Goal: Task Accomplishment & Management: Use online tool/utility

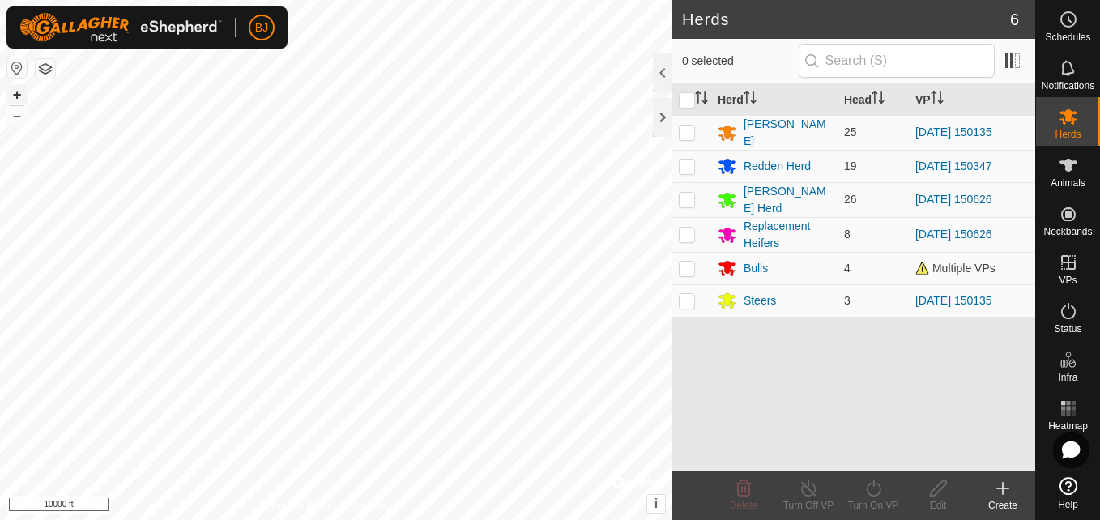
click at [28, 94] on div "[GEOGRAPHIC_DATA] + – ⇧ i © Mapbox , © OpenStreetMap , Improve this map 10000 ft" at bounding box center [336, 260] width 672 height 520
click at [24, 94] on button "+" at bounding box center [16, 94] width 19 height 19
click at [17, 95] on button "+" at bounding box center [16, 94] width 19 height 19
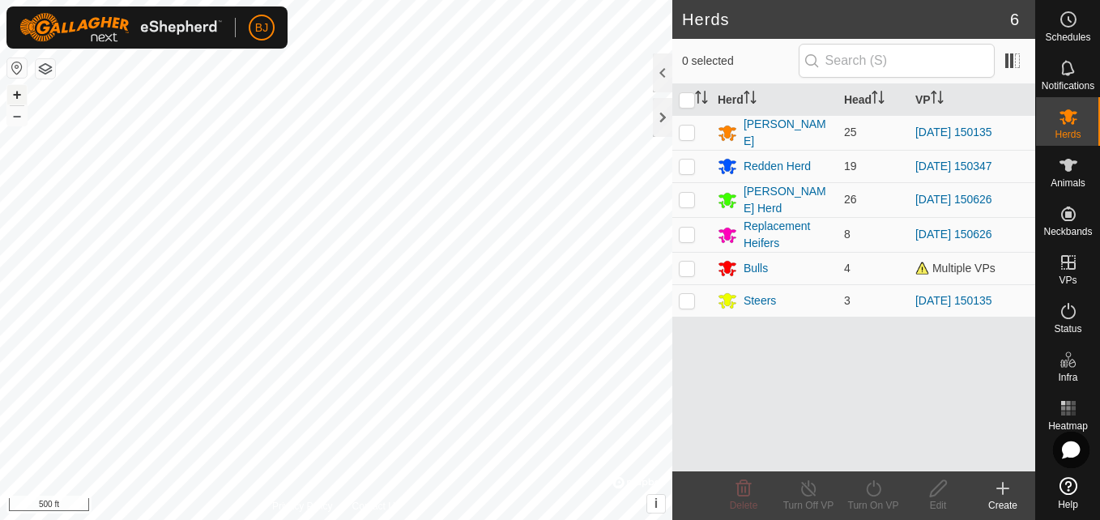
click at [11, 90] on button "+" at bounding box center [16, 94] width 19 height 19
click at [664, 130] on div at bounding box center [662, 117] width 19 height 39
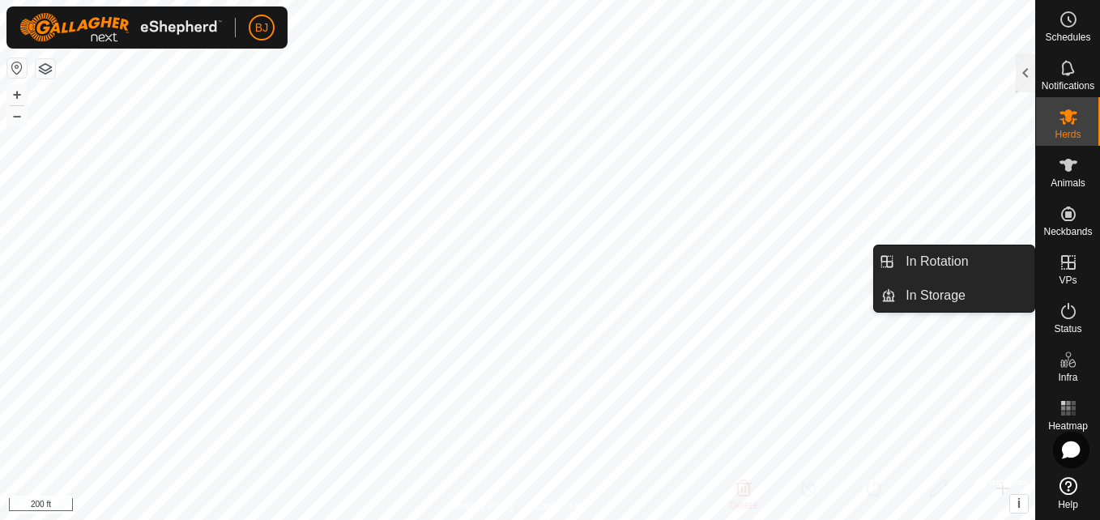
click at [1071, 260] on icon at bounding box center [1068, 262] width 19 height 19
click at [937, 258] on link "In Rotation" at bounding box center [965, 261] width 139 height 32
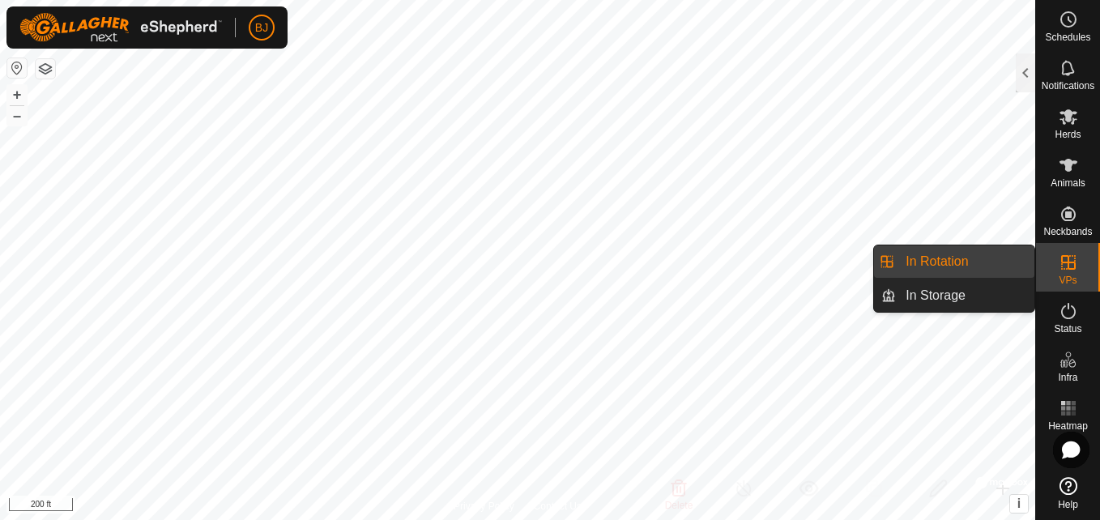
click at [944, 254] on link "In Rotation" at bounding box center [965, 261] width 139 height 32
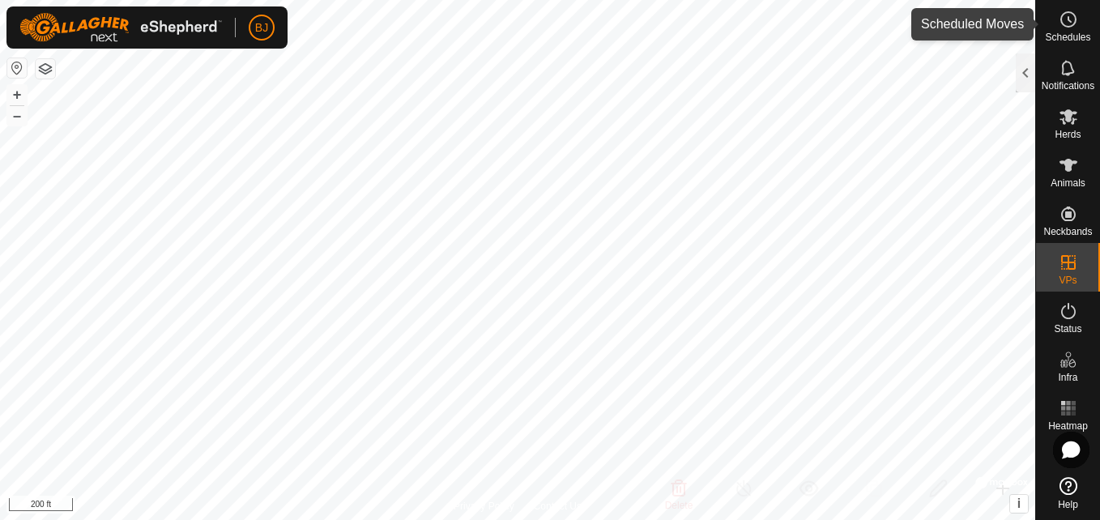
click at [1073, 36] on span "Schedules" at bounding box center [1067, 37] width 45 height 10
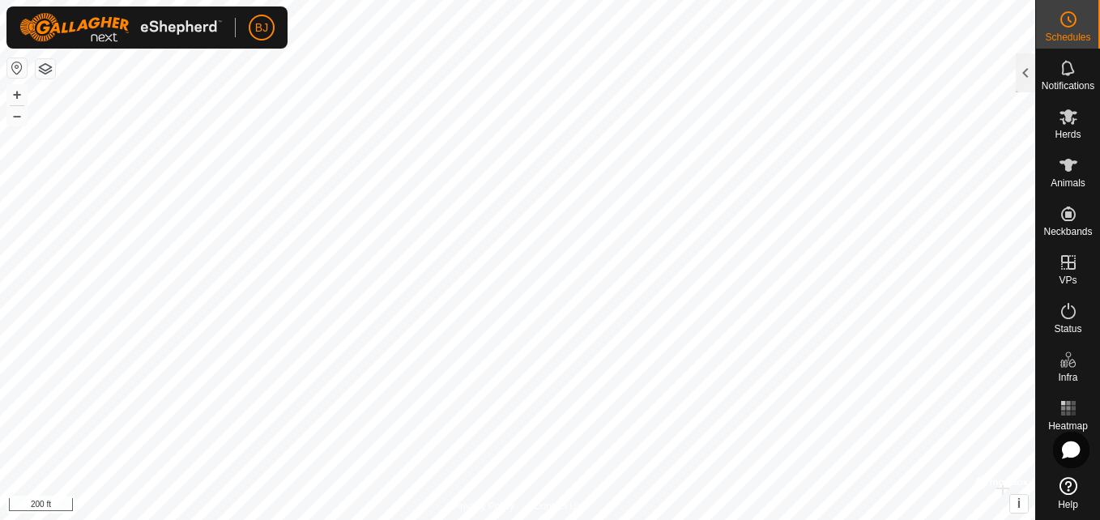
click at [1073, 36] on span "Schedules" at bounding box center [1067, 37] width 45 height 10
click at [1017, 76] on div at bounding box center [1025, 72] width 19 height 39
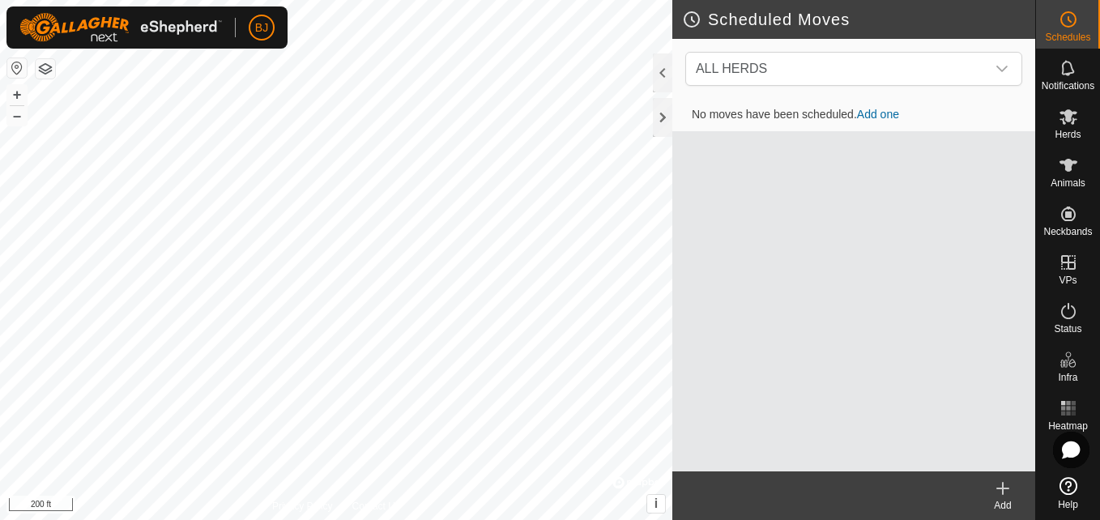
click at [876, 117] on link "Add one" at bounding box center [878, 114] width 42 height 13
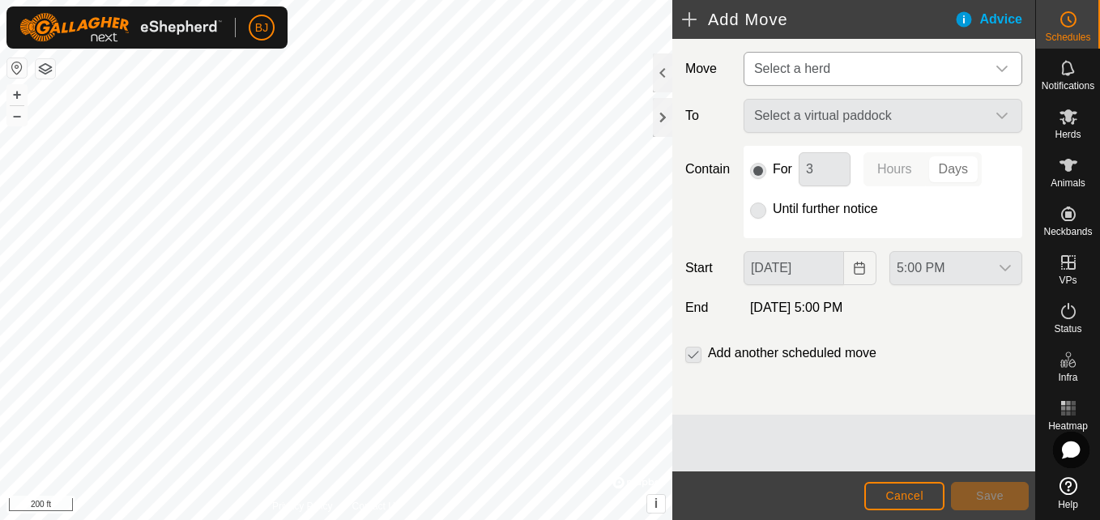
click at [864, 60] on span "Select a herd" at bounding box center [867, 69] width 238 height 32
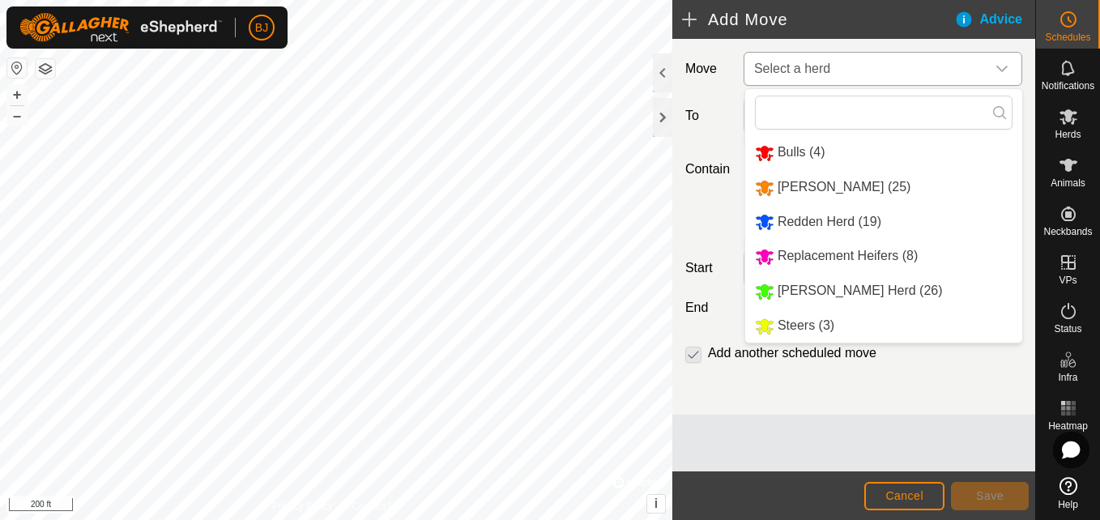
click at [804, 177] on li "[PERSON_NAME] (25)" at bounding box center [883, 187] width 277 height 33
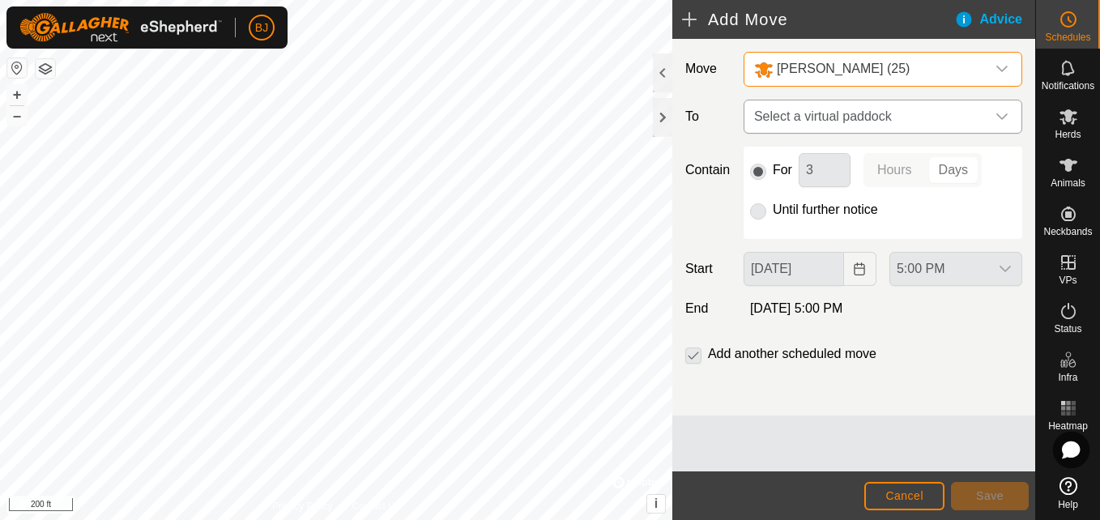
click at [843, 118] on span "Select a virtual paddock" at bounding box center [867, 116] width 238 height 32
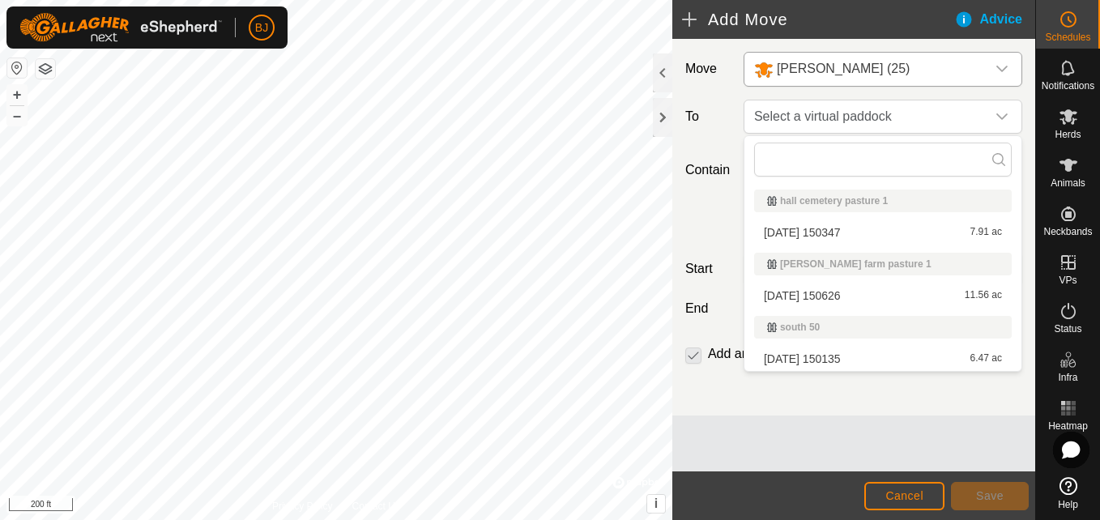
click at [786, 361] on li "[DATE] 150135 6.47 ac" at bounding box center [883, 359] width 258 height 24
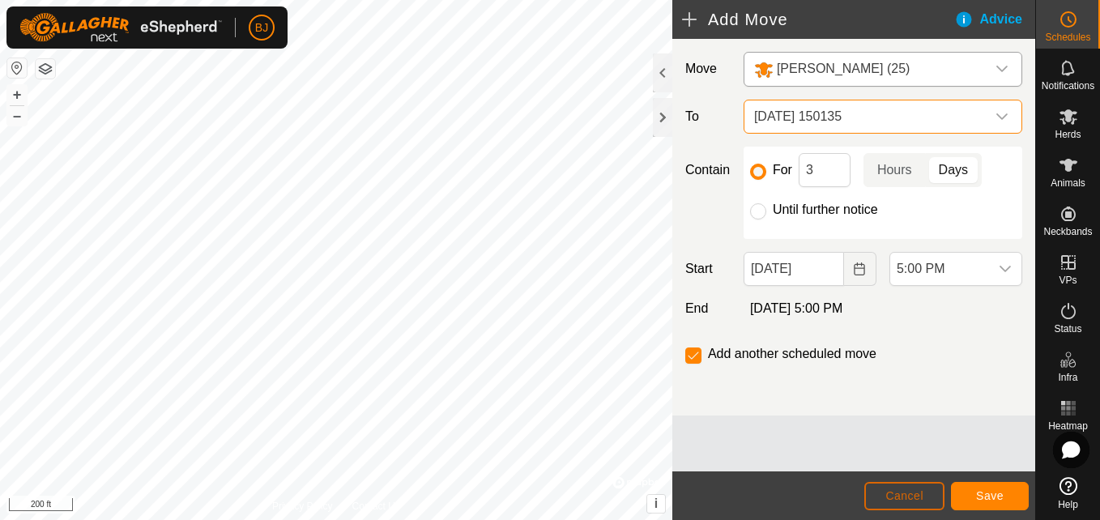
click at [904, 489] on span "Cancel" at bounding box center [904, 495] width 38 height 13
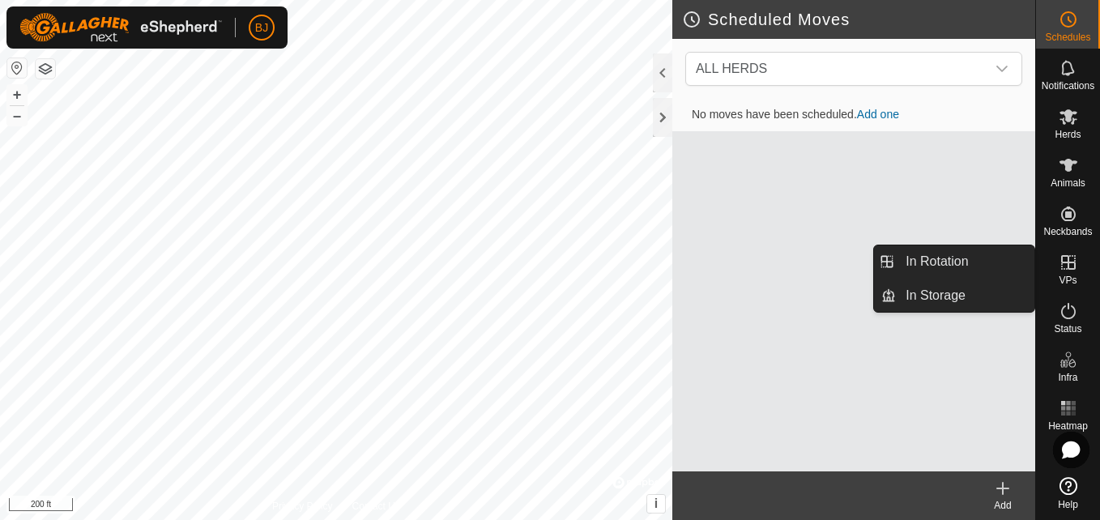
click at [1060, 272] on es-virtualpaddocks-svg-icon at bounding box center [1068, 263] width 29 height 26
click at [1010, 254] on link "In Rotation" at bounding box center [965, 261] width 139 height 32
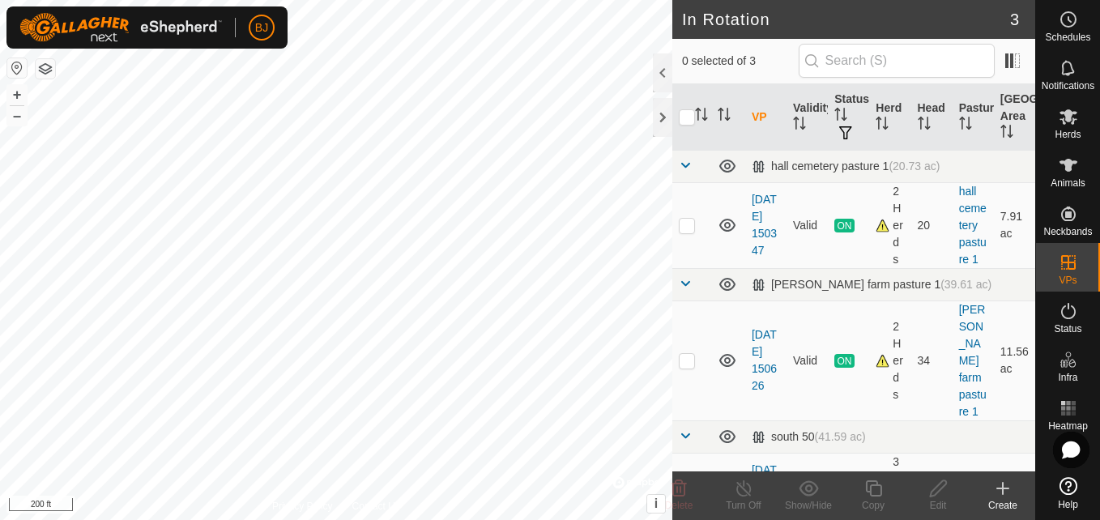
click at [1003, 493] on icon at bounding box center [1003, 488] width 0 height 11
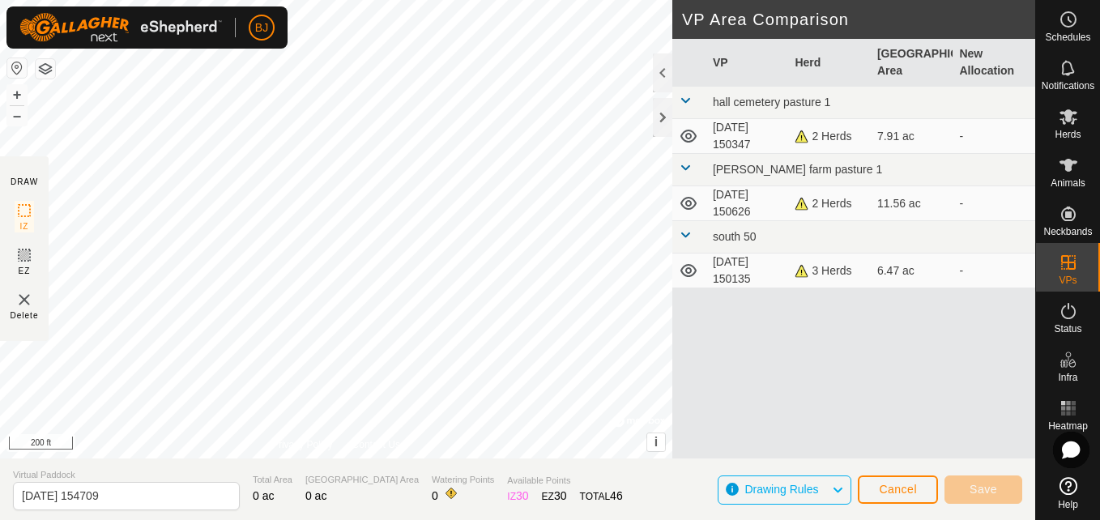
click at [776, 497] on span "Drawing Rules" at bounding box center [788, 490] width 87 height 21
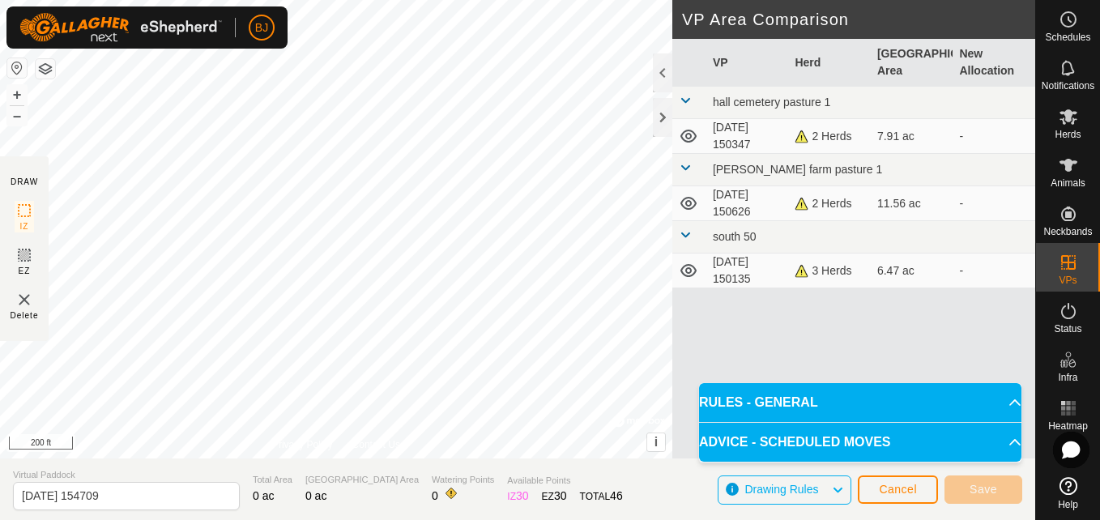
click at [816, 443] on p-accordion-header "ADVICE - SCHEDULED MOVES" at bounding box center [860, 442] width 322 height 39
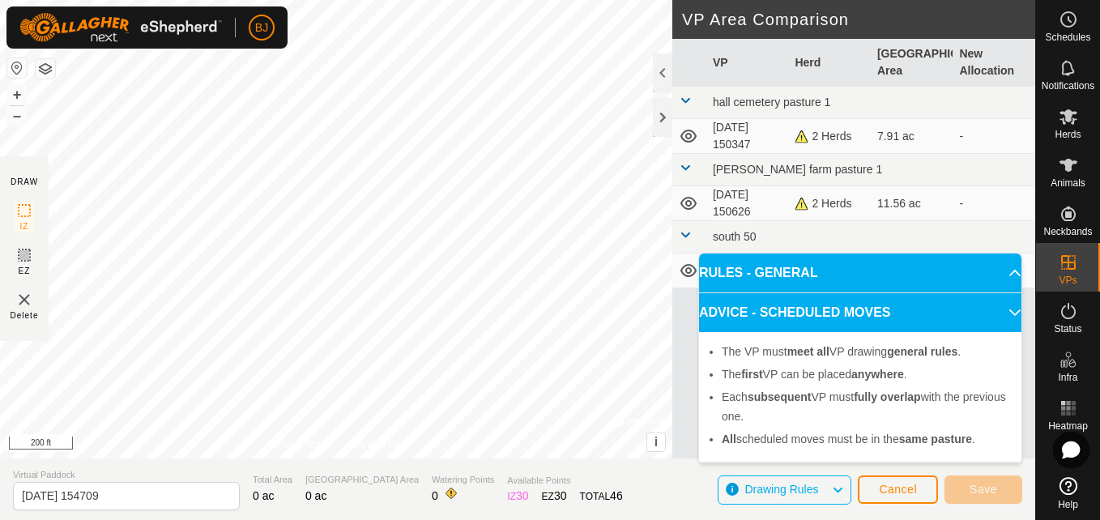
click at [834, 489] on icon at bounding box center [837, 490] width 13 height 21
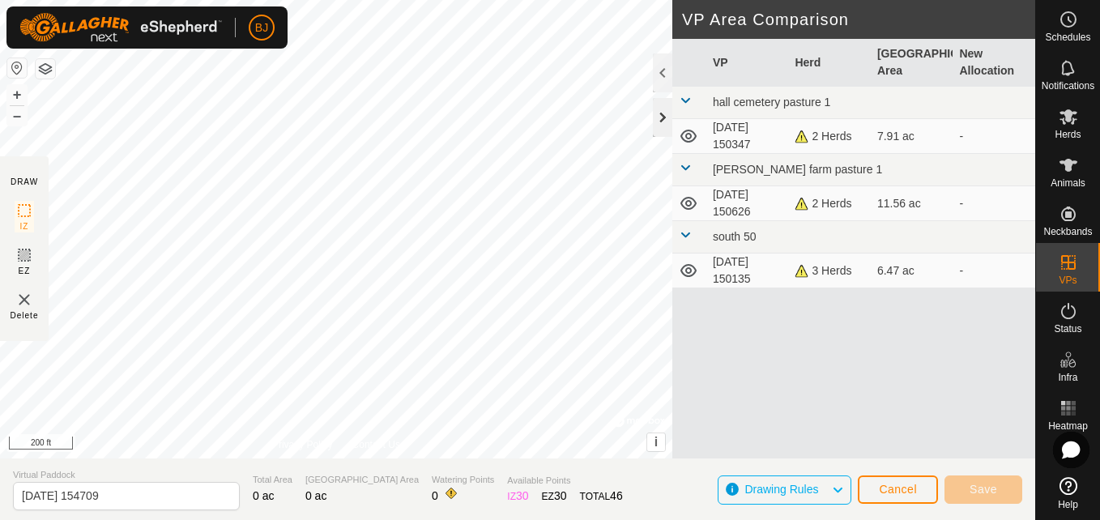
click at [661, 117] on div at bounding box center [662, 117] width 19 height 39
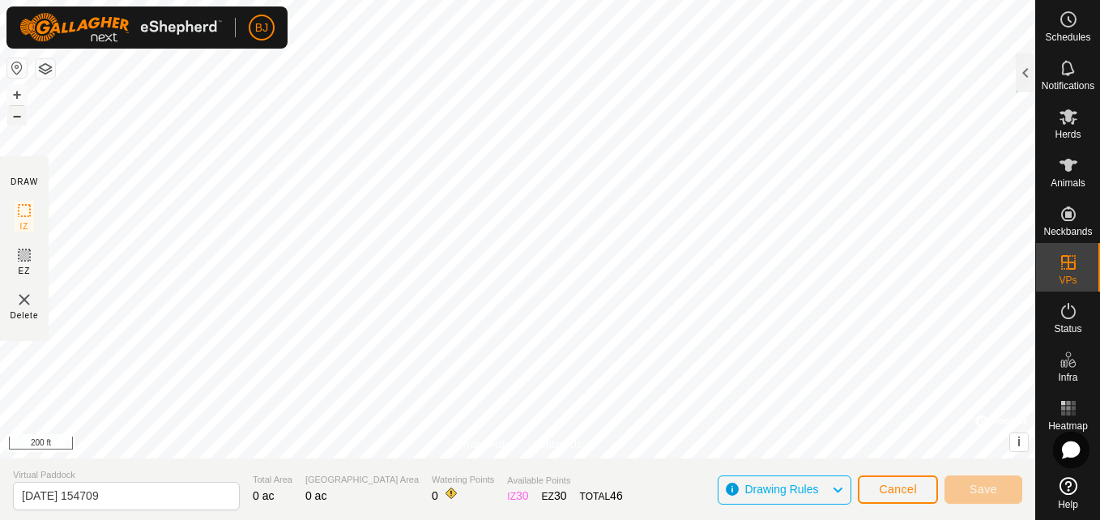
click at [18, 114] on button "–" at bounding box center [16, 115] width 19 height 19
click at [1024, 67] on div at bounding box center [1025, 72] width 19 height 39
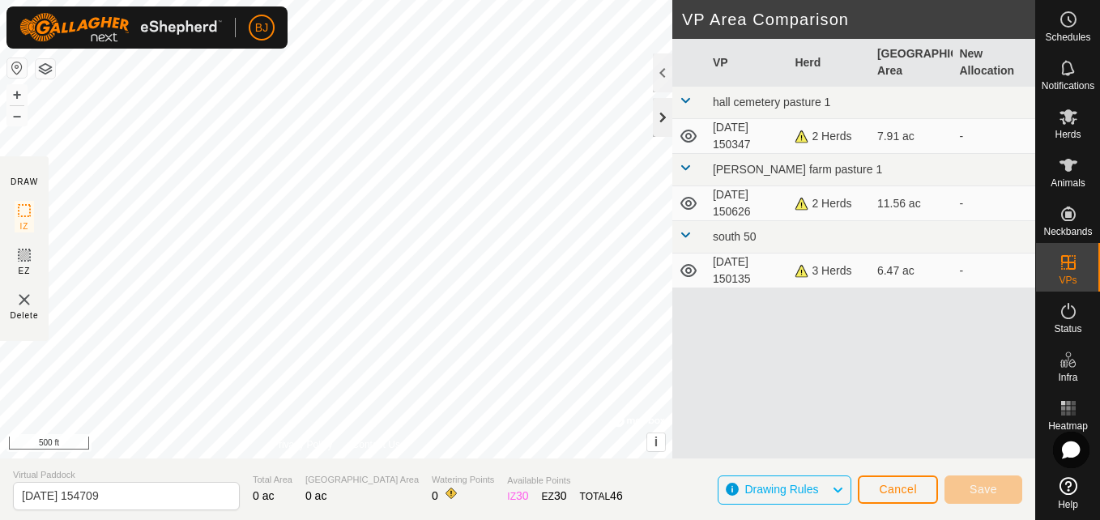
click at [662, 107] on div at bounding box center [662, 117] width 19 height 39
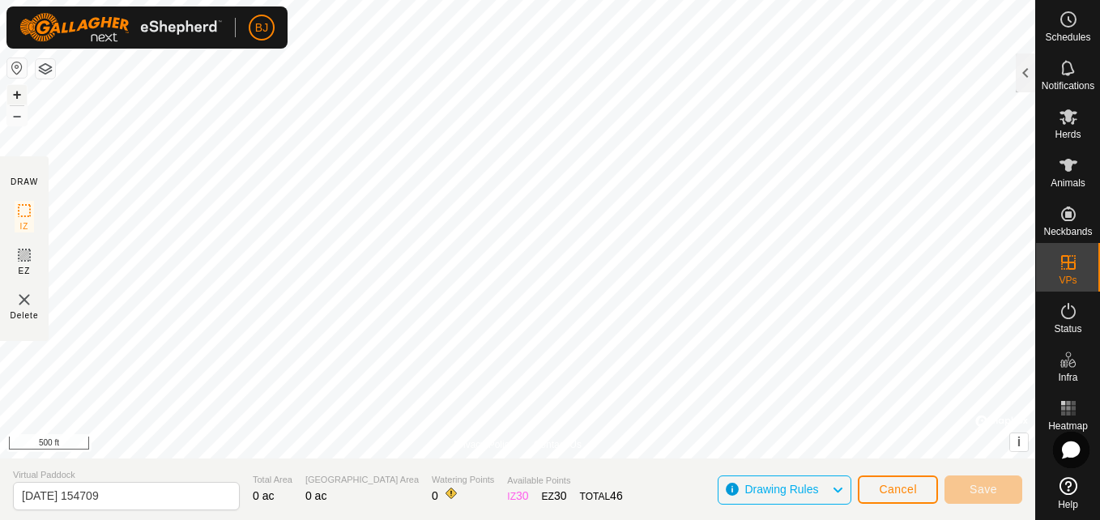
click at [8, 92] on button "+" at bounding box center [16, 94] width 19 height 19
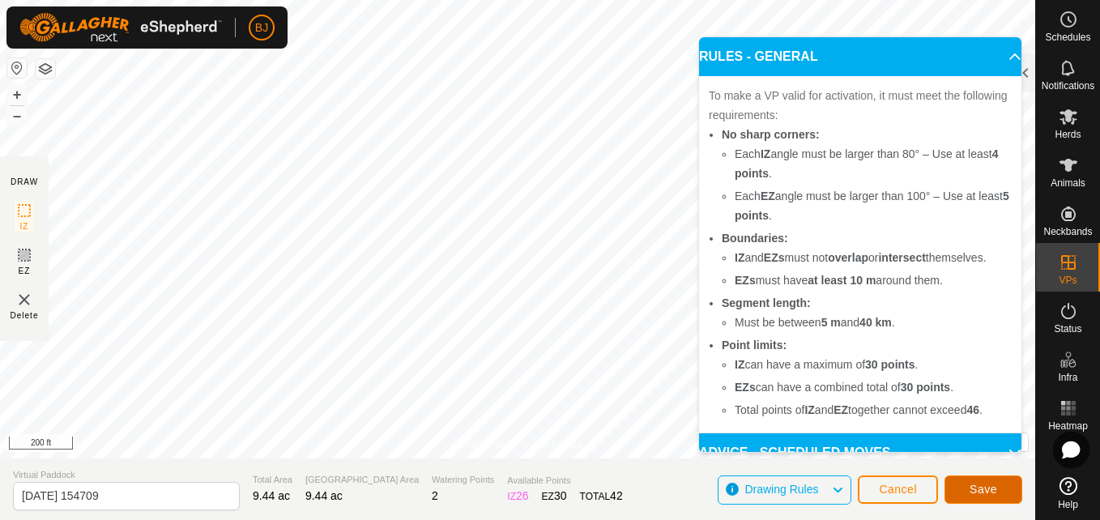
click at [969, 489] on button "Save" at bounding box center [984, 490] width 78 height 28
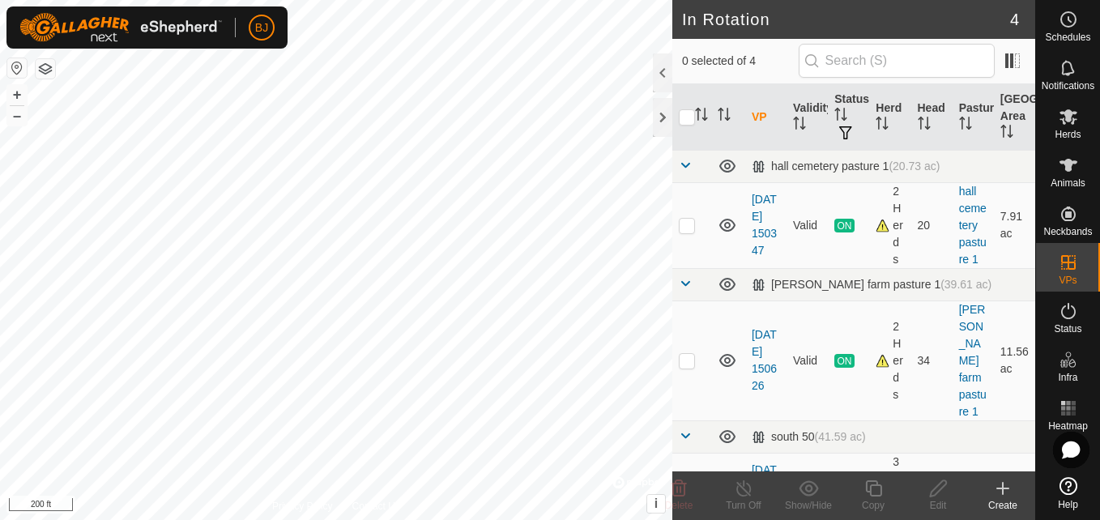
click at [1005, 490] on icon at bounding box center [1002, 488] width 19 height 19
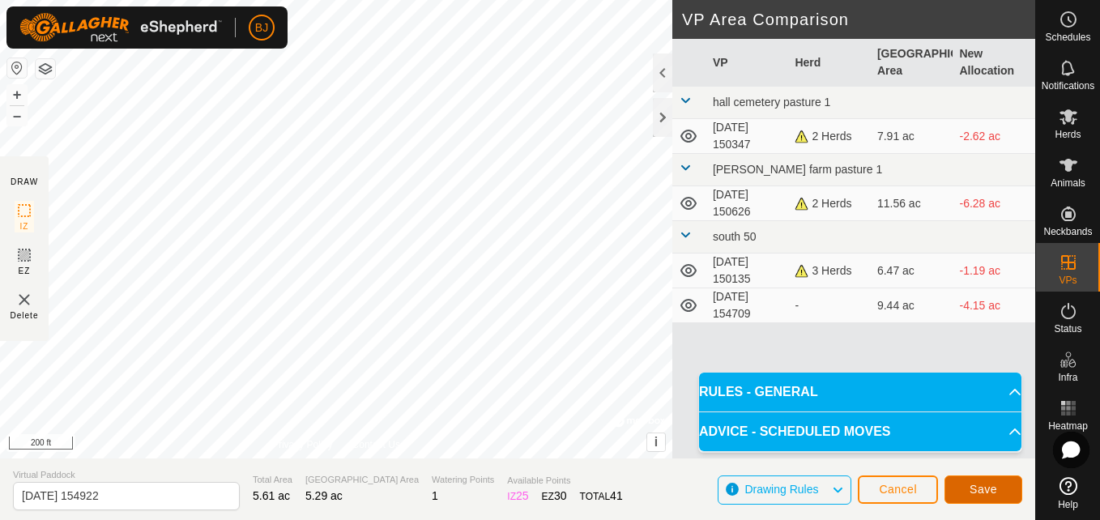
click at [984, 484] on span "Save" at bounding box center [984, 489] width 28 height 13
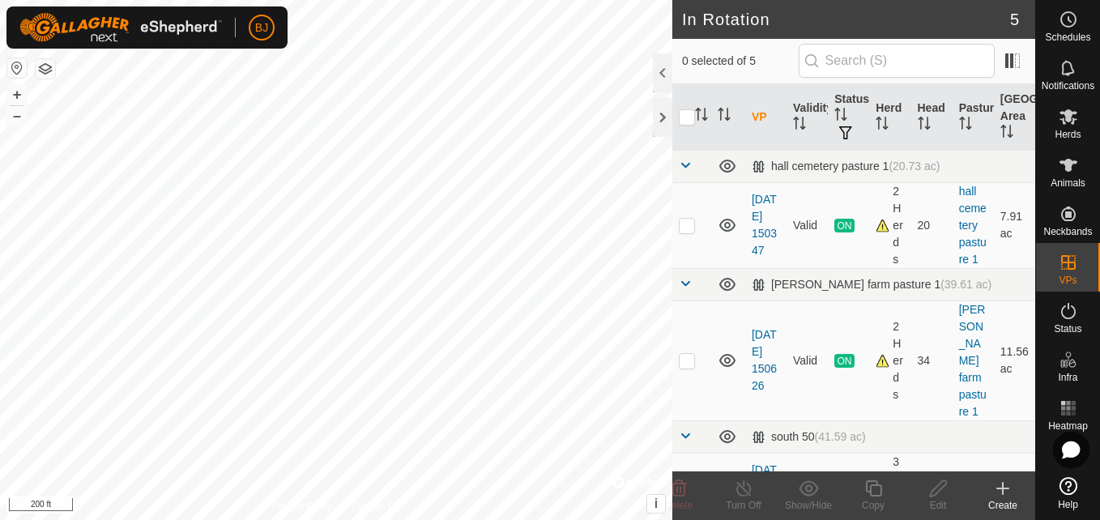
click at [1001, 497] on icon at bounding box center [1002, 488] width 19 height 19
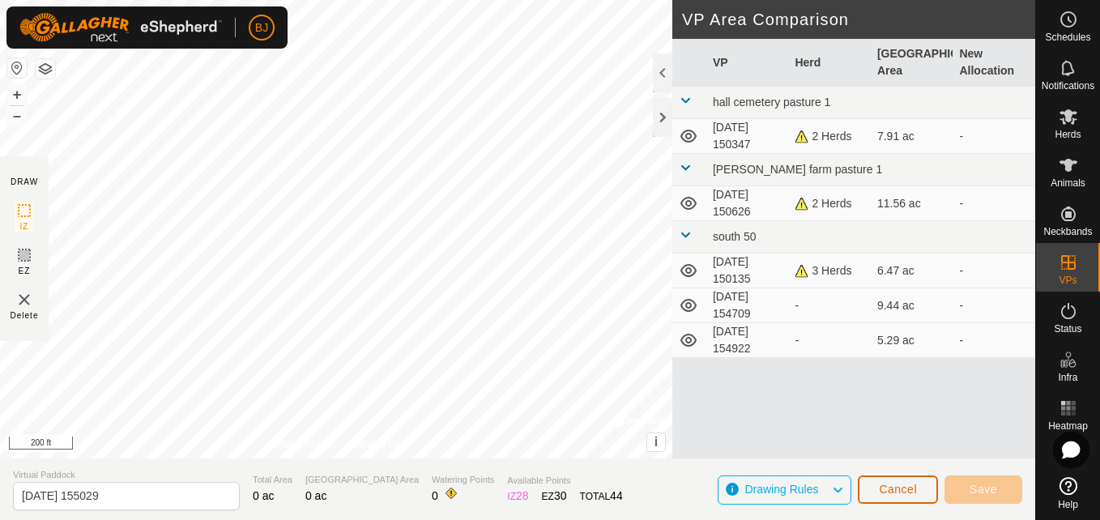
click at [882, 479] on button "Cancel" at bounding box center [898, 490] width 80 height 28
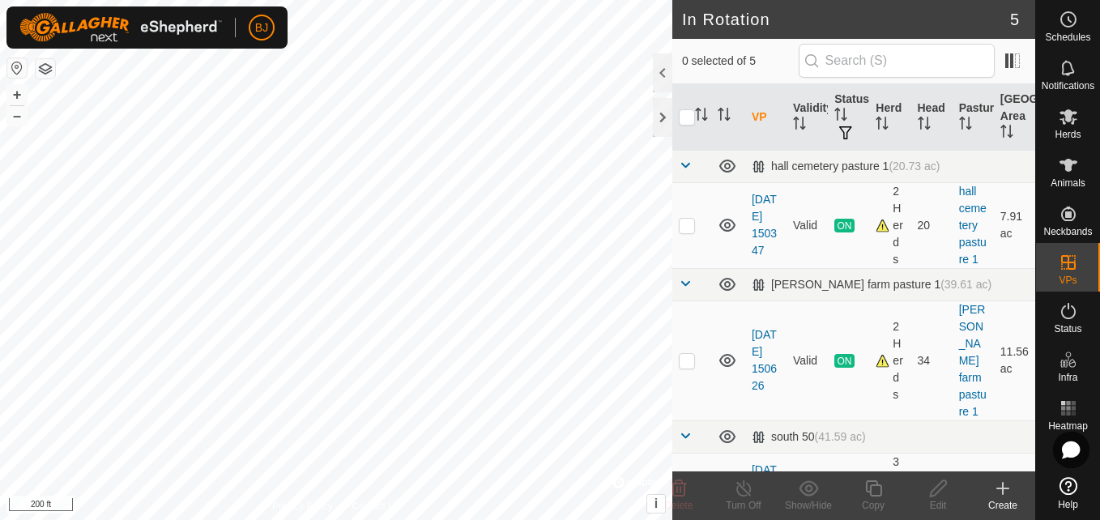
click at [999, 489] on icon at bounding box center [1002, 489] width 11 height 0
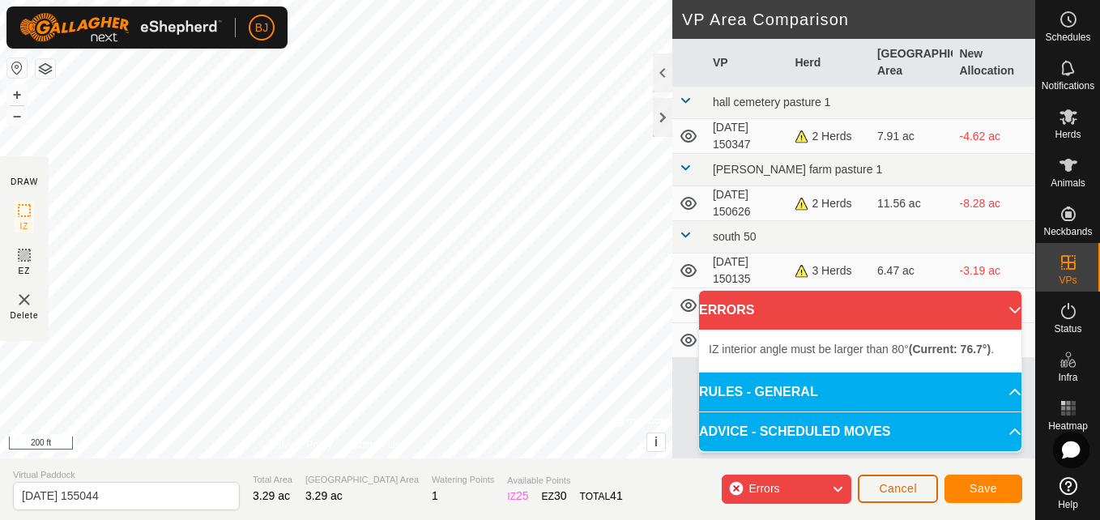
click at [907, 489] on span "Cancel" at bounding box center [898, 488] width 38 height 13
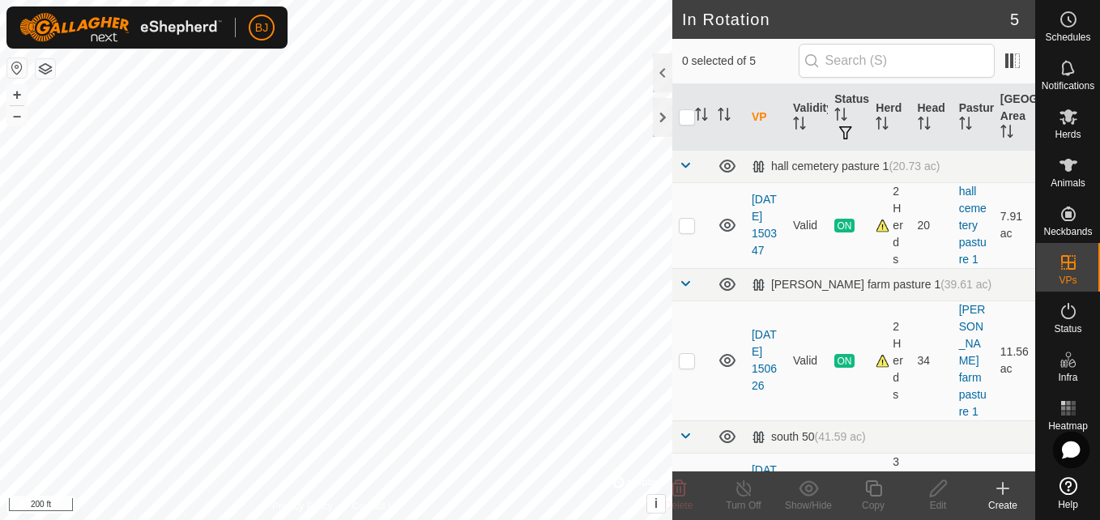
click at [1004, 495] on icon at bounding box center [1002, 488] width 19 height 19
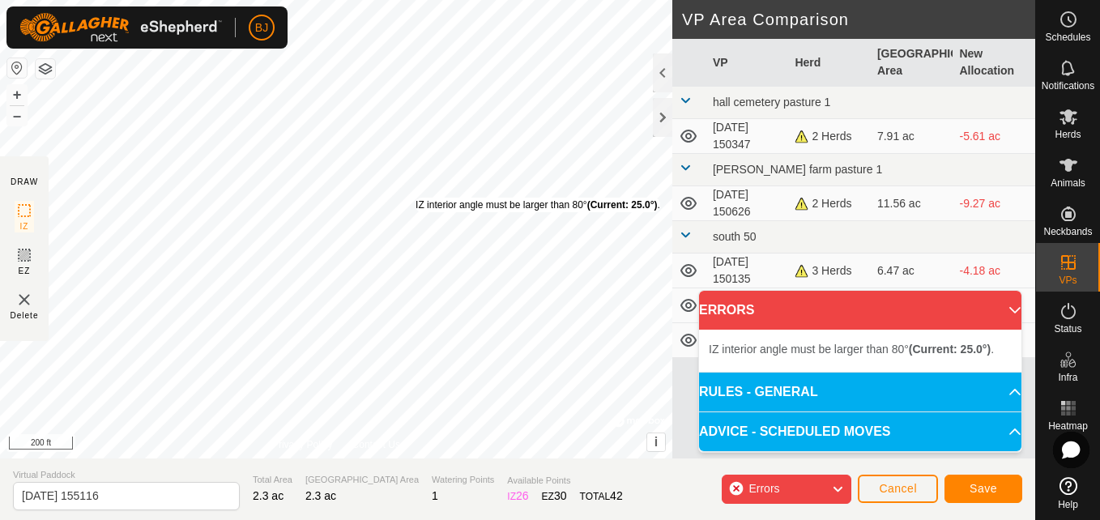
click at [416, 198] on div "IZ interior angle must be larger than 80° (Current: 25.0°) ." at bounding box center [538, 205] width 245 height 15
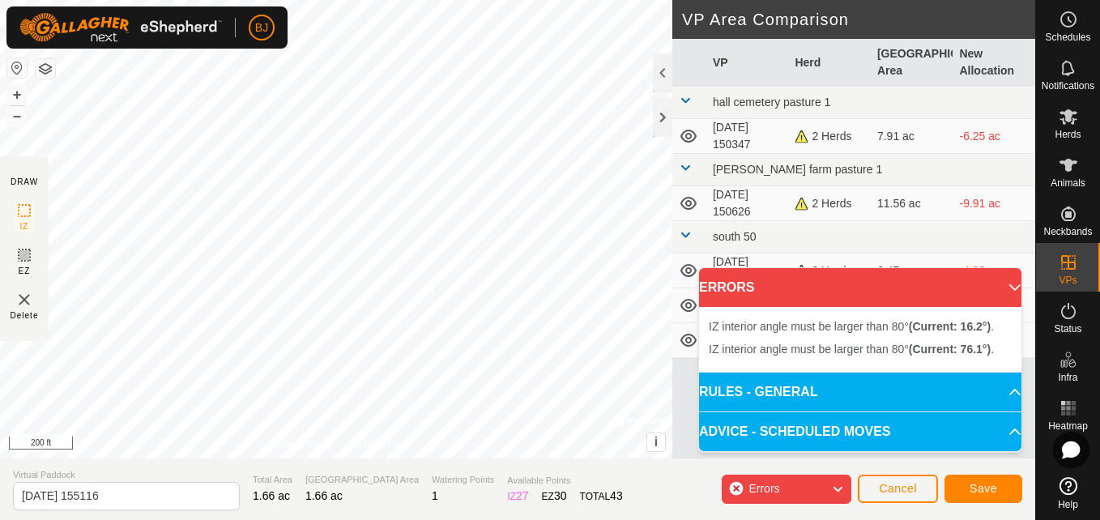
click at [369, 314] on div "IZ interior angle must be larger than 80° (Current: 76.1°) . + – ⇧ i © Mapbox ,…" at bounding box center [336, 229] width 672 height 459
click at [891, 481] on button "Cancel" at bounding box center [898, 489] width 80 height 28
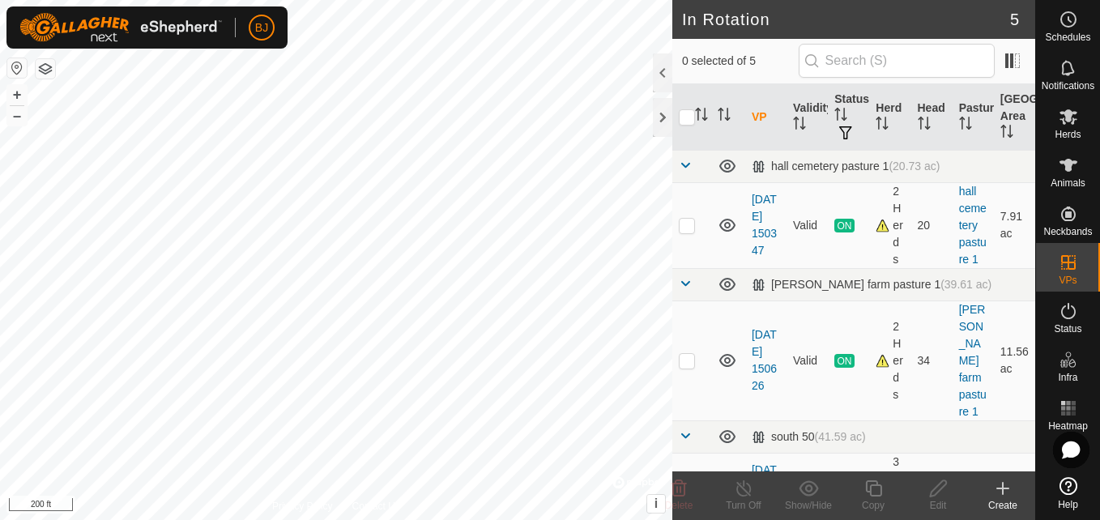
click at [1004, 497] on icon at bounding box center [1002, 488] width 19 height 19
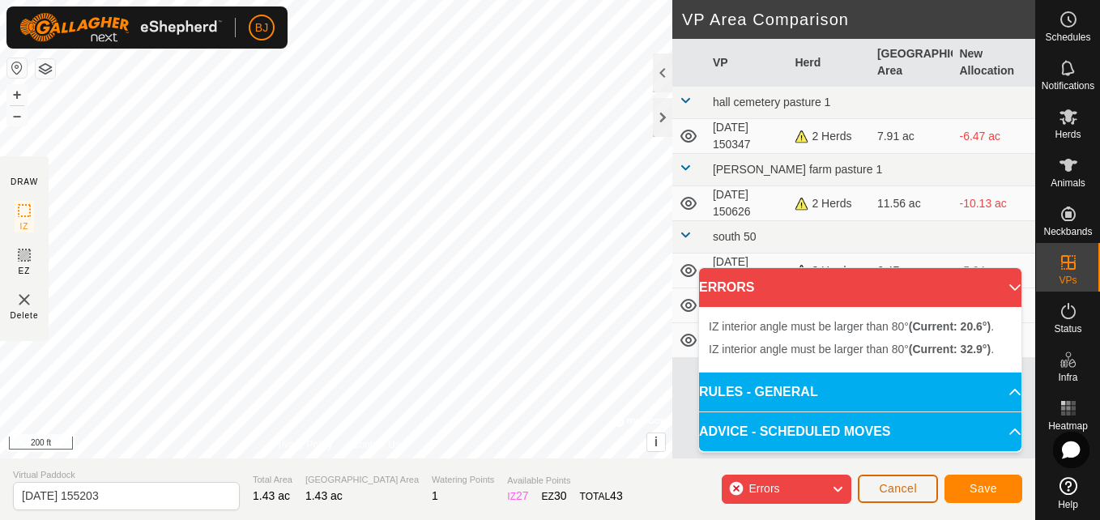
click at [905, 486] on span "Cancel" at bounding box center [898, 488] width 38 height 13
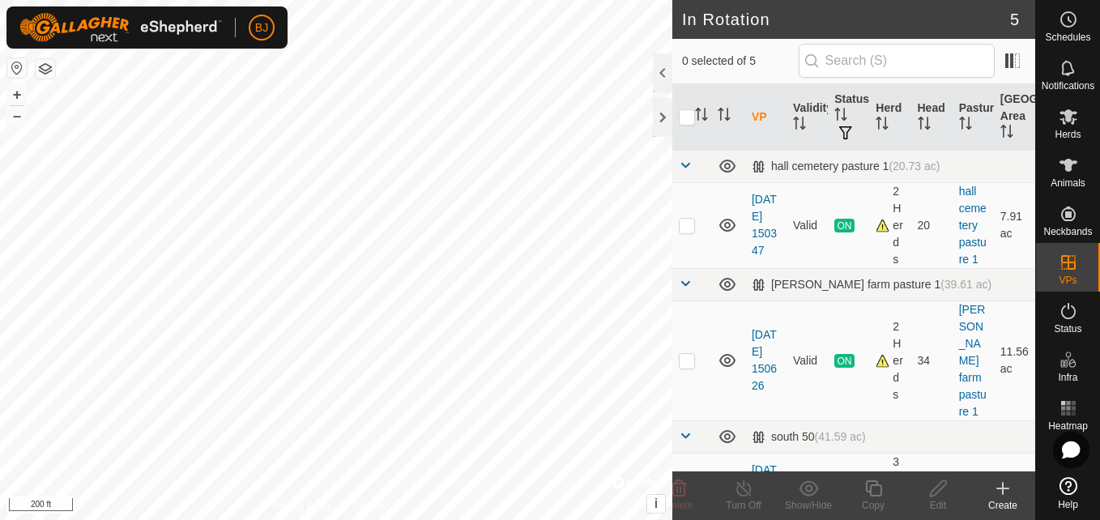
click at [1007, 484] on icon at bounding box center [1002, 488] width 19 height 19
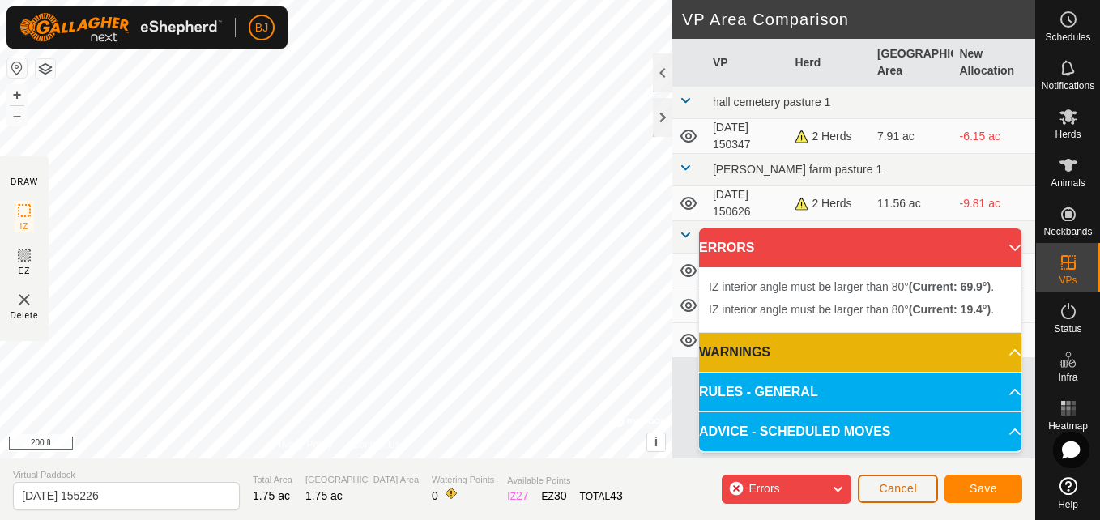
click at [879, 486] on button "Cancel" at bounding box center [898, 489] width 80 height 28
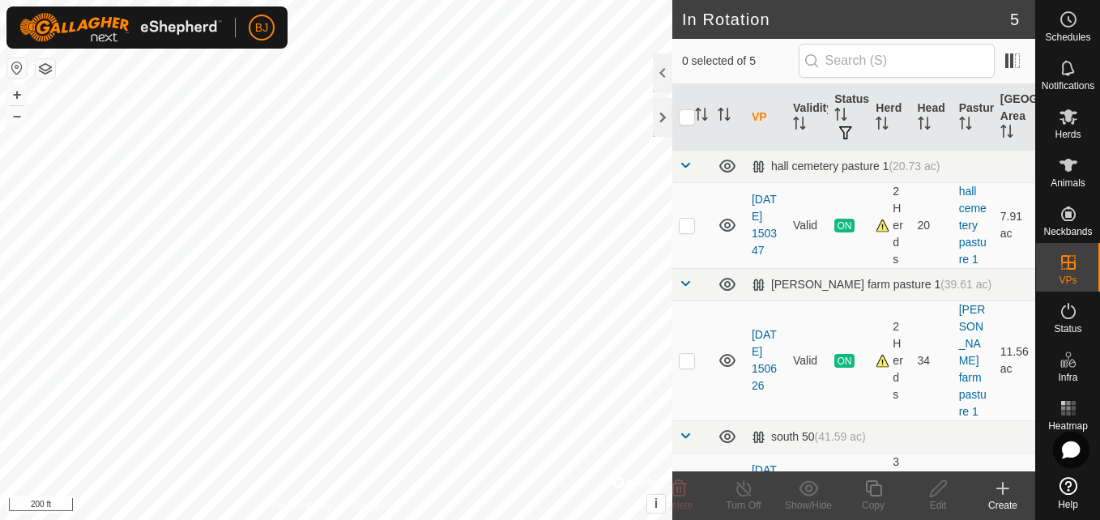
click at [1007, 484] on icon at bounding box center [1002, 488] width 19 height 19
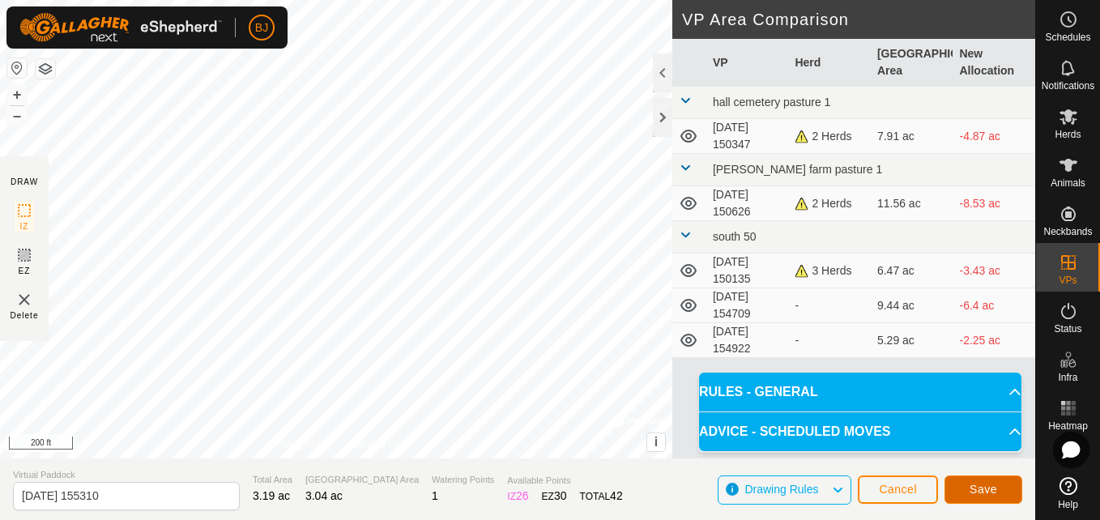
click at [1002, 490] on button "Save" at bounding box center [984, 490] width 78 height 28
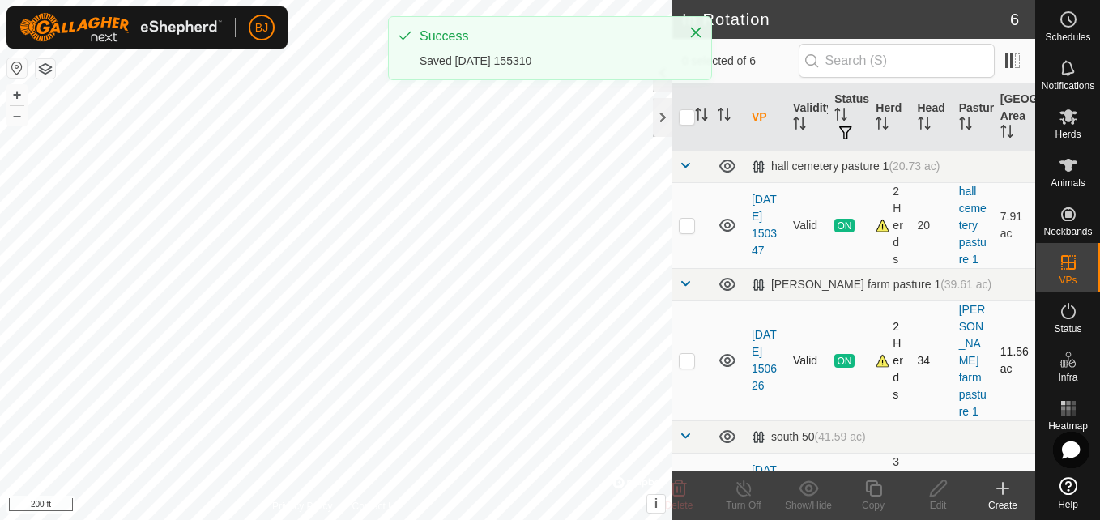
checkbox input "true"
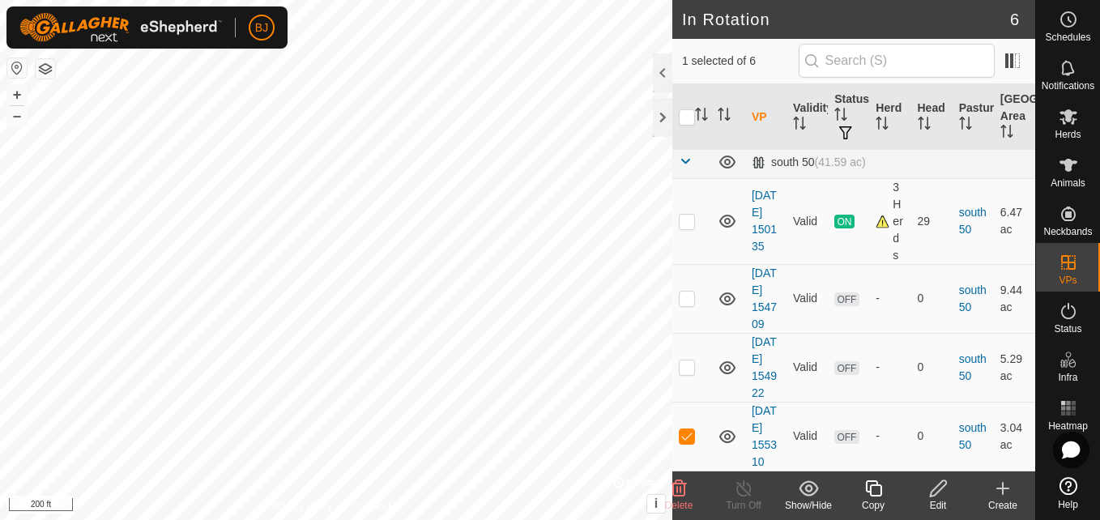
scroll to position [343, 0]
click at [1000, 483] on icon at bounding box center [1002, 488] width 19 height 19
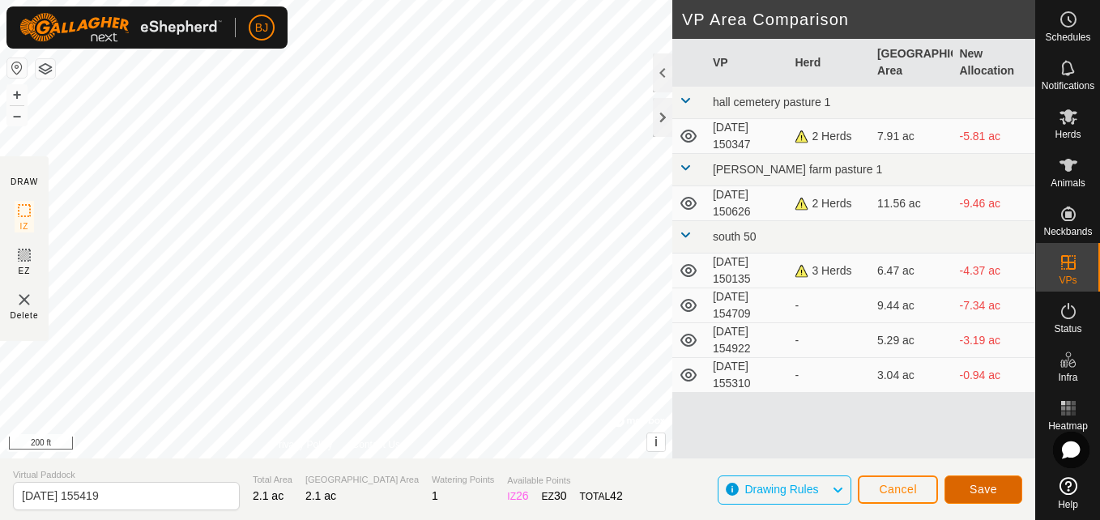
click at [980, 484] on span "Save" at bounding box center [984, 489] width 28 height 13
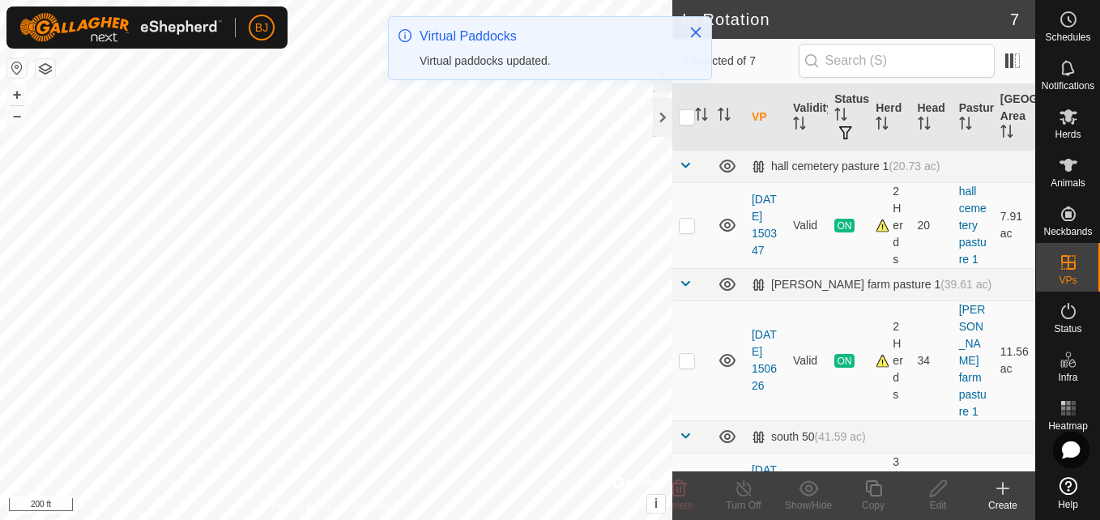
click at [1001, 489] on icon at bounding box center [1002, 489] width 11 height 0
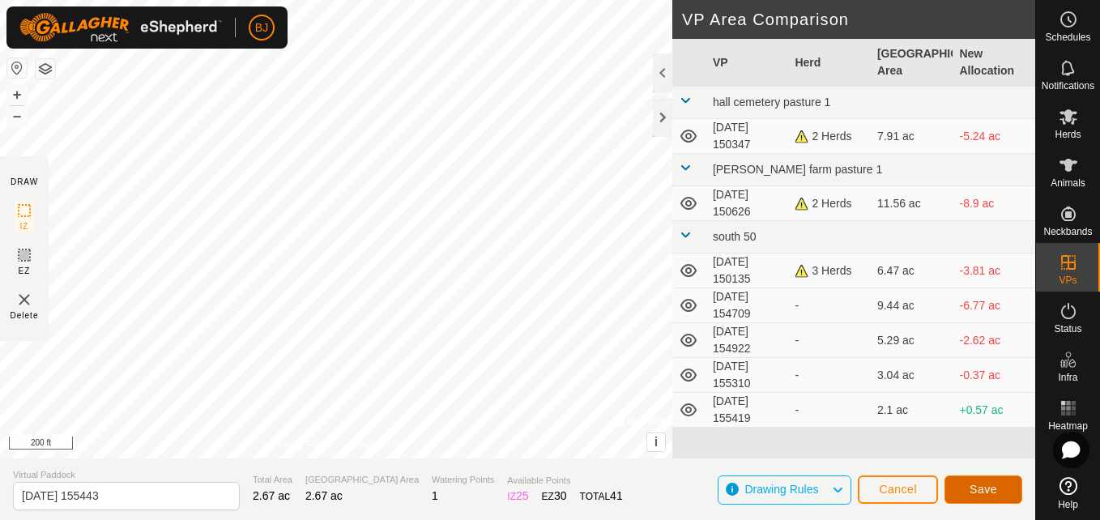
click at [978, 489] on span "Save" at bounding box center [984, 489] width 28 height 13
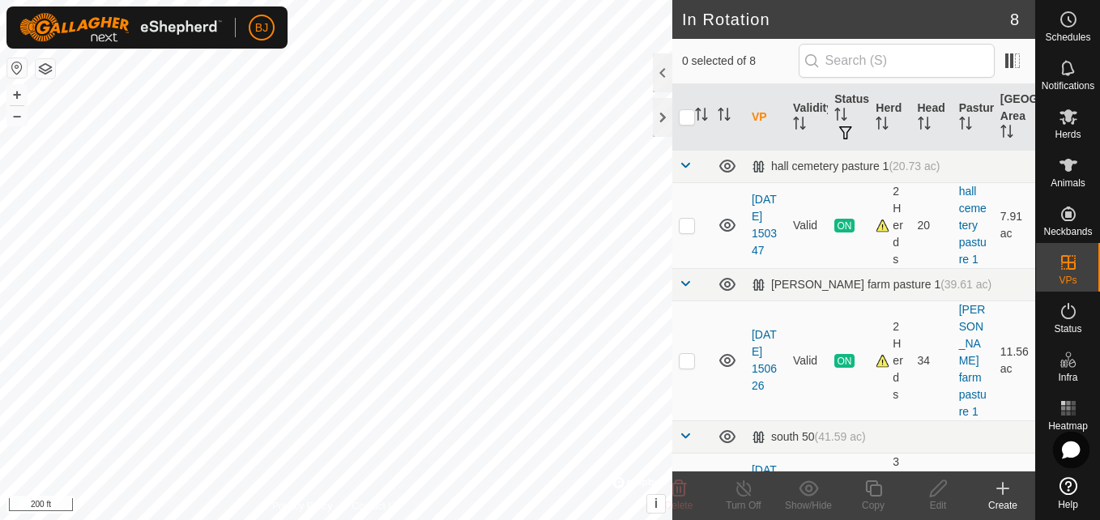
click at [993, 491] on icon at bounding box center [1002, 488] width 19 height 19
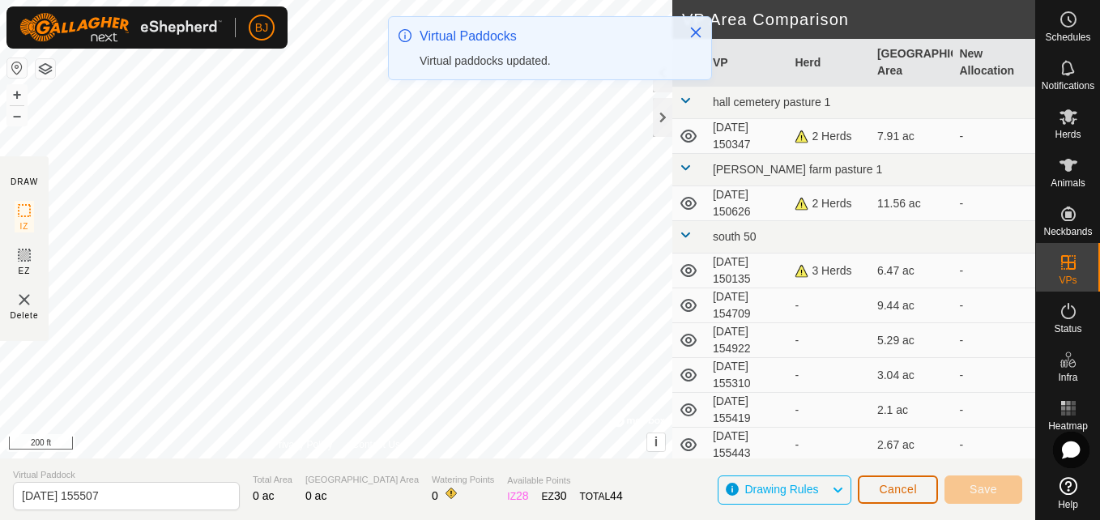
click at [877, 483] on button "Cancel" at bounding box center [898, 490] width 80 height 28
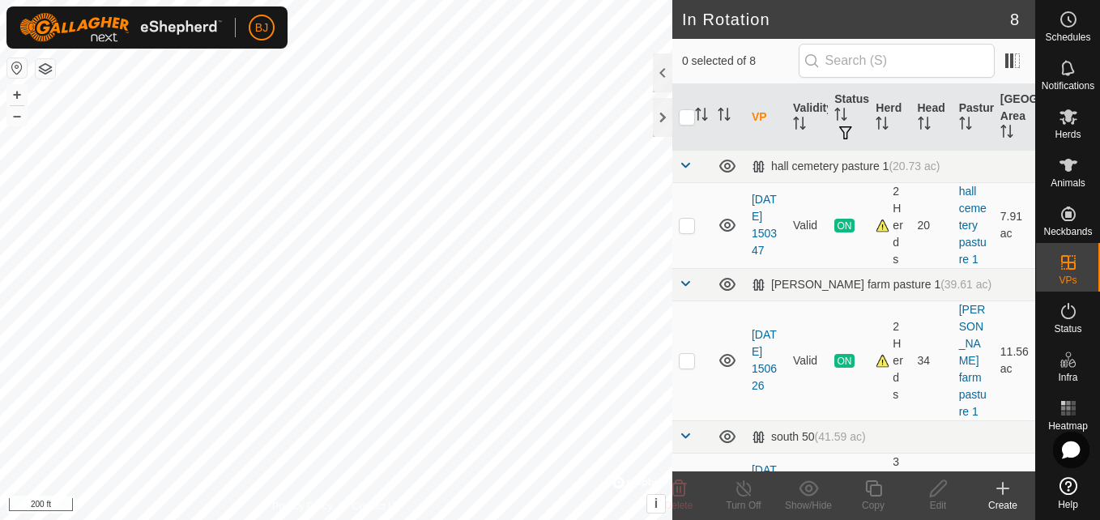
click at [1016, 490] on create-svg-icon at bounding box center [1003, 488] width 65 height 19
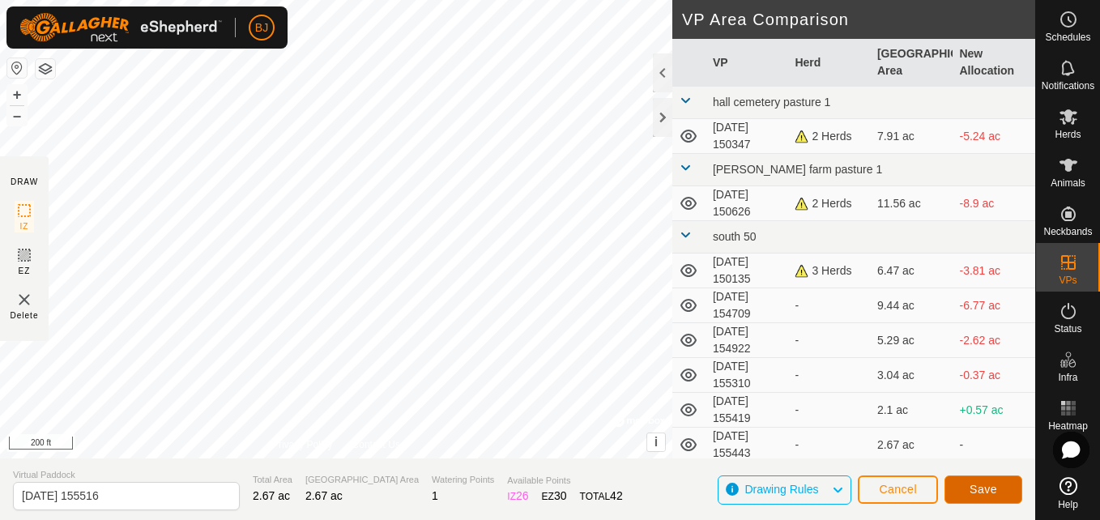
click at [971, 480] on button "Save" at bounding box center [984, 490] width 78 height 28
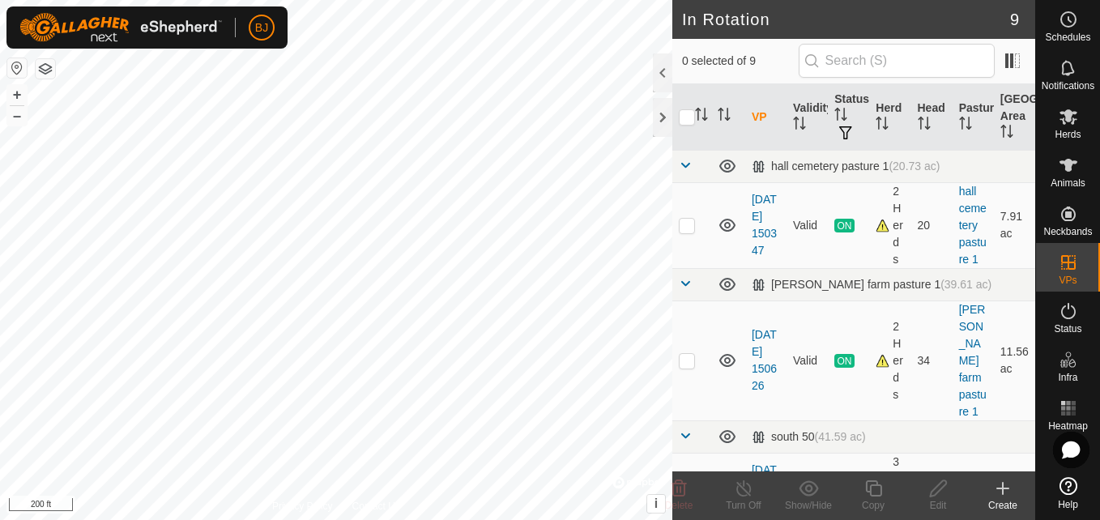
click at [1007, 496] on icon at bounding box center [1002, 488] width 19 height 19
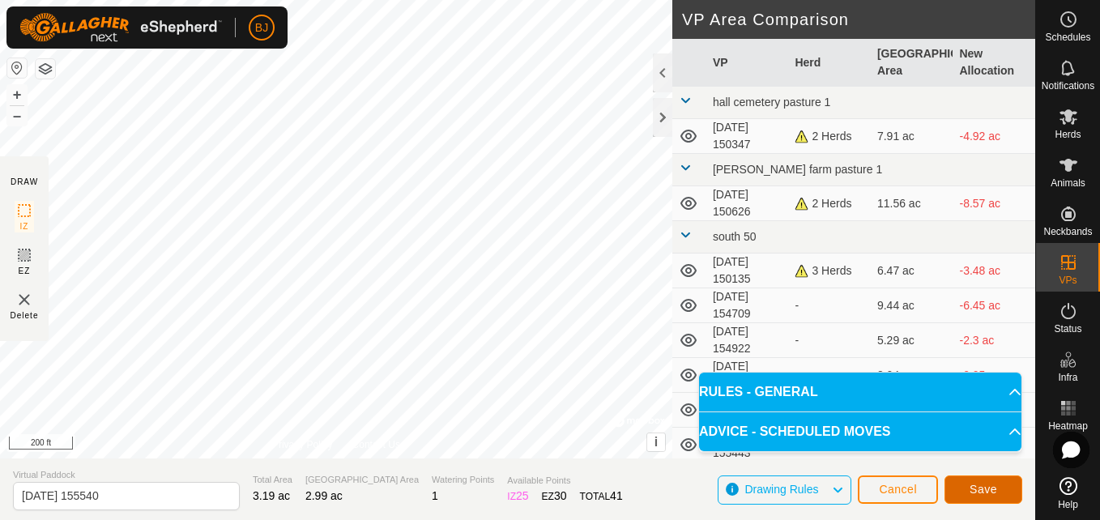
click at [966, 482] on button "Save" at bounding box center [984, 490] width 78 height 28
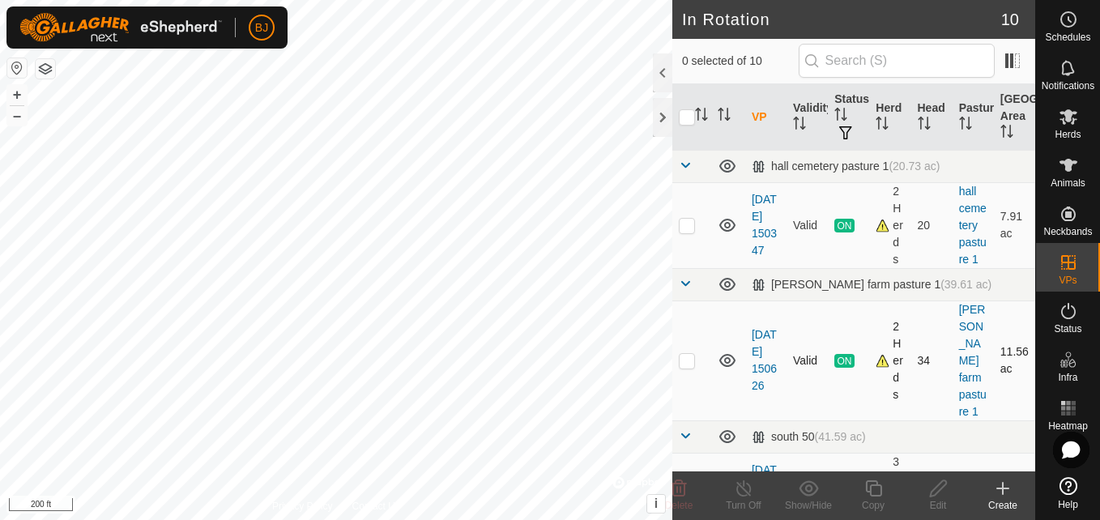
click at [673, 366] on td at bounding box center [691, 361] width 39 height 120
checkbox input "true"
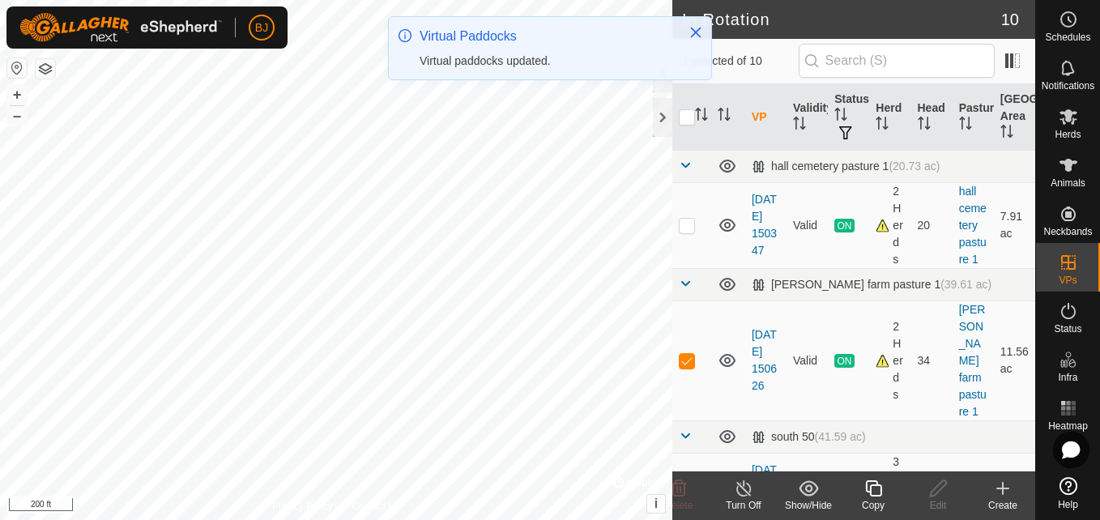
click at [1008, 490] on icon at bounding box center [1002, 488] width 19 height 19
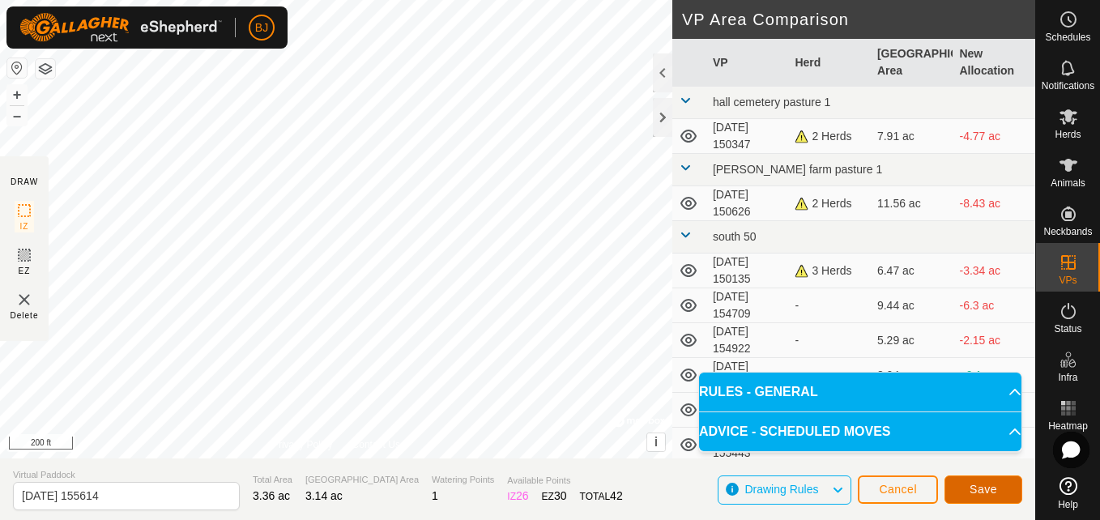
click at [987, 489] on span "Save" at bounding box center [984, 489] width 28 height 13
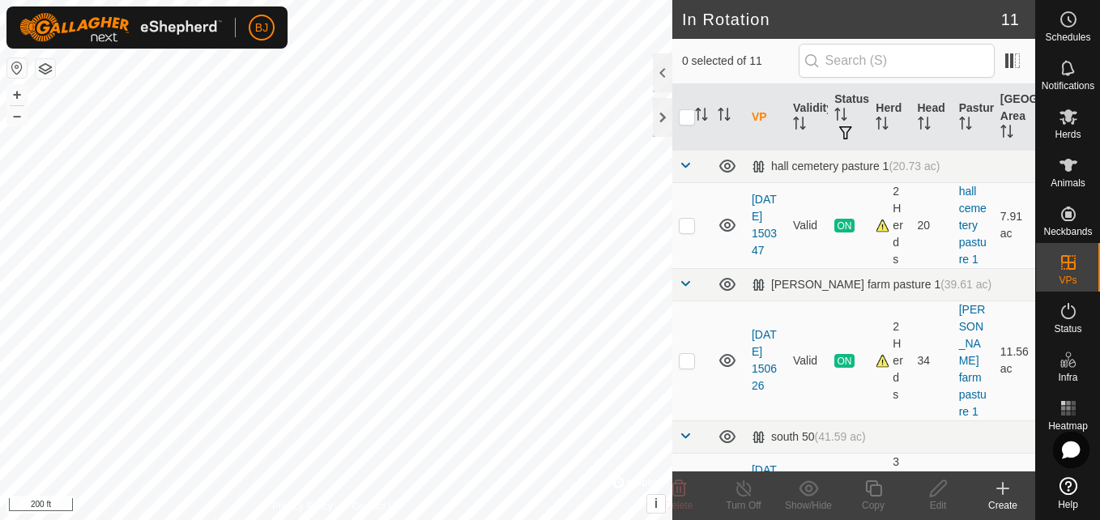
click at [1005, 493] on icon at bounding box center [1002, 488] width 19 height 19
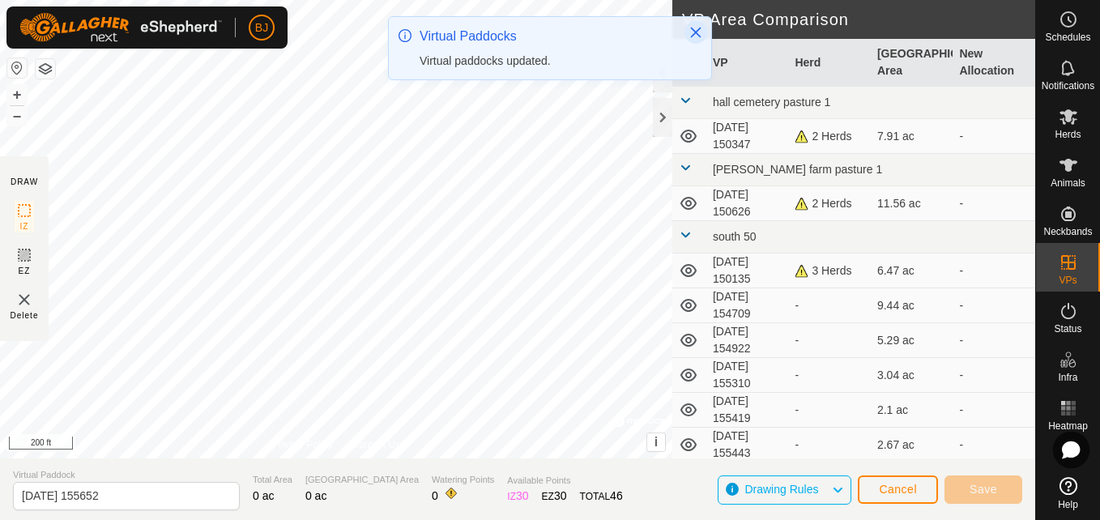
click at [697, 33] on icon "Close" at bounding box center [696, 33] width 11 height 11
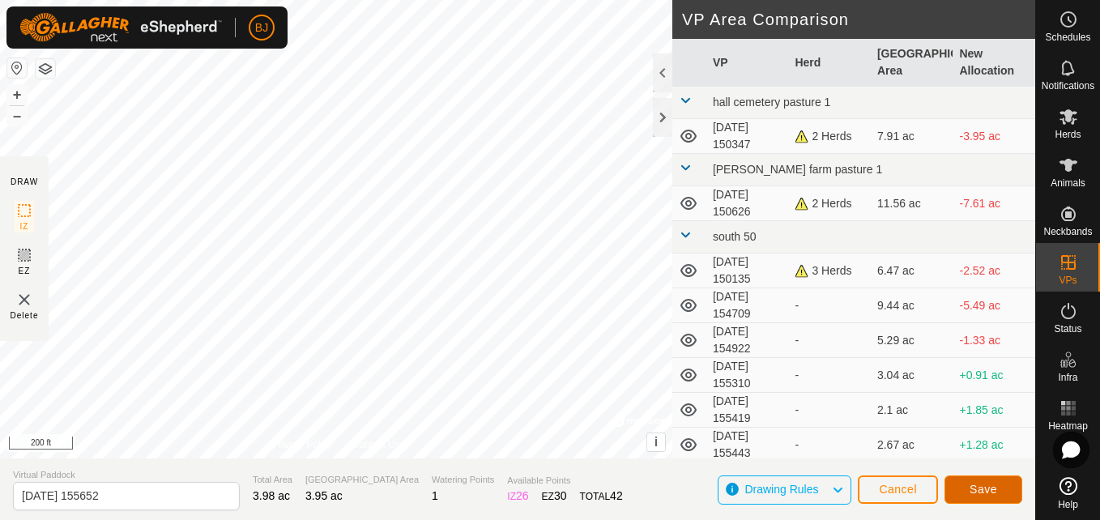
click at [976, 487] on span "Save" at bounding box center [984, 489] width 28 height 13
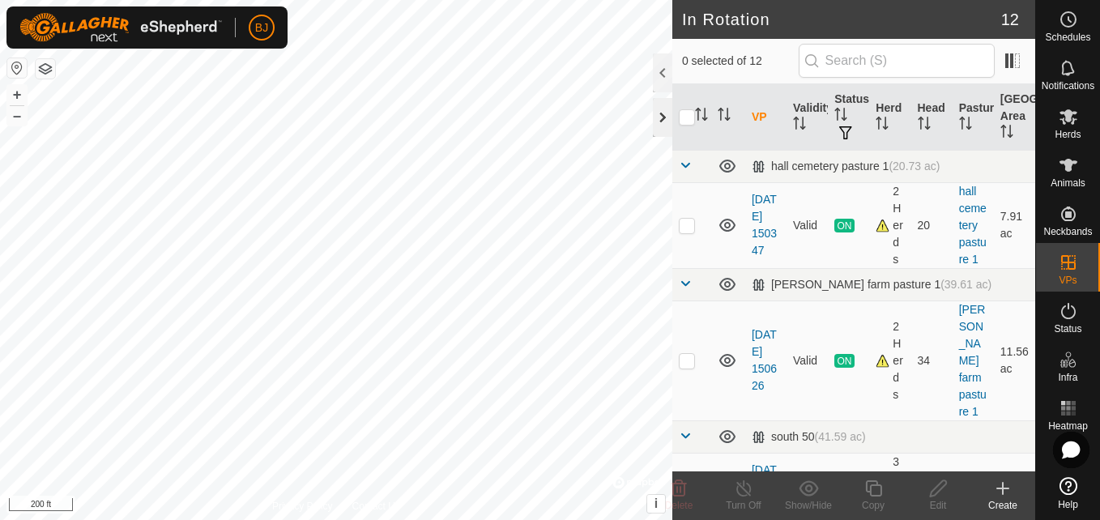
click at [664, 132] on div at bounding box center [662, 117] width 19 height 39
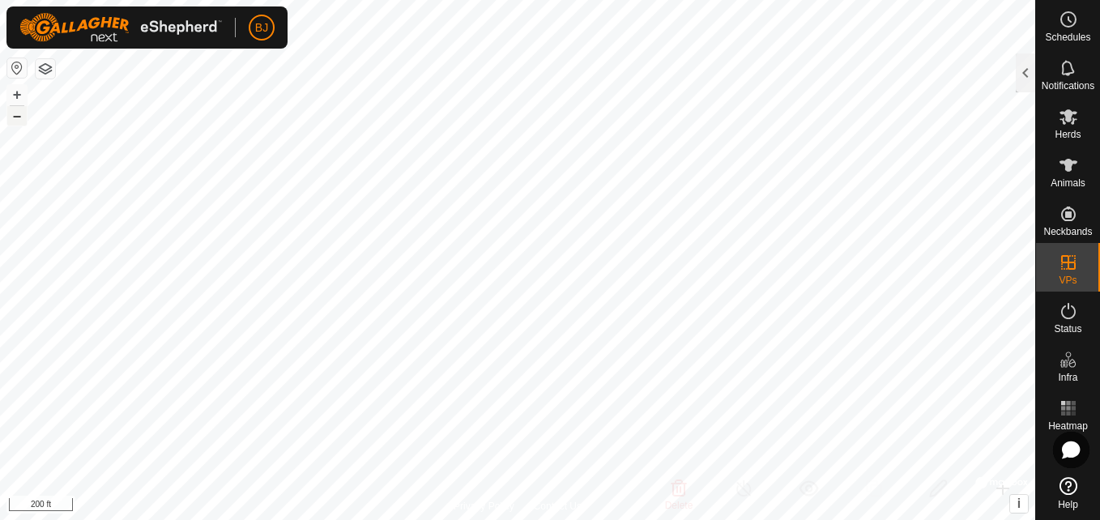
click at [18, 116] on button "–" at bounding box center [16, 115] width 19 height 19
click at [14, 119] on button "–" at bounding box center [16, 115] width 19 height 19
click at [10, 92] on button "+" at bounding box center [16, 94] width 19 height 19
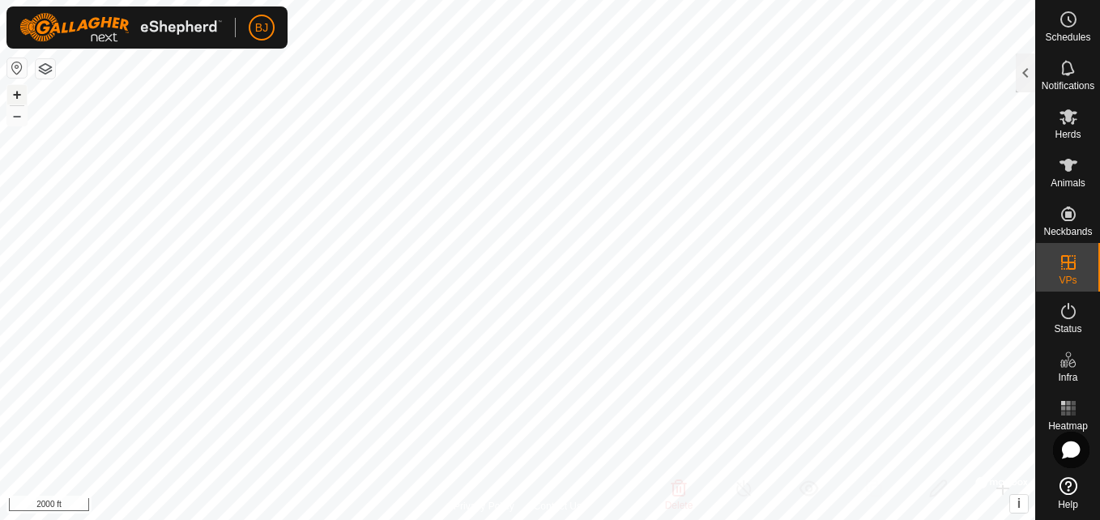
click at [10, 92] on button "+" at bounding box center [16, 94] width 19 height 19
click at [311, 0] on html "BJ Schedules Notifications Herds Animals Neckbands VPs Status Infra Heatmap Hel…" at bounding box center [550, 260] width 1100 height 520
click at [12, 98] on button "+" at bounding box center [16, 94] width 19 height 19
click at [12, 91] on button "+" at bounding box center [16, 94] width 19 height 19
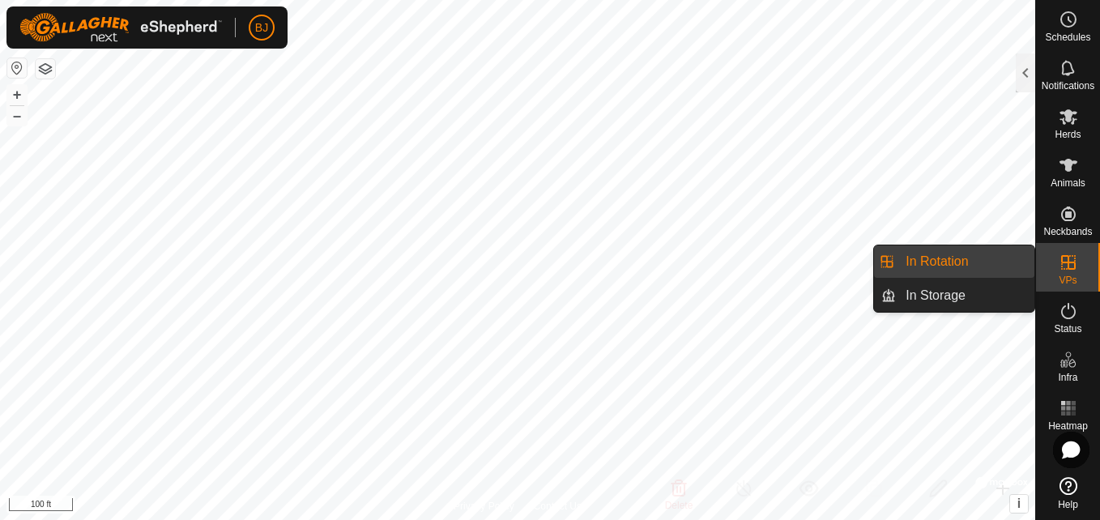
click at [1000, 258] on link "In Rotation" at bounding box center [965, 261] width 139 height 32
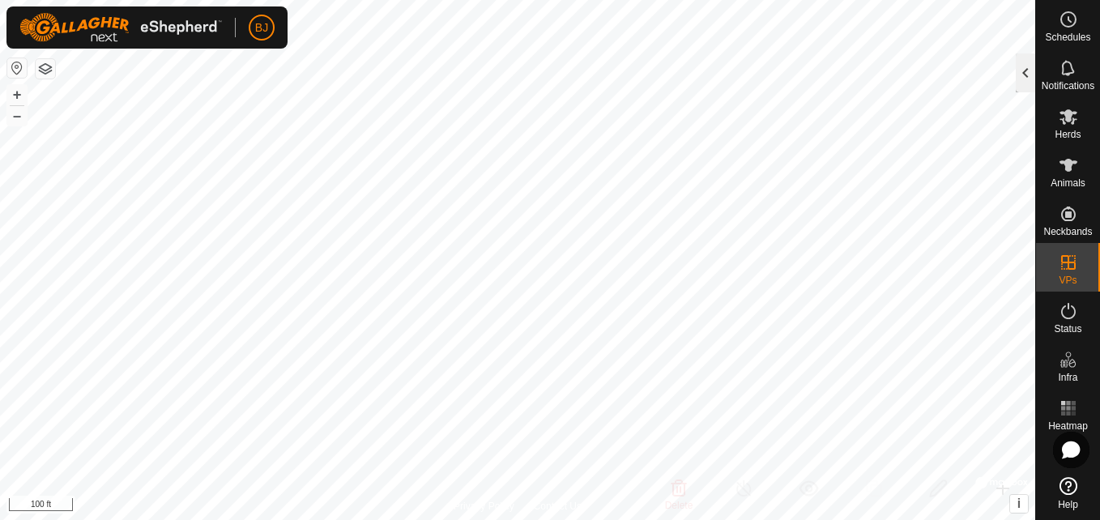
click at [1024, 64] on div at bounding box center [1025, 72] width 19 height 39
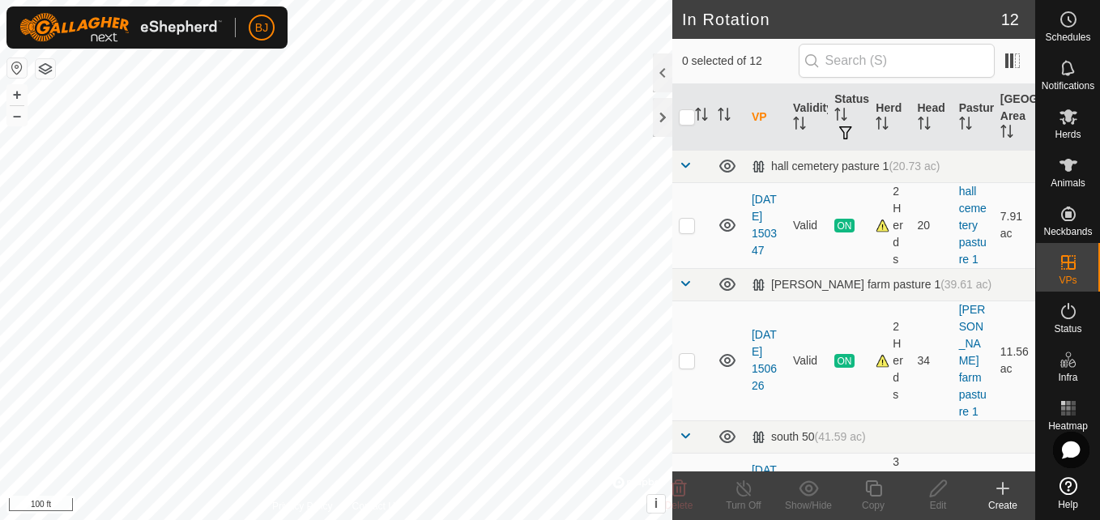
click at [999, 497] on icon at bounding box center [1002, 488] width 19 height 19
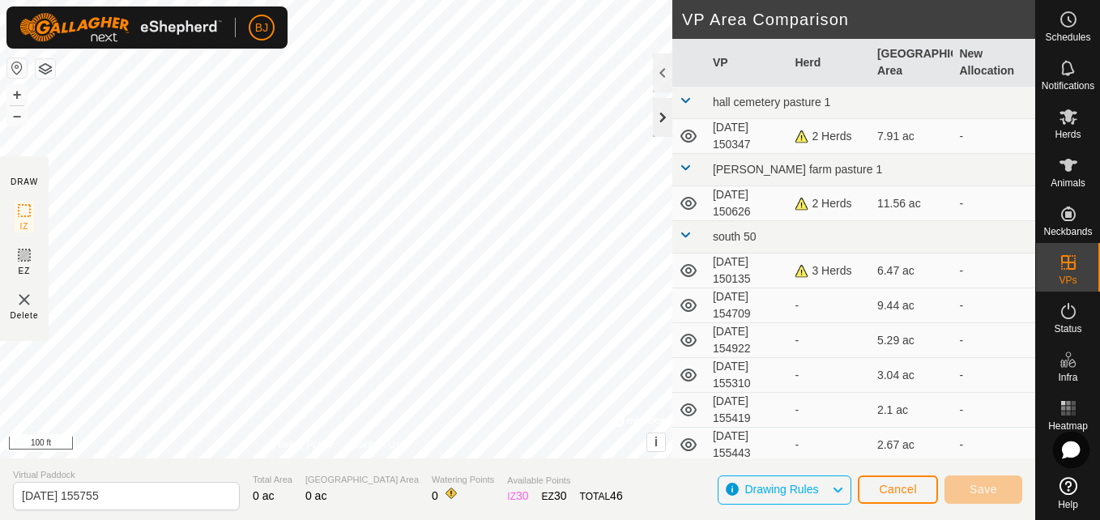
click at [660, 124] on div at bounding box center [662, 117] width 19 height 39
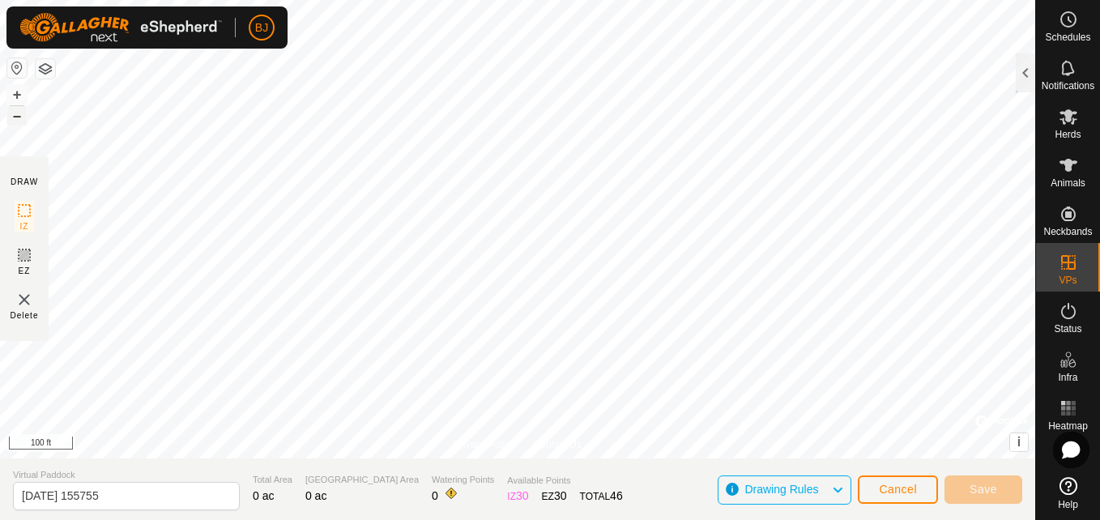
click at [14, 115] on button "–" at bounding box center [16, 115] width 19 height 19
click at [889, 486] on span "Cancel" at bounding box center [898, 489] width 38 height 13
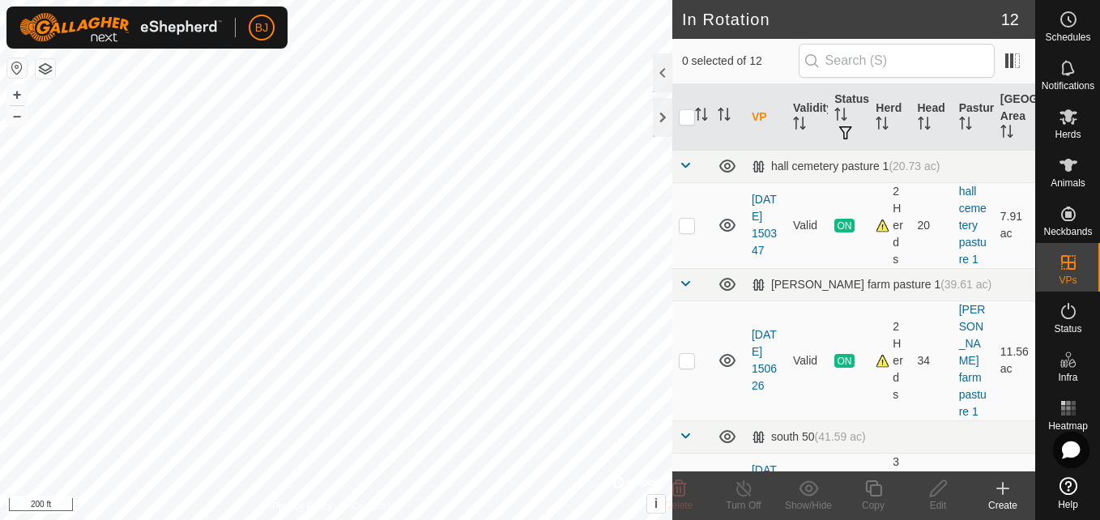
click at [1000, 495] on icon at bounding box center [1002, 488] width 19 height 19
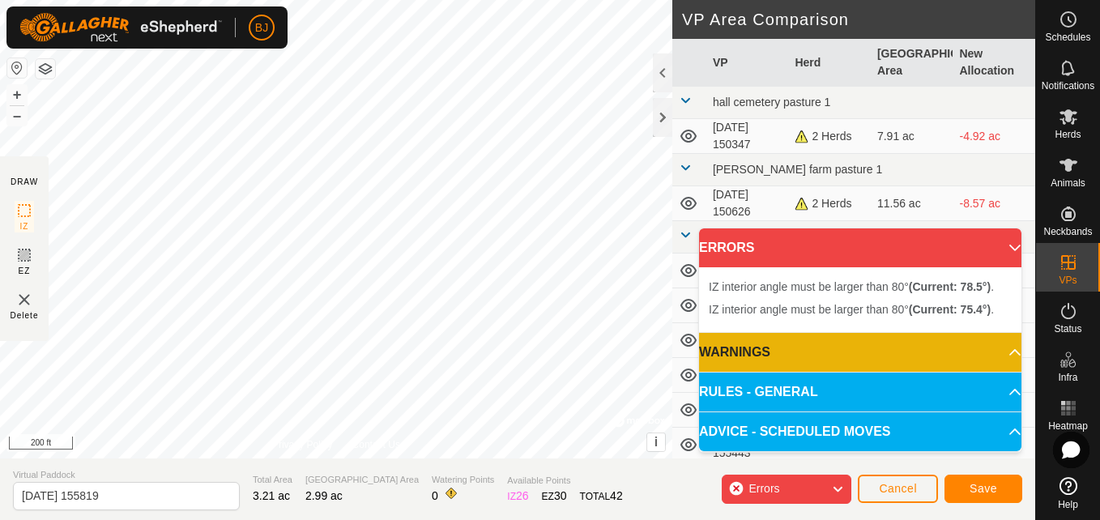
click at [241, 353] on div "IZ interior angle must be larger than 80° (Current: 75.4°) . + – ⇧ i © Mapbox ,…" at bounding box center [336, 229] width 672 height 459
drag, startPoint x: 699, startPoint y: 423, endPoint x: 313, endPoint y: 164, distance: 465.3
click at [313, 164] on div "IZ interior angle must be larger than 80° (Current: 78.5°) . + – ⇧ i © Mapbox ,…" at bounding box center [336, 229] width 672 height 459
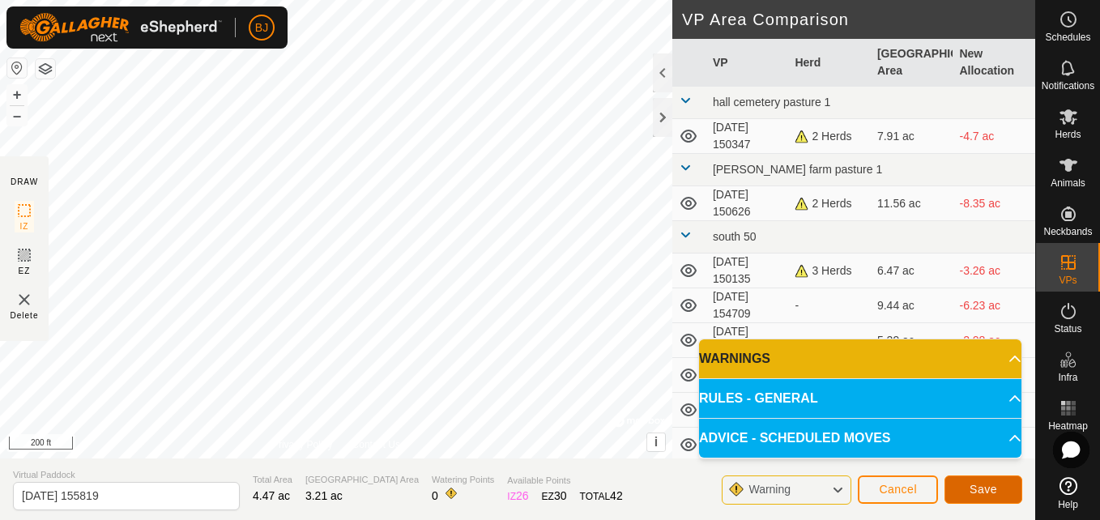
click at [972, 492] on span "Save" at bounding box center [984, 489] width 28 height 13
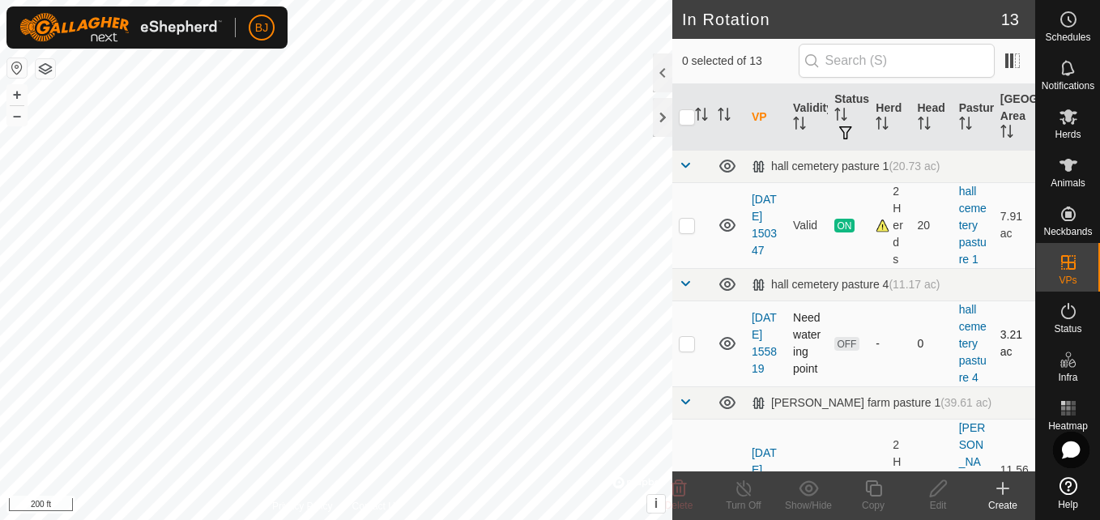
checkbox input "true"
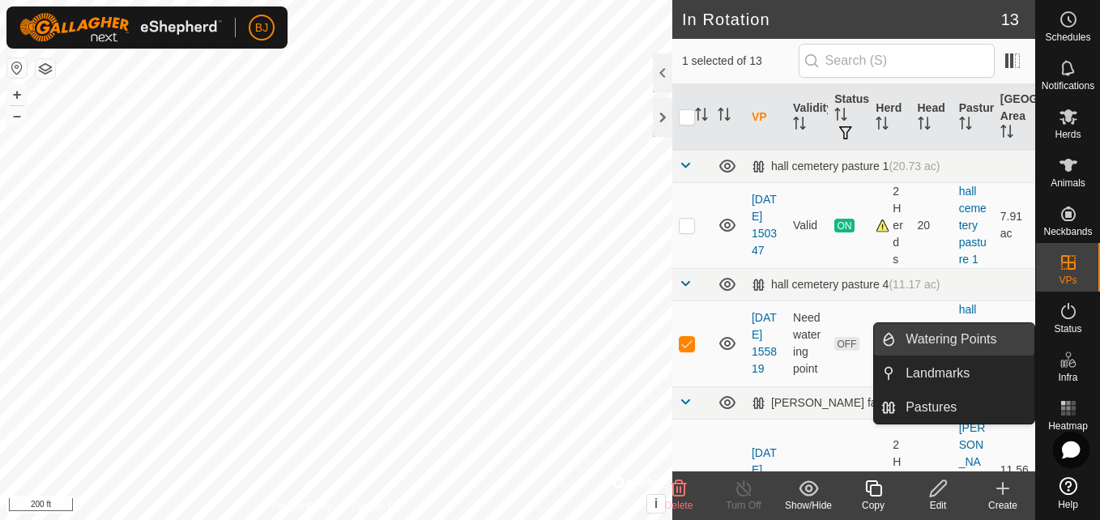
click at [982, 337] on link "Watering Points" at bounding box center [965, 339] width 139 height 32
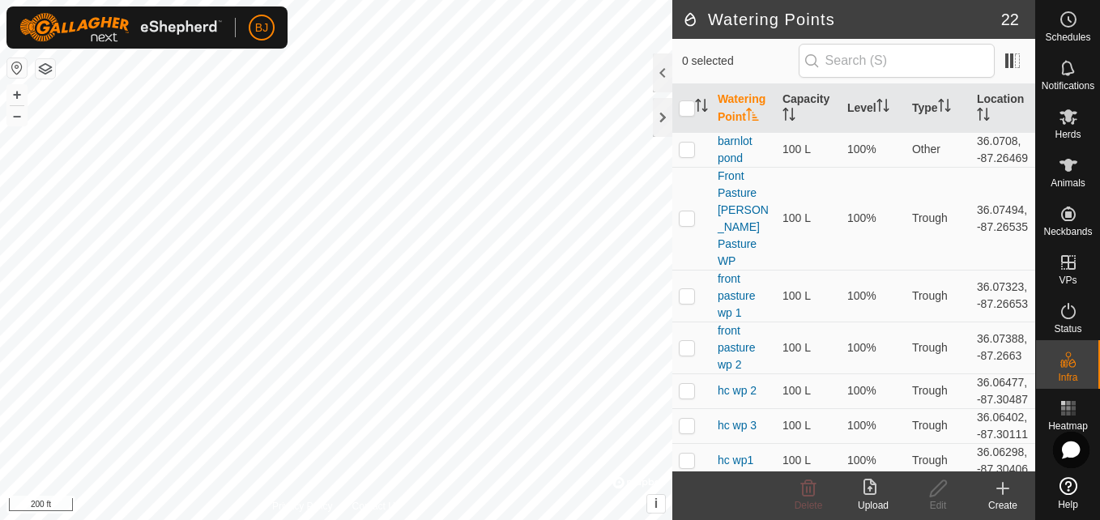
click at [994, 491] on icon at bounding box center [1002, 488] width 19 height 19
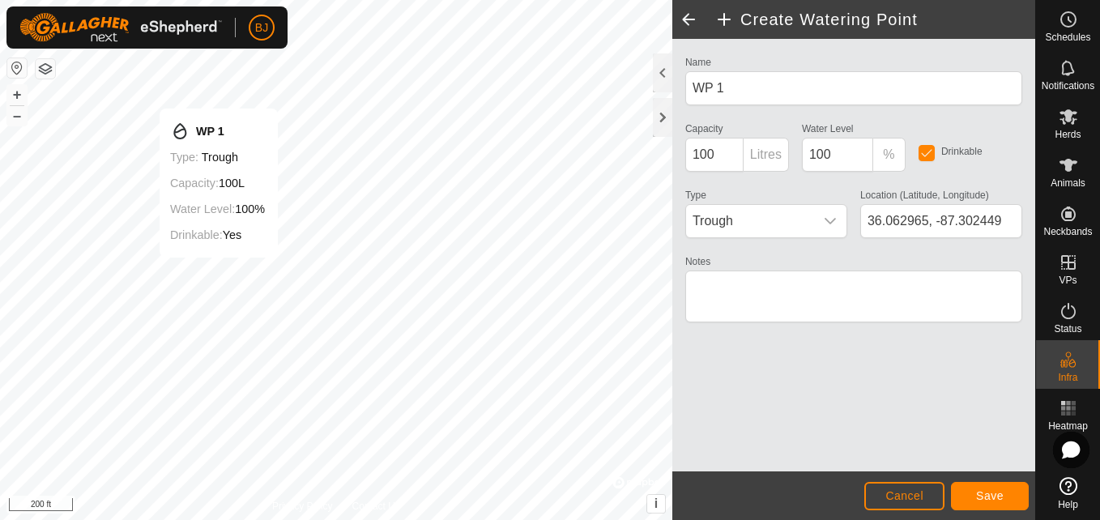
type input "36.063090, -87.302484"
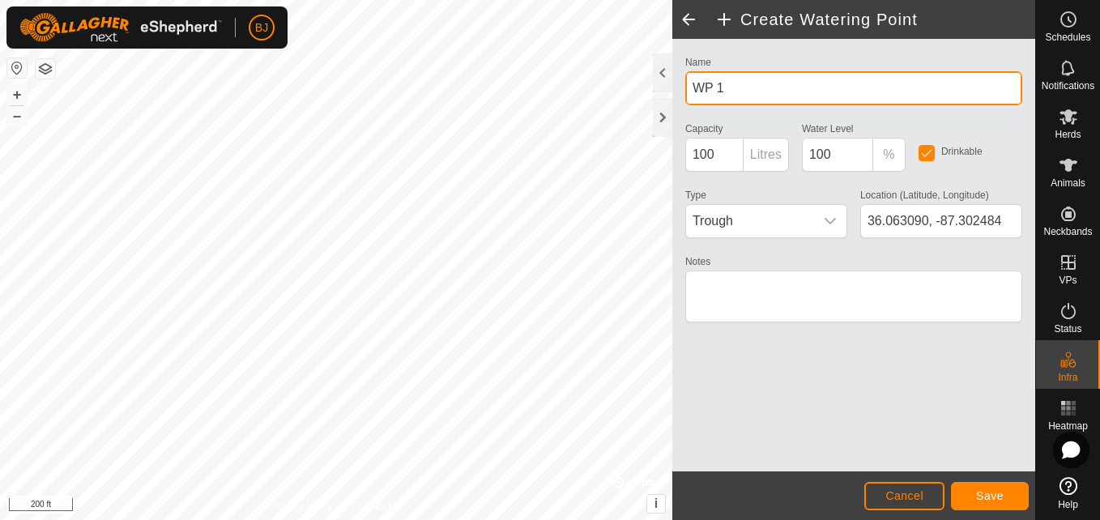
click at [779, 94] on input "WP 1" at bounding box center [853, 88] width 337 height 34
type input "W"
type input "wp in working pen"
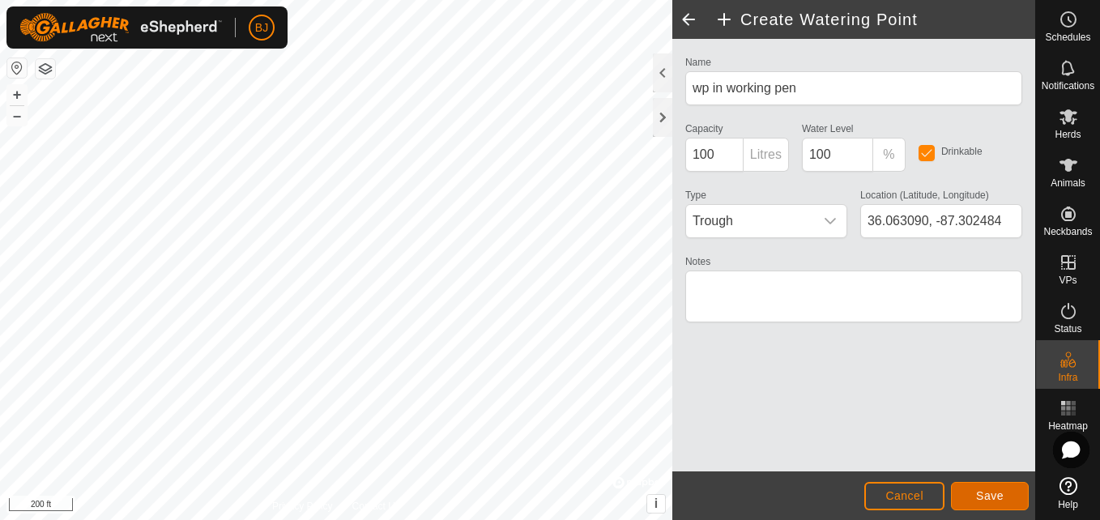
click at [978, 496] on span "Save" at bounding box center [990, 495] width 28 height 13
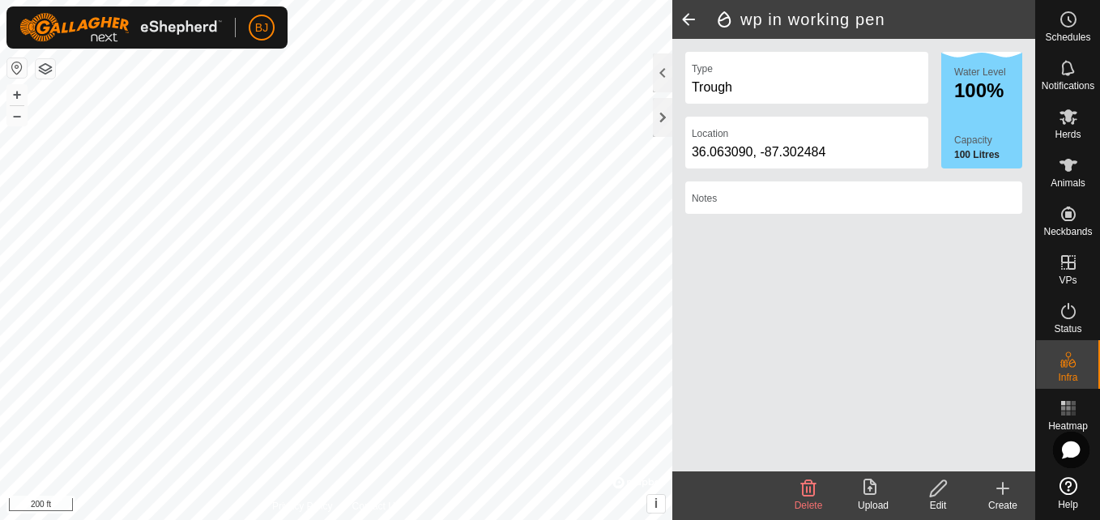
click at [686, 15] on span at bounding box center [688, 19] width 32 height 39
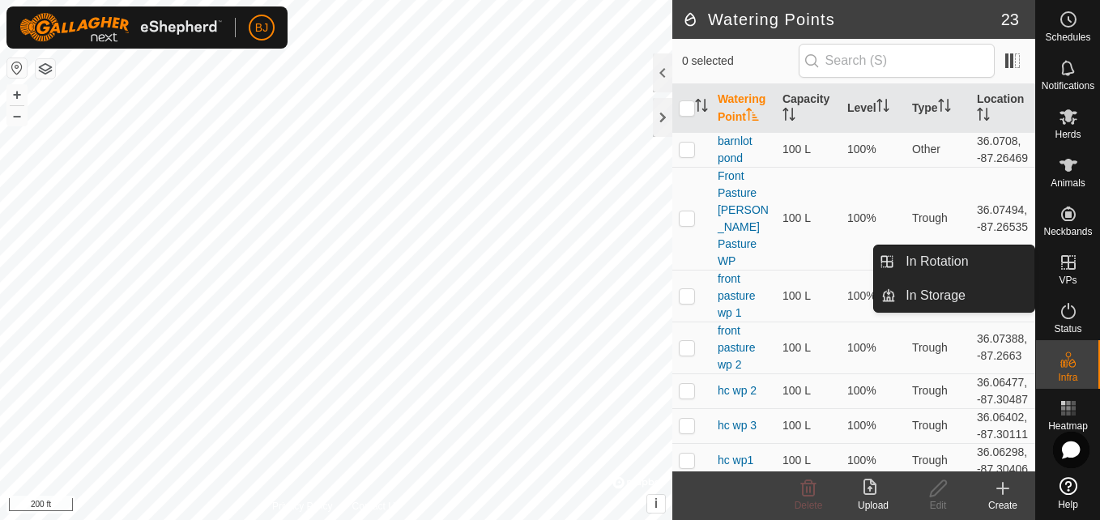
click at [1067, 284] on span "VPs" at bounding box center [1068, 280] width 18 height 10
click at [1001, 259] on link "In Rotation" at bounding box center [965, 261] width 139 height 32
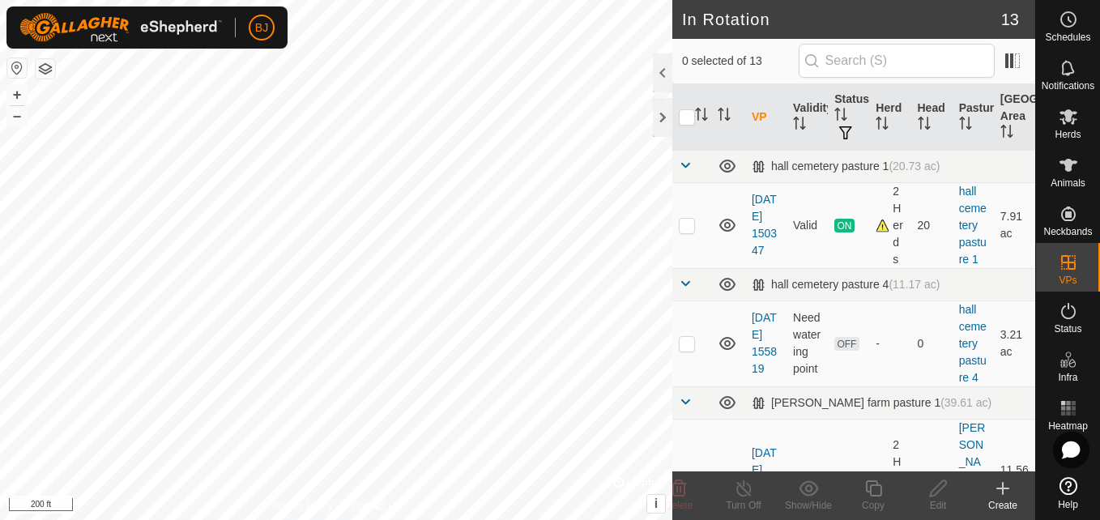
click at [1005, 492] on icon at bounding box center [1002, 488] width 19 height 19
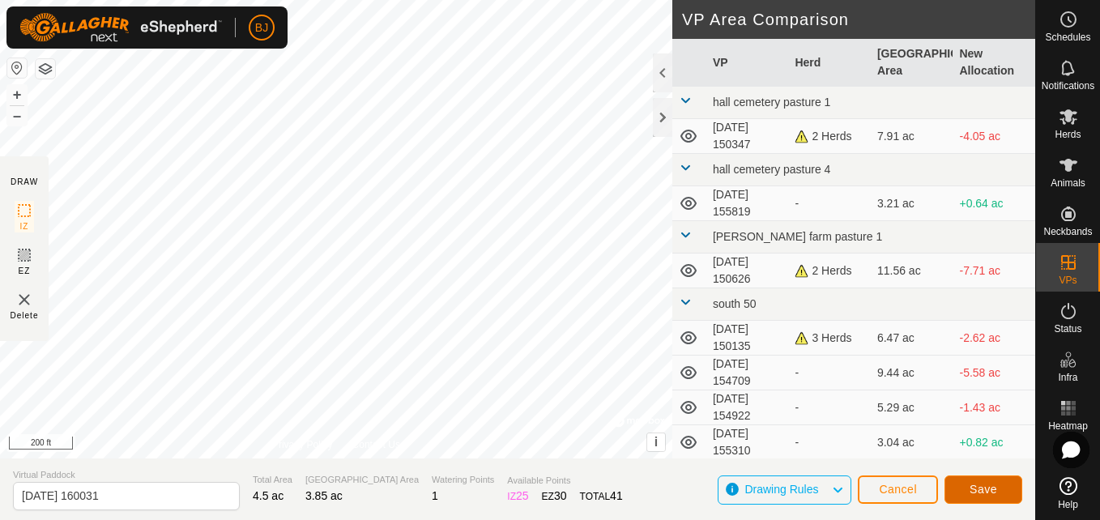
click at [984, 487] on span "Save" at bounding box center [984, 489] width 28 height 13
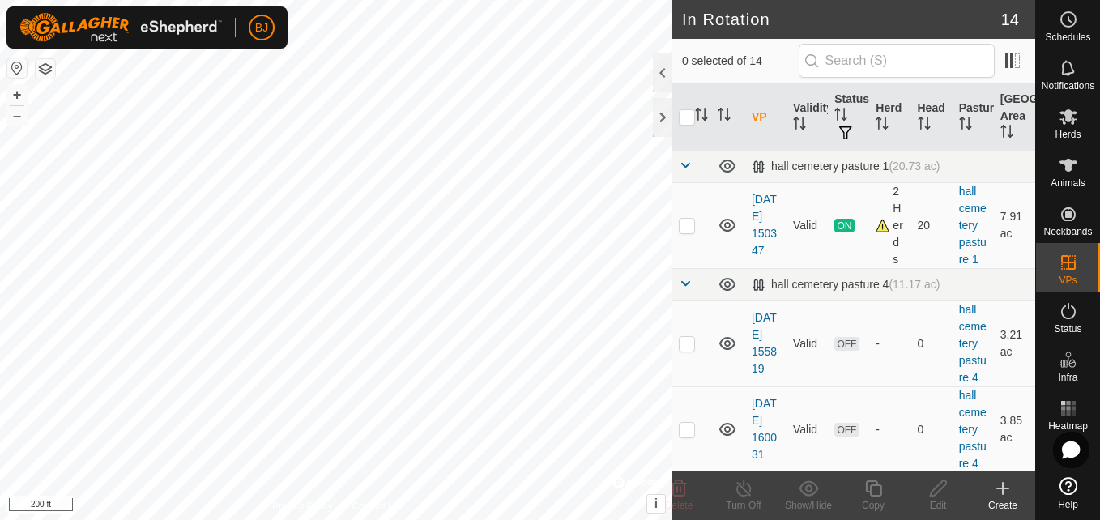
click at [1003, 490] on icon at bounding box center [1003, 488] width 0 height 11
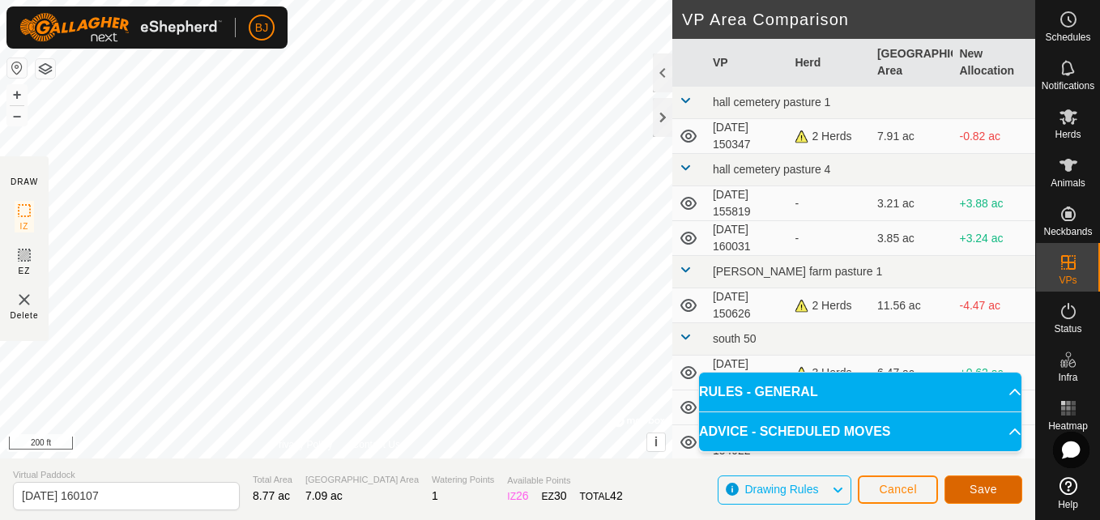
click at [971, 487] on span "Save" at bounding box center [984, 489] width 28 height 13
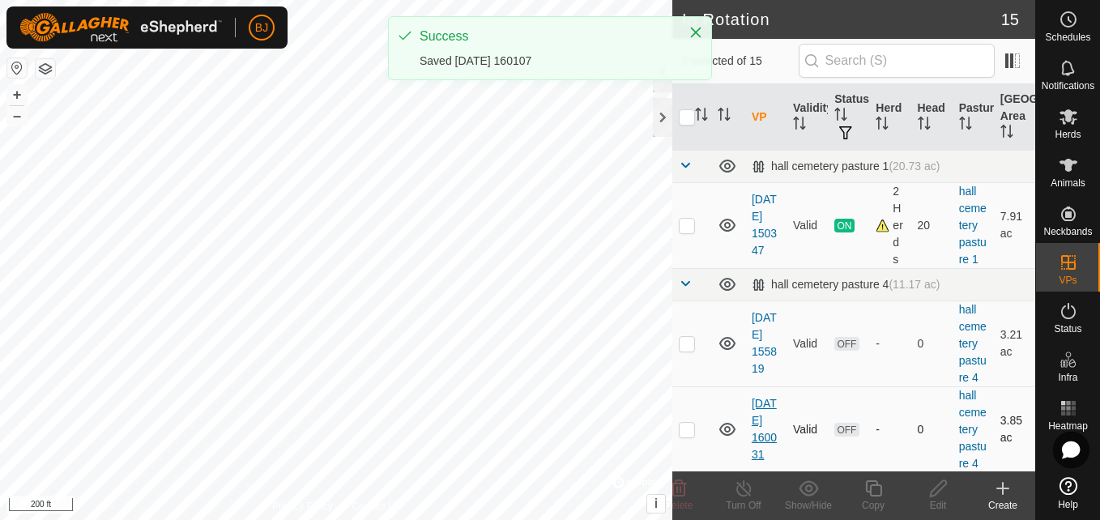
click at [766, 436] on div "In Rotation 15 0 selected of 15 VP Validity Status Herd Head Pasture [GEOGRAPHI…" at bounding box center [517, 260] width 1035 height 520
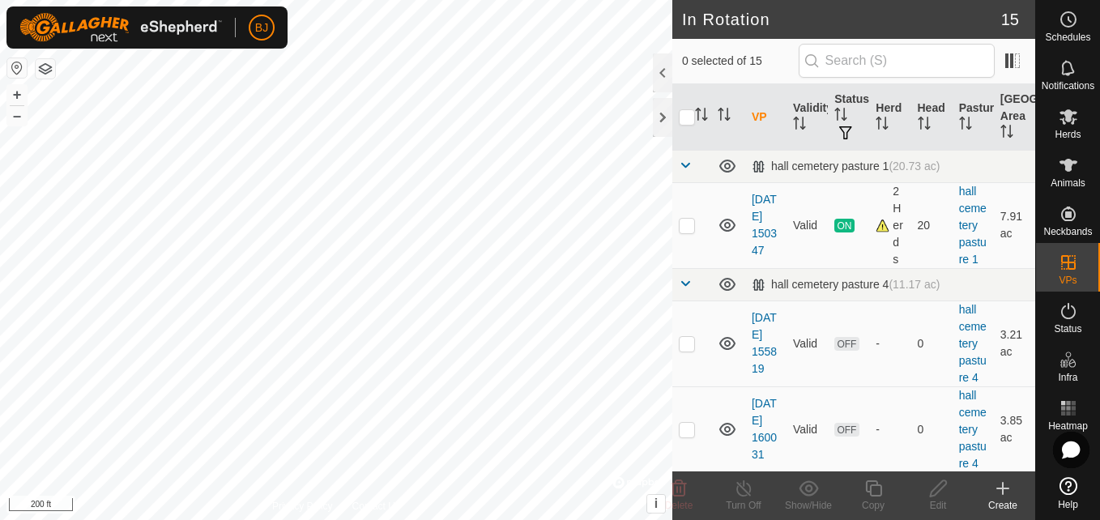
click at [1003, 489] on icon at bounding box center [1002, 489] width 11 height 0
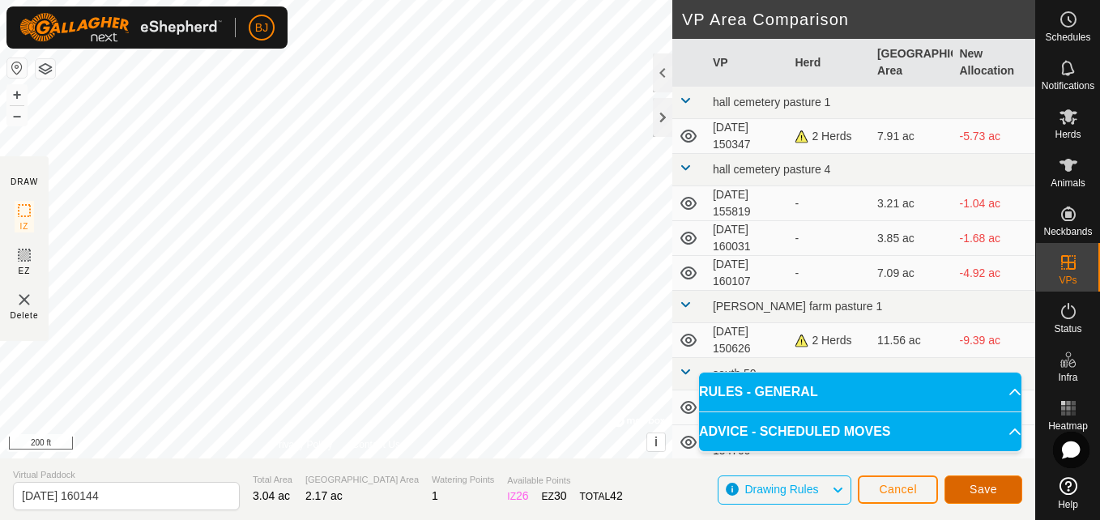
click at [983, 488] on span "Save" at bounding box center [984, 489] width 28 height 13
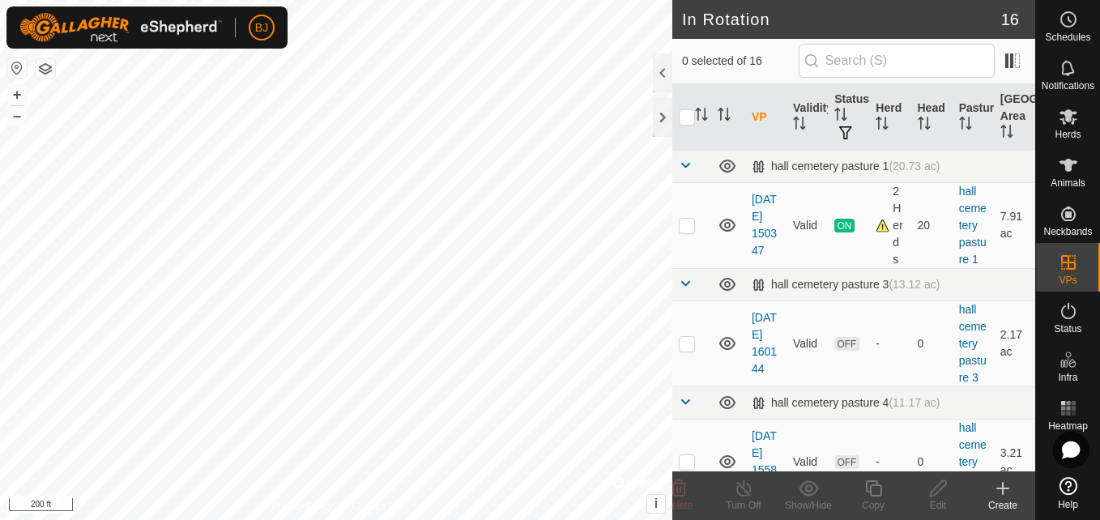
click at [1001, 489] on icon at bounding box center [1002, 489] width 11 height 0
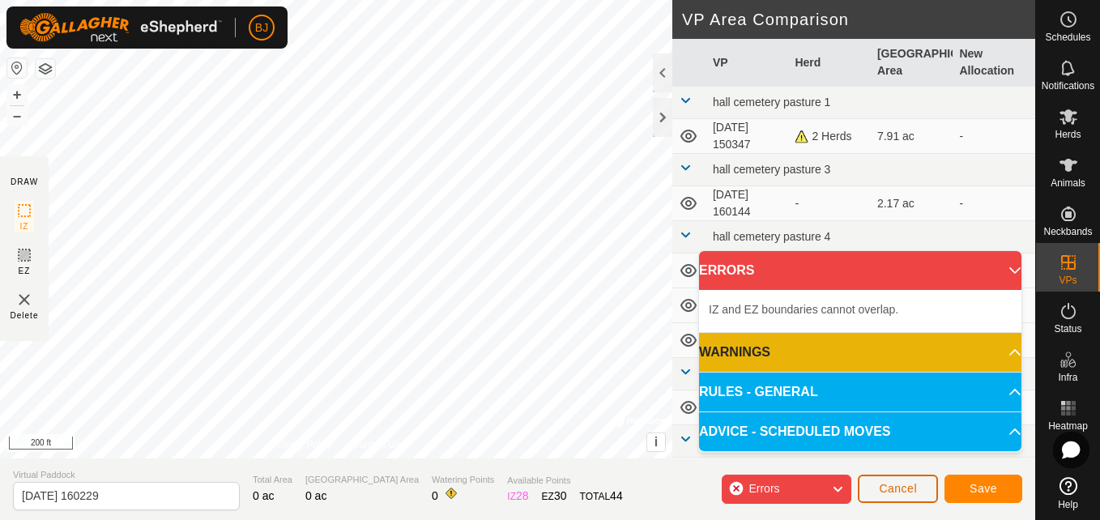
click at [880, 484] on span "Cancel" at bounding box center [898, 488] width 38 height 13
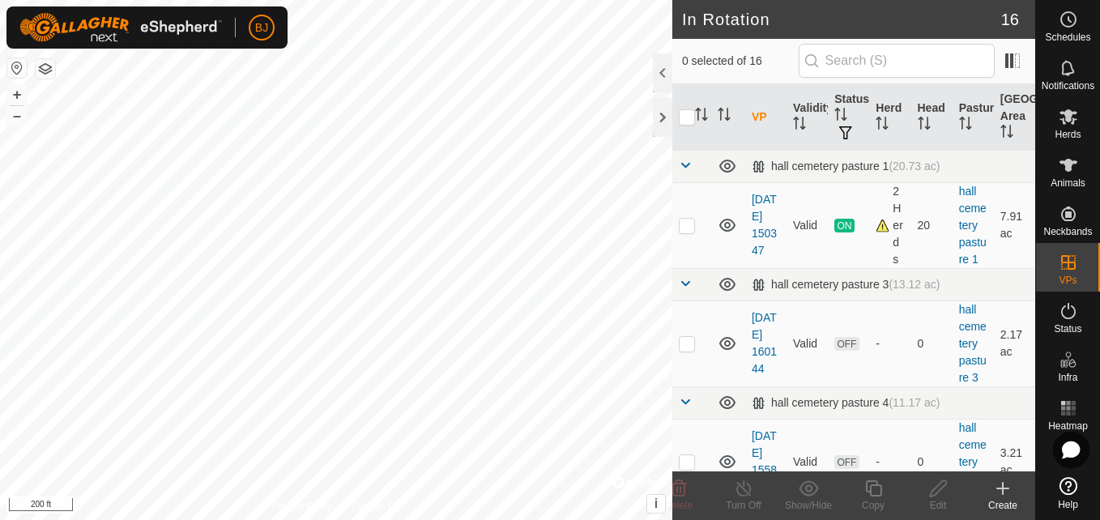
click at [1006, 489] on icon at bounding box center [1002, 489] width 11 height 0
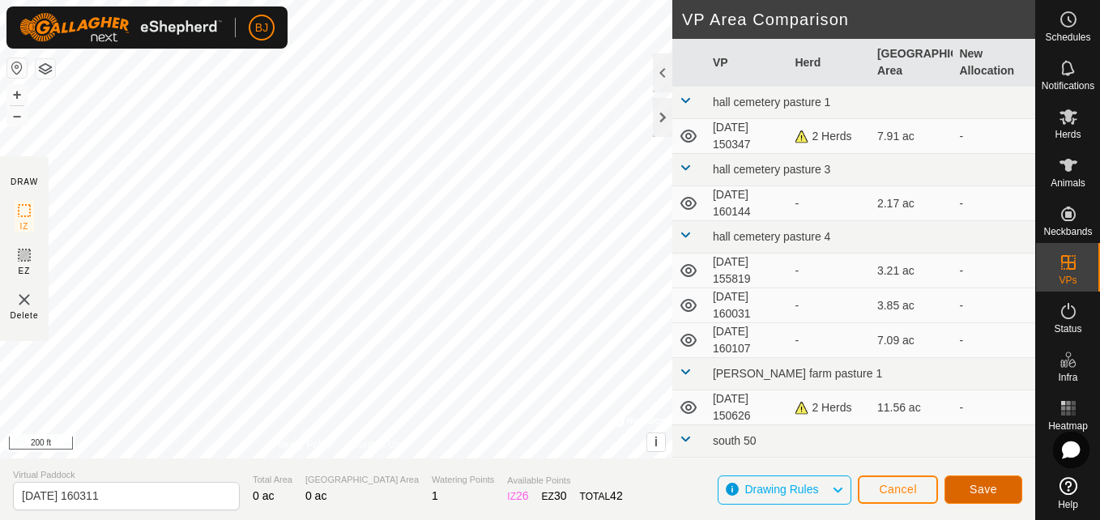
click at [967, 485] on button "Save" at bounding box center [984, 490] width 78 height 28
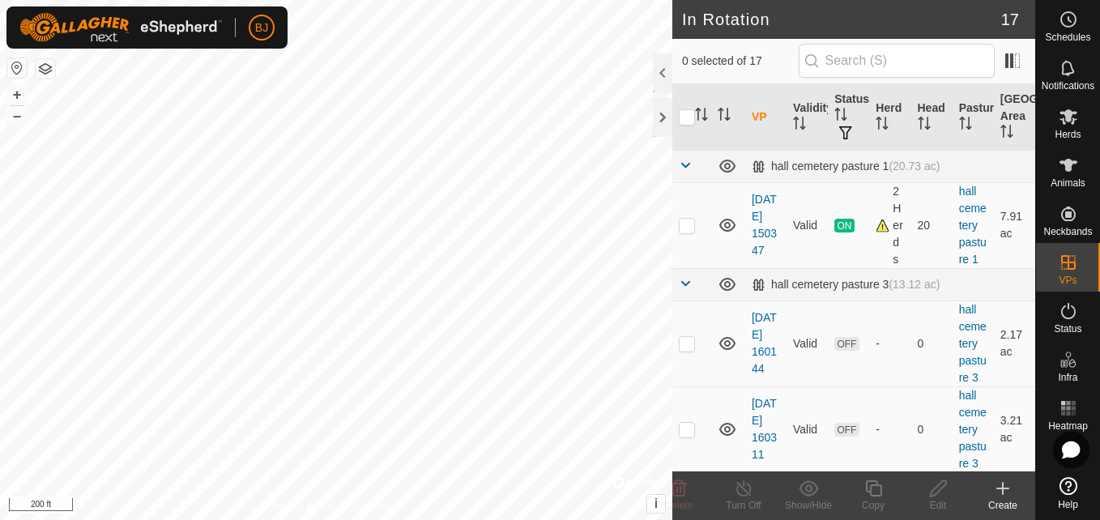
click at [996, 488] on icon at bounding box center [1002, 488] width 19 height 19
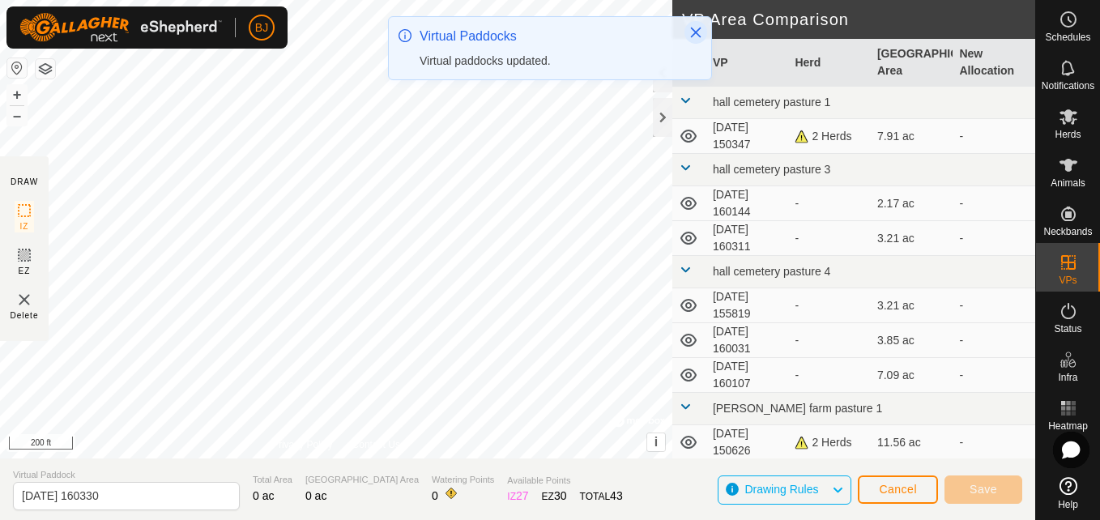
click at [697, 32] on icon "Close" at bounding box center [696, 33] width 11 height 11
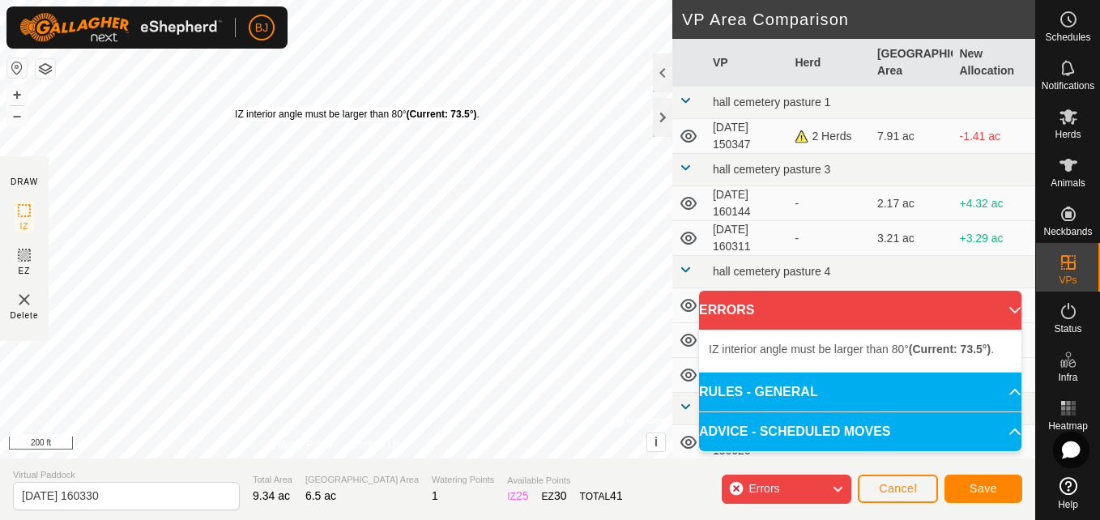
drag, startPoint x: 251, startPoint y: 97, endPoint x: 240, endPoint y: 106, distance: 14.4
click at [237, 107] on div "IZ interior angle must be larger than 80° (Current: 73.5°) ." at bounding box center [357, 114] width 245 height 15
click at [235, 116] on div "IZ interior angle must be larger than 80° (Current: 73.5°) . + – ⇧ i © Mapbox ,…" at bounding box center [336, 229] width 672 height 459
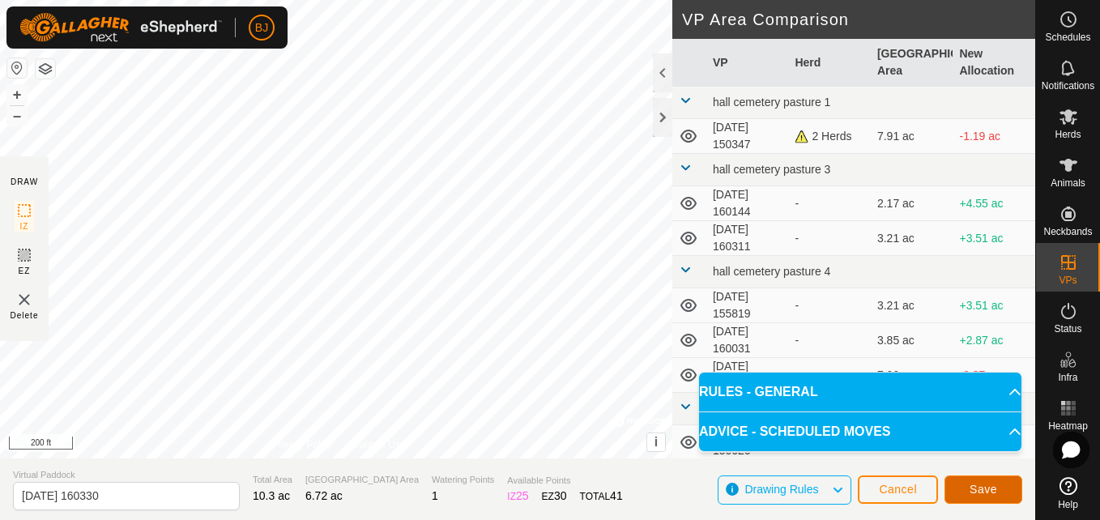
click at [975, 483] on span "Save" at bounding box center [984, 489] width 28 height 13
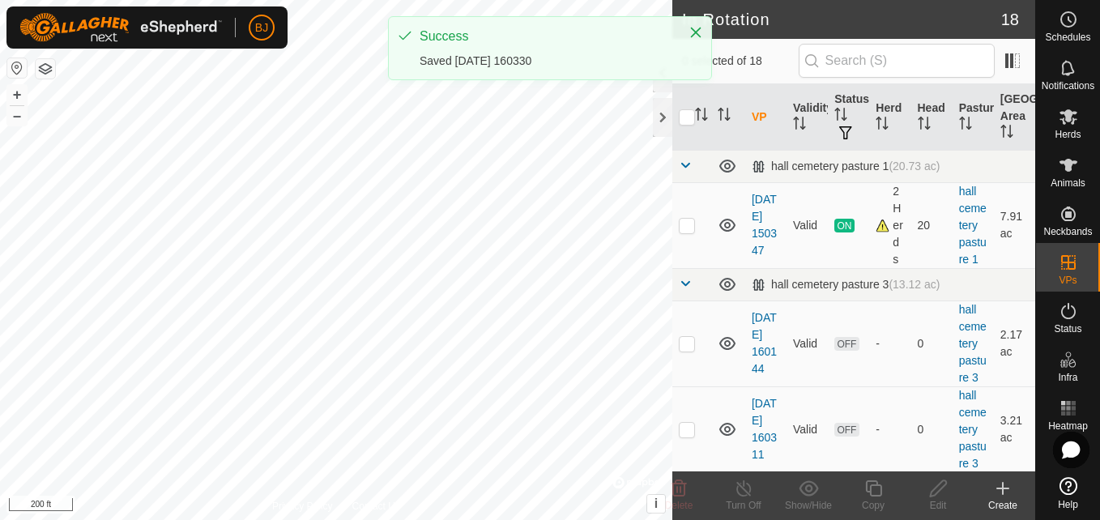
click at [999, 491] on icon at bounding box center [1002, 488] width 19 height 19
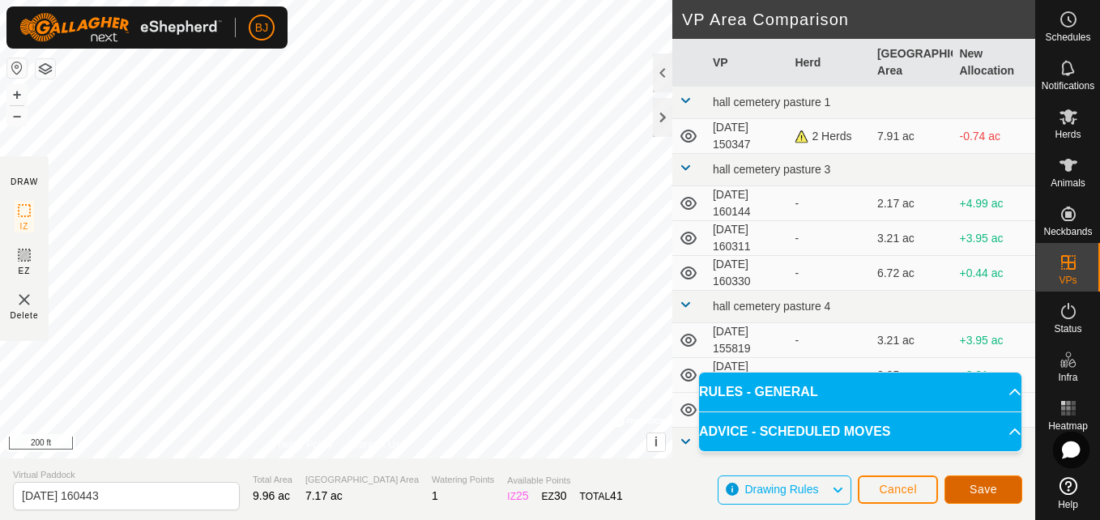
click at [979, 489] on span "Save" at bounding box center [984, 489] width 28 height 13
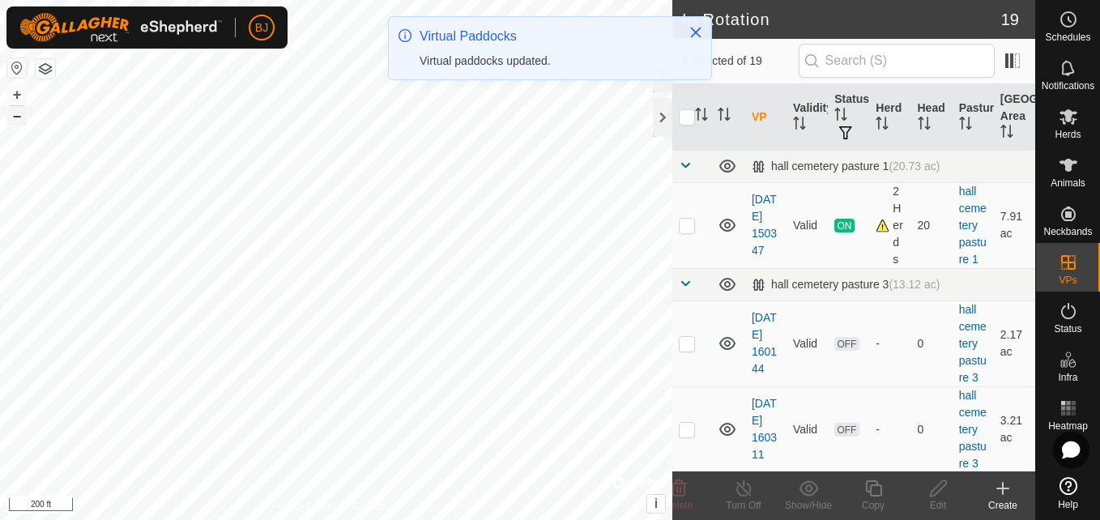
click at [14, 117] on button "–" at bounding box center [16, 115] width 19 height 19
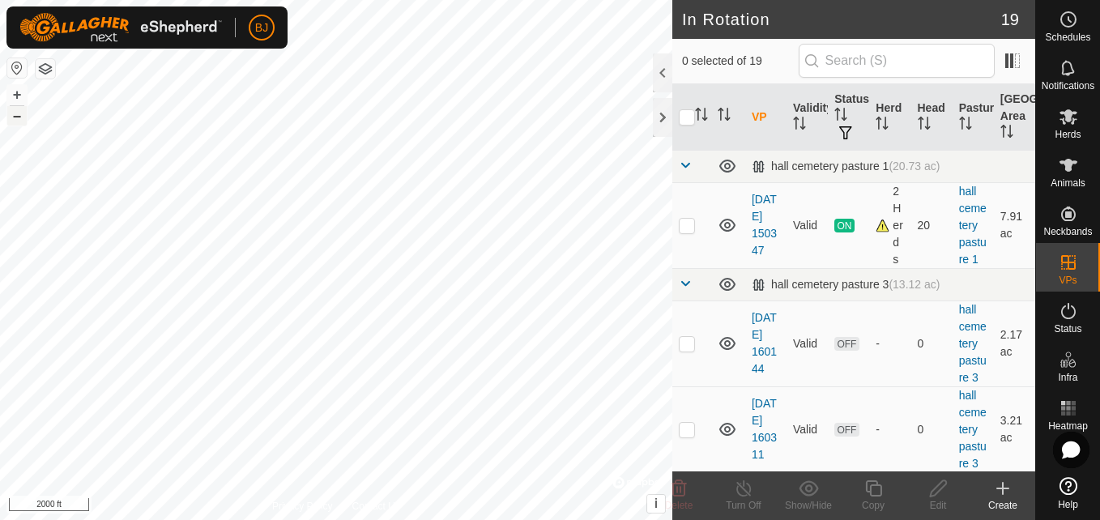
click at [14, 117] on button "–" at bounding box center [16, 115] width 19 height 19
click at [23, 90] on button "+" at bounding box center [16, 94] width 19 height 19
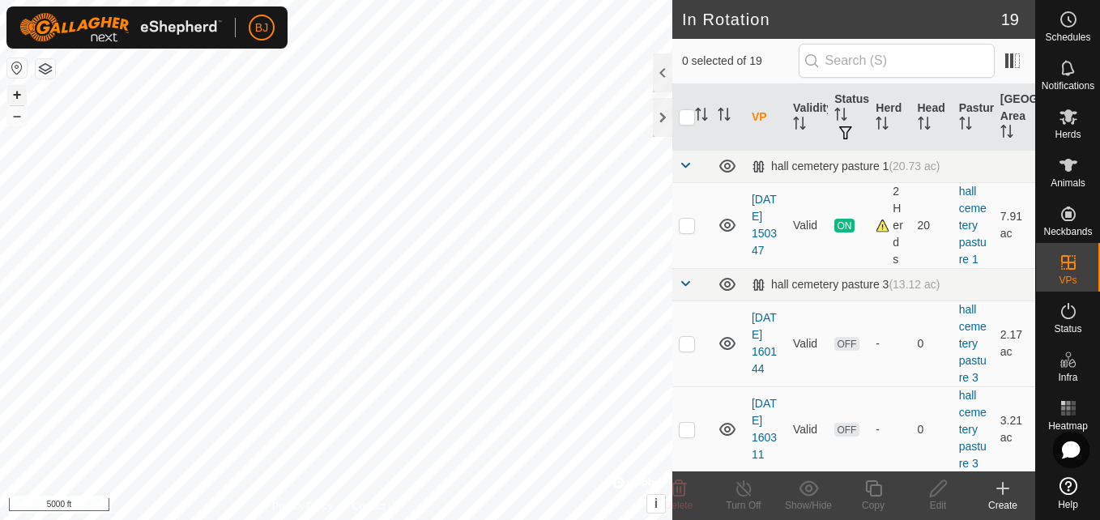
click at [16, 95] on button "+" at bounding box center [16, 94] width 19 height 19
click at [15, 92] on button "+" at bounding box center [16, 94] width 19 height 19
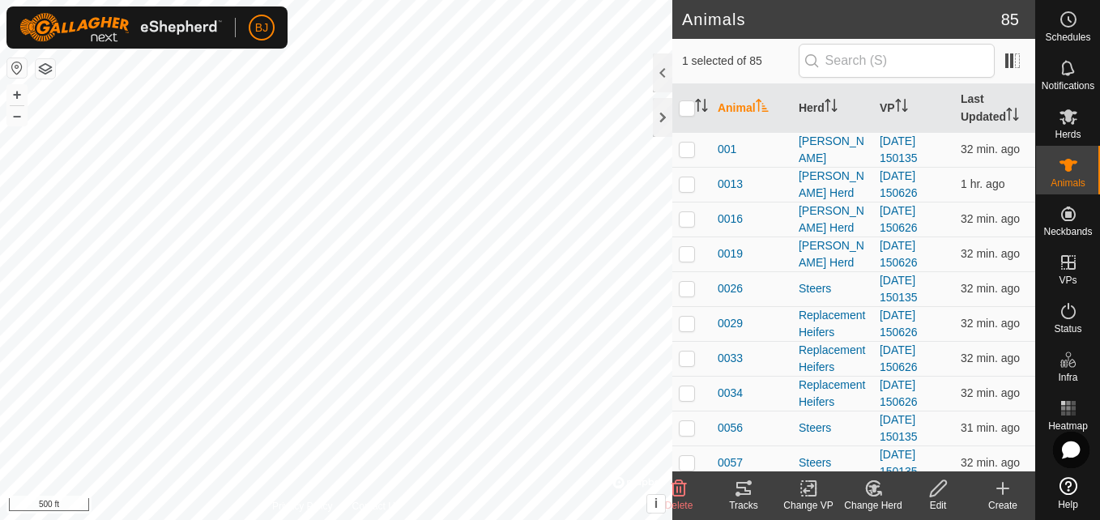
click at [1004, 495] on icon at bounding box center [1002, 488] width 19 height 19
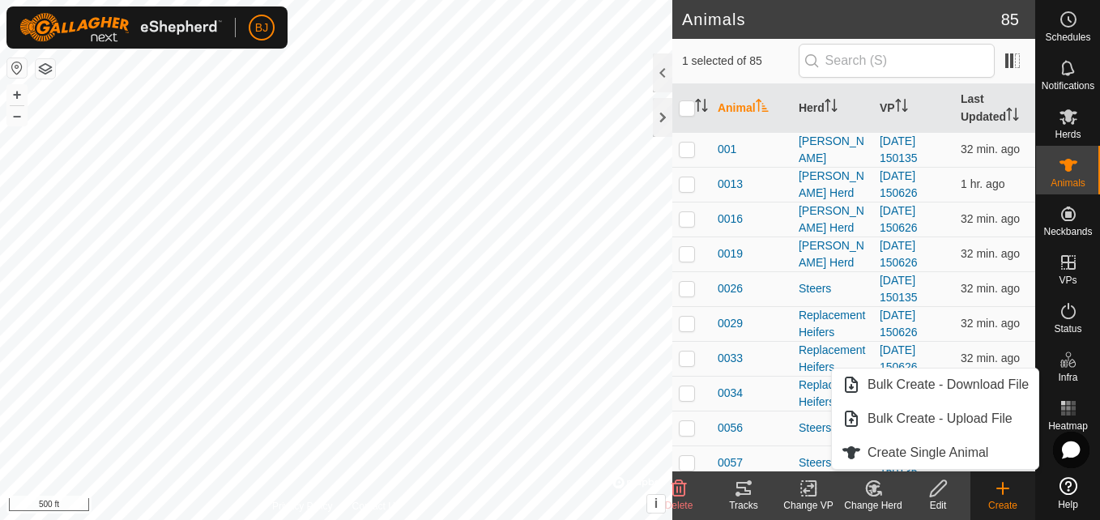
click at [1004, 495] on icon at bounding box center [1002, 488] width 19 height 19
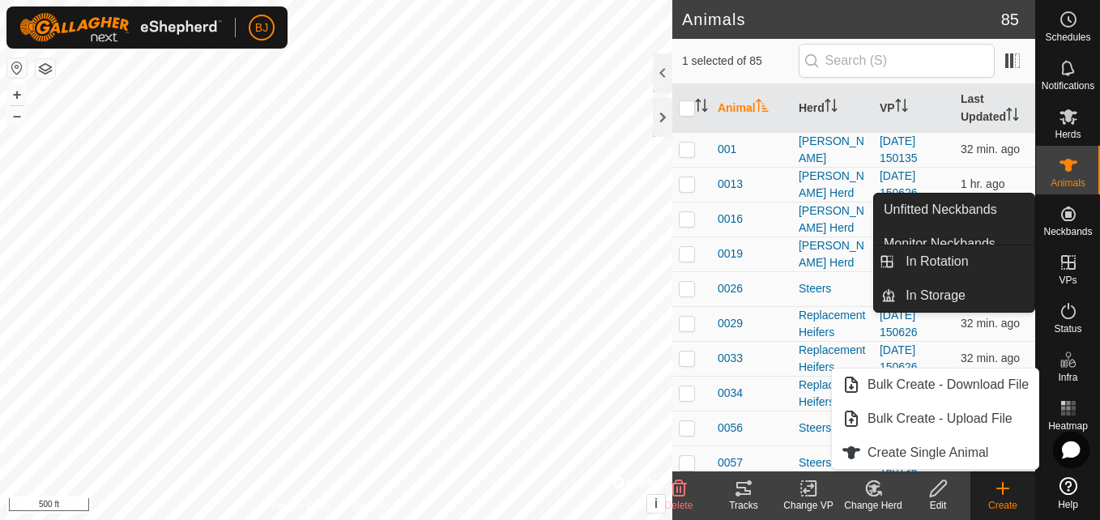
click at [1059, 272] on es-virtualpaddocks-svg-icon at bounding box center [1068, 263] width 29 height 26
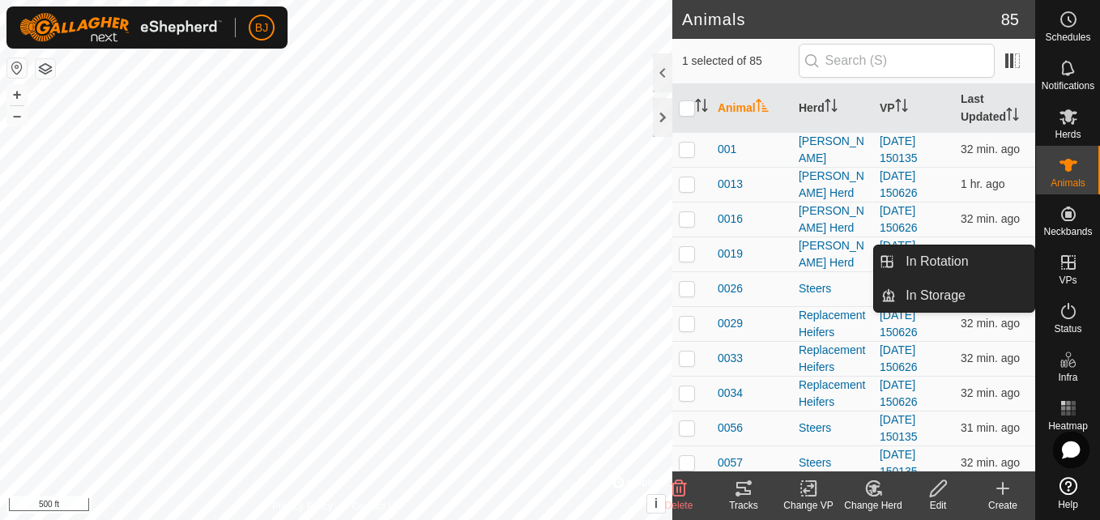
click at [1067, 267] on icon at bounding box center [1068, 262] width 19 height 19
click at [984, 264] on link "In Rotation" at bounding box center [965, 261] width 139 height 32
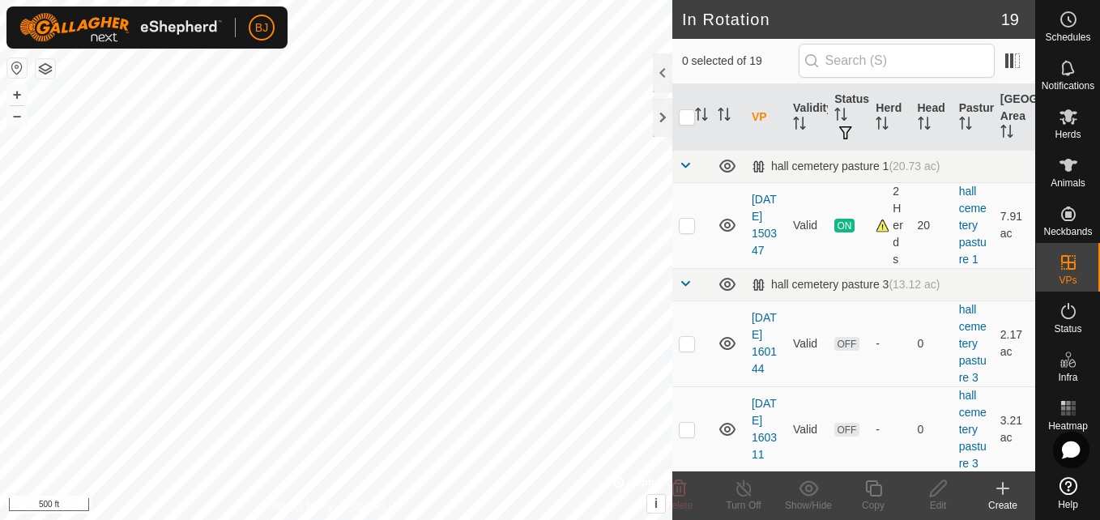
click at [1001, 489] on icon at bounding box center [1002, 489] width 11 height 0
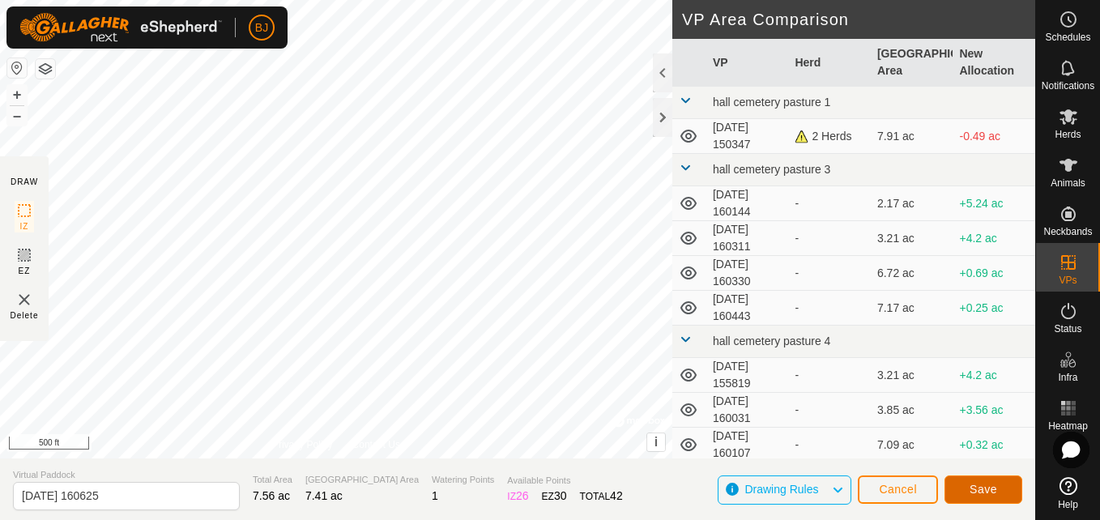
click at [965, 494] on button "Save" at bounding box center [984, 490] width 78 height 28
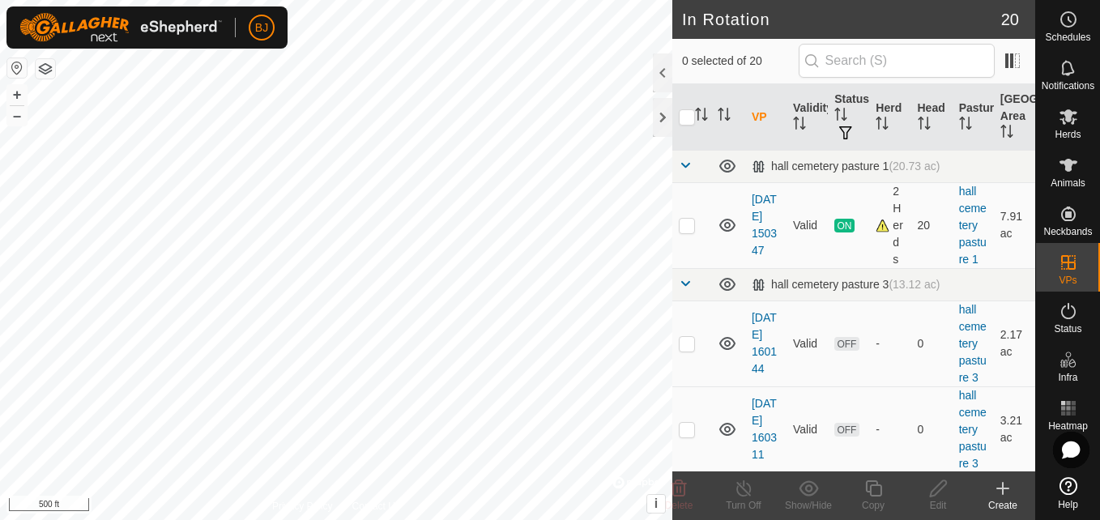
click at [1006, 489] on icon at bounding box center [1002, 489] width 11 height 0
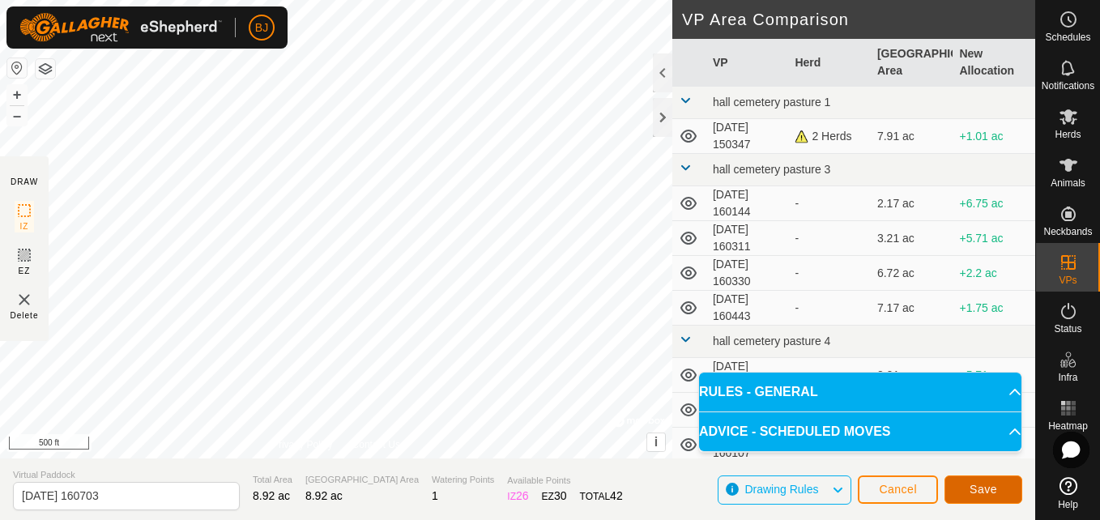
click at [960, 490] on button "Save" at bounding box center [984, 490] width 78 height 28
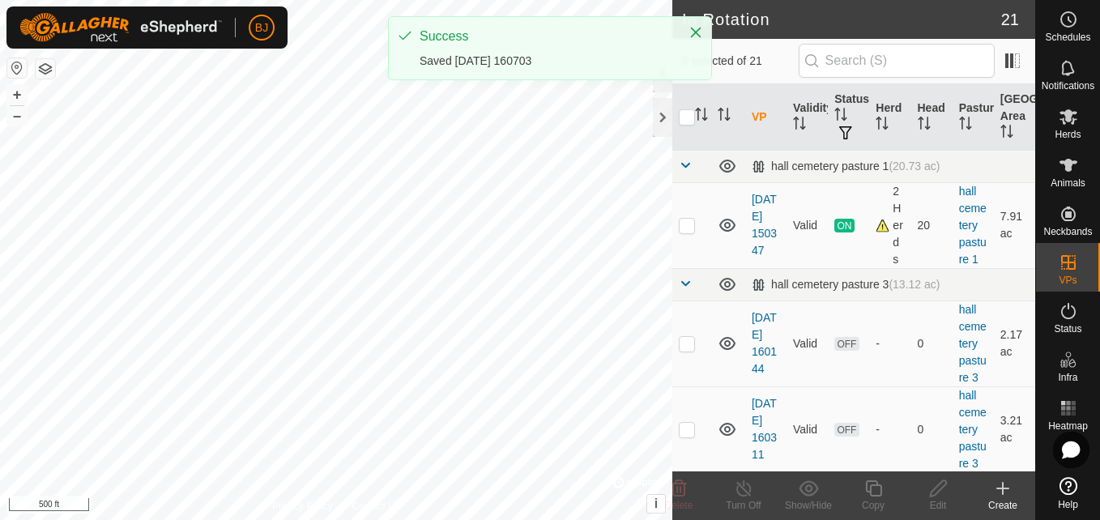
click at [1001, 489] on icon at bounding box center [1002, 489] width 11 height 0
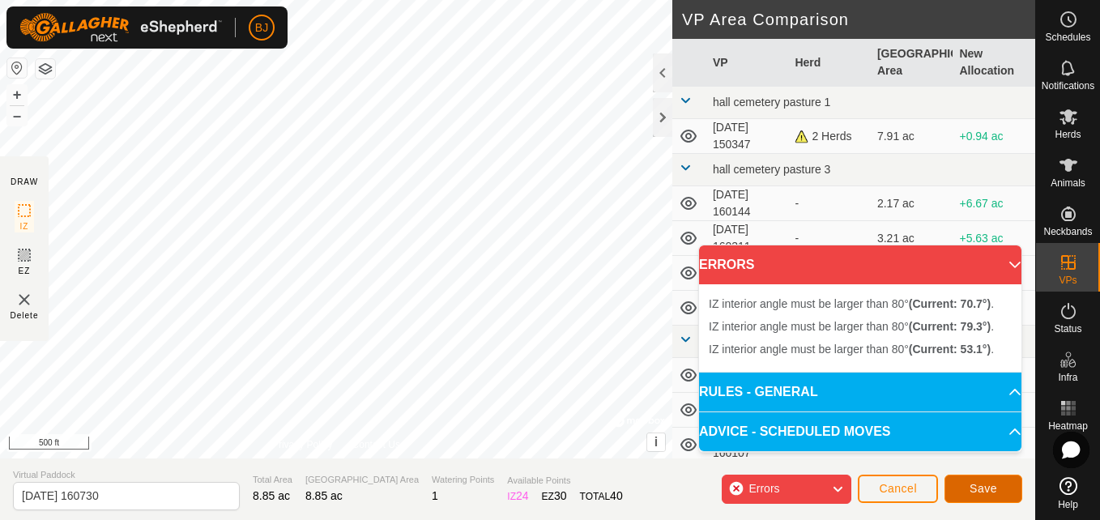
click at [996, 488] on span "Save" at bounding box center [984, 488] width 28 height 13
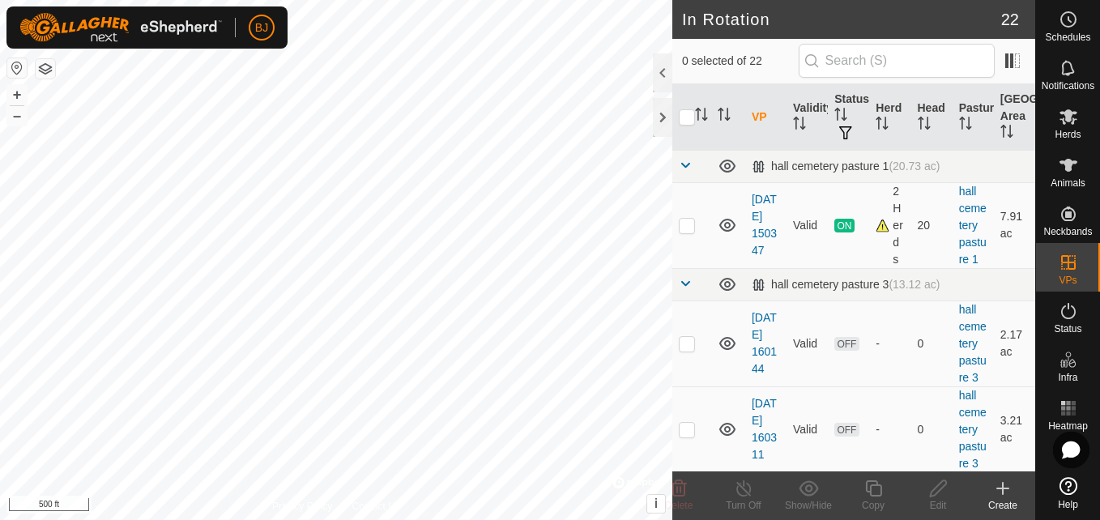
click at [1007, 493] on icon at bounding box center [1002, 488] width 19 height 19
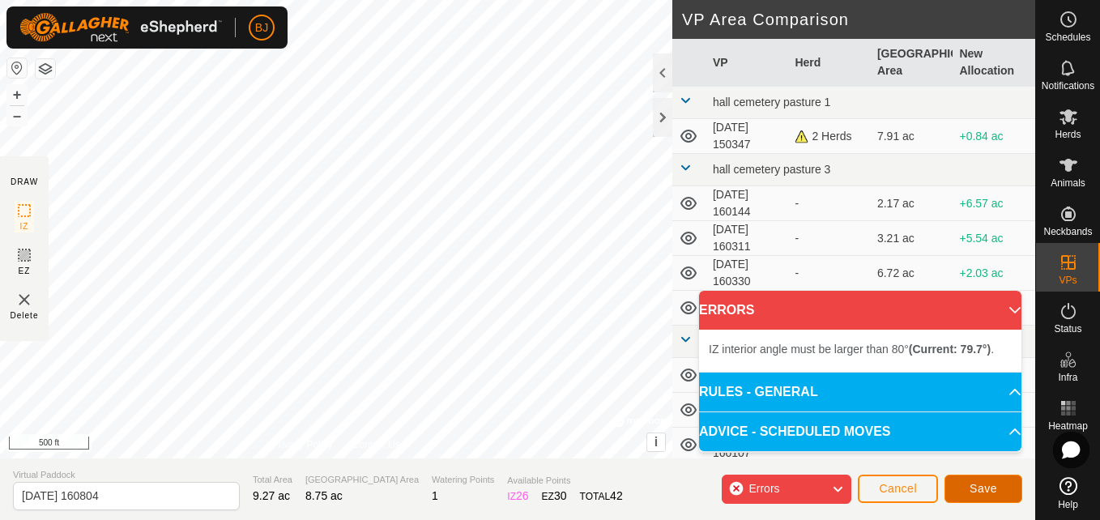
click at [969, 484] on button "Save" at bounding box center [984, 489] width 78 height 28
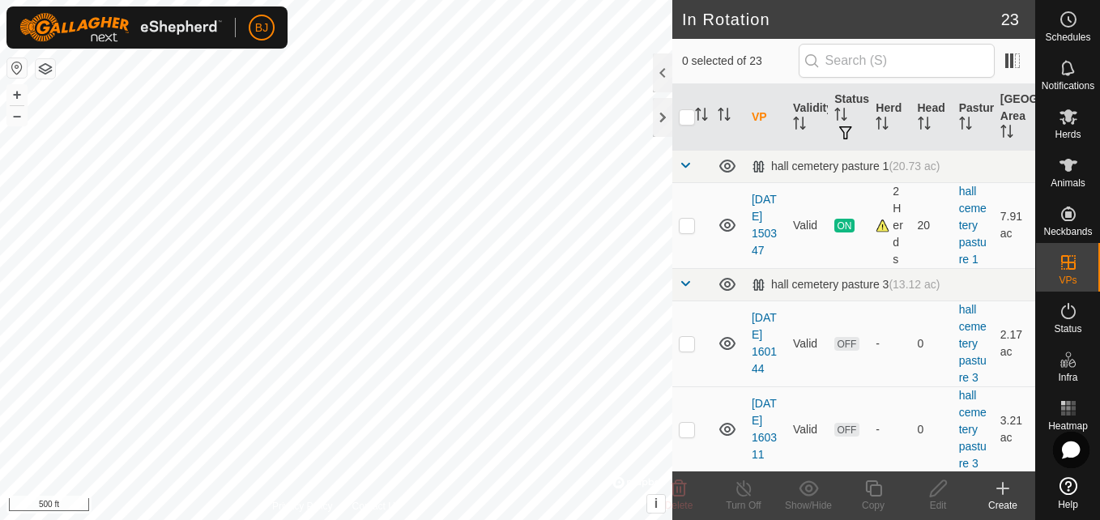
click at [1001, 489] on icon at bounding box center [1002, 489] width 11 height 0
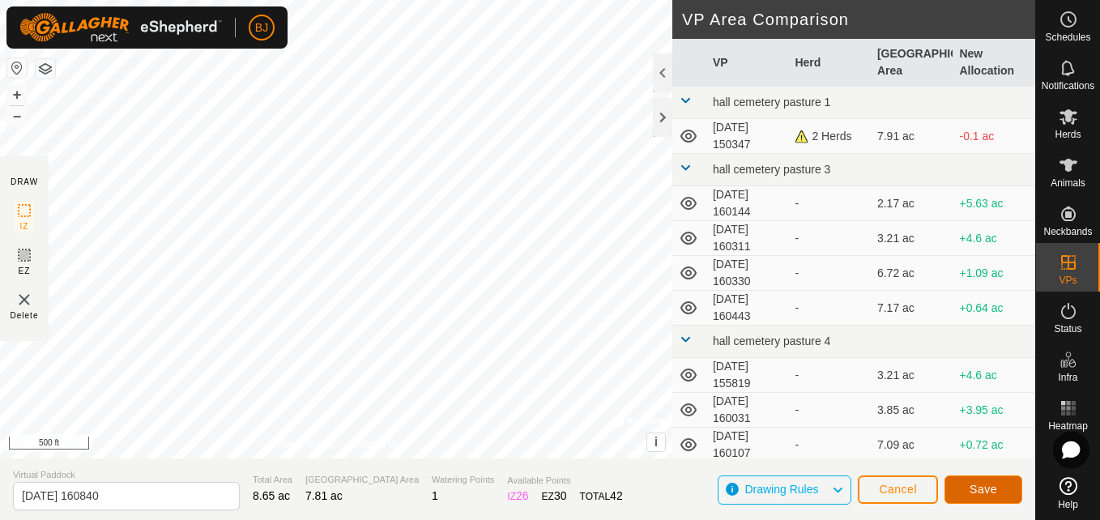
click at [965, 484] on button "Save" at bounding box center [984, 490] width 78 height 28
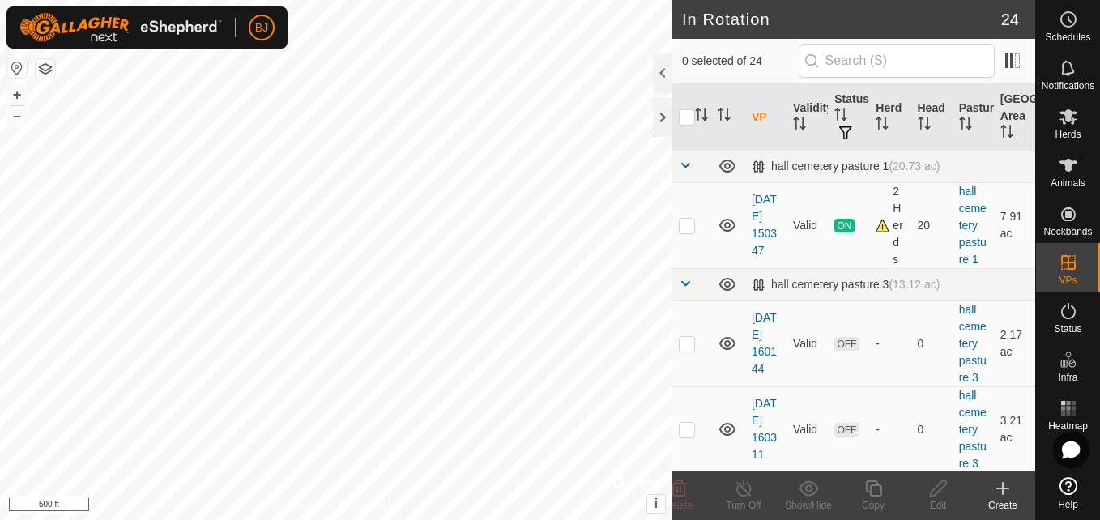
click at [1001, 491] on icon at bounding box center [1002, 488] width 19 height 19
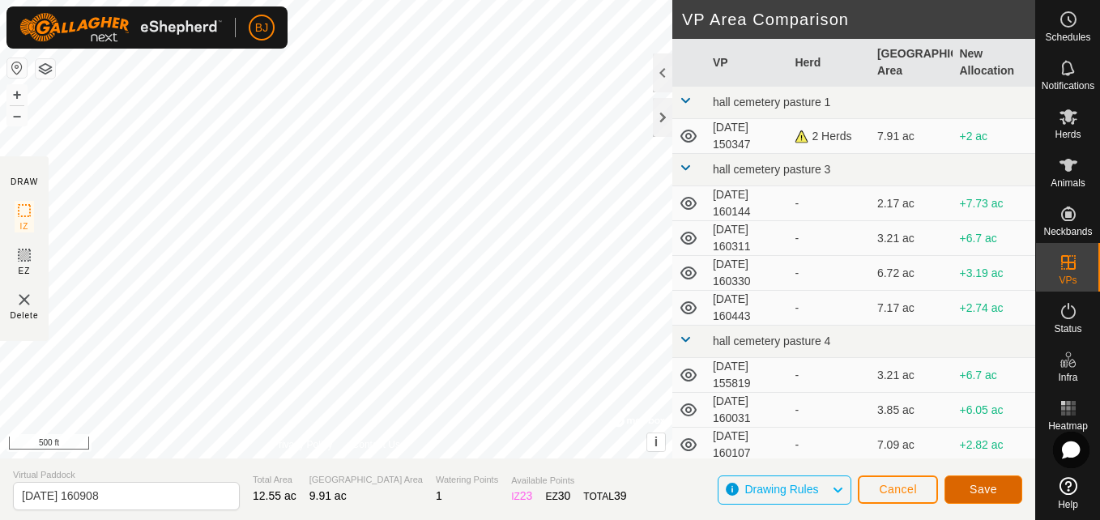
click at [991, 489] on span "Save" at bounding box center [984, 489] width 28 height 13
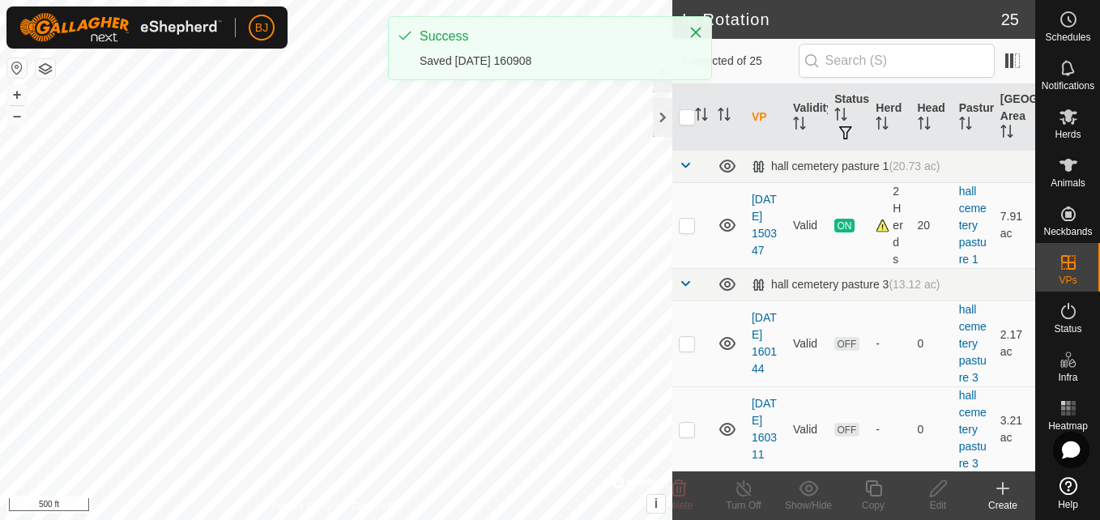
click at [991, 489] on create-svg-icon at bounding box center [1003, 488] width 65 height 19
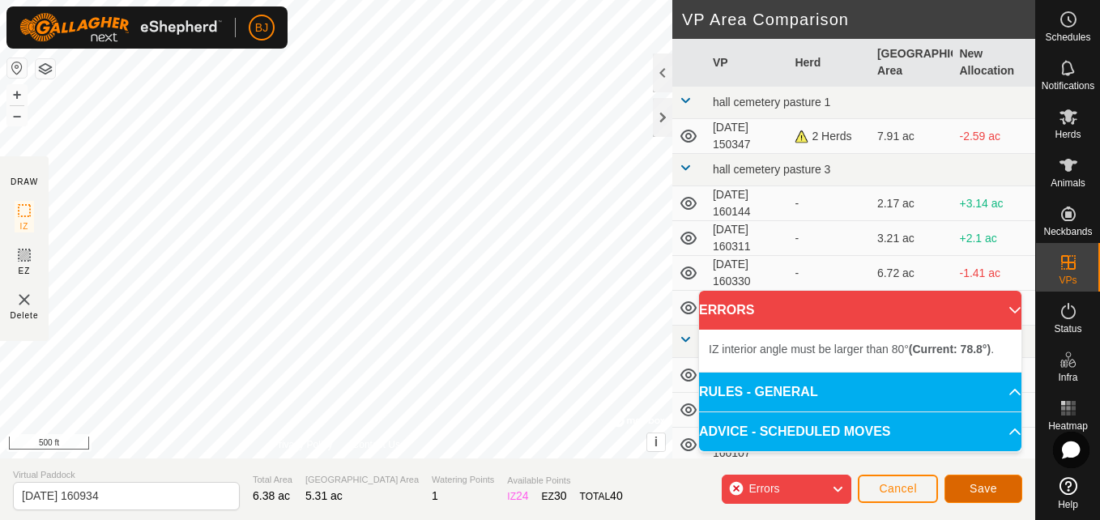
click at [970, 478] on button "Save" at bounding box center [984, 489] width 78 height 28
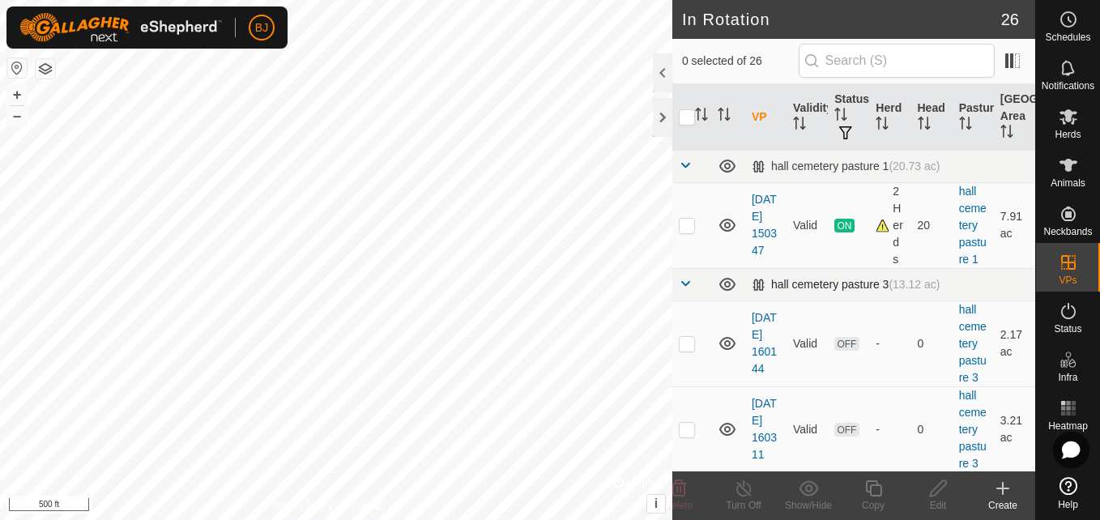
checkbox input "true"
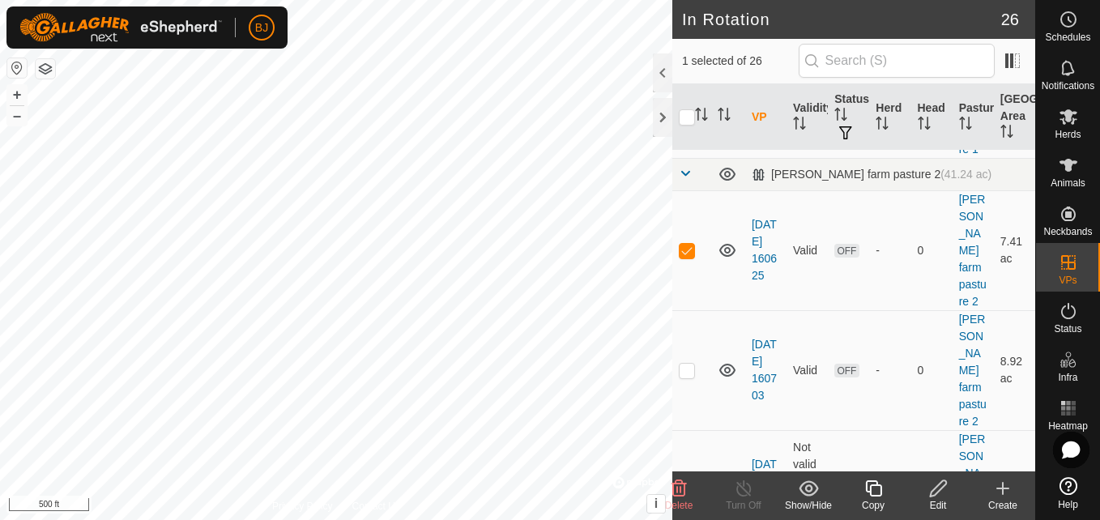
scroll to position [972, 0]
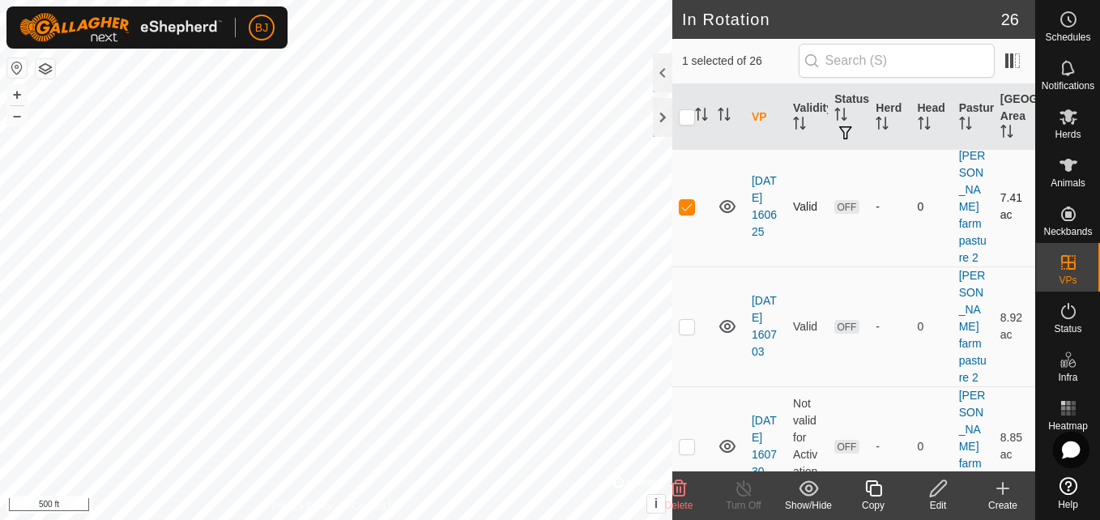
click at [765, 218] on td "[DATE] 160625" at bounding box center [765, 207] width 41 height 120
click at [762, 211] on link "[DATE] 160625" at bounding box center [764, 206] width 25 height 64
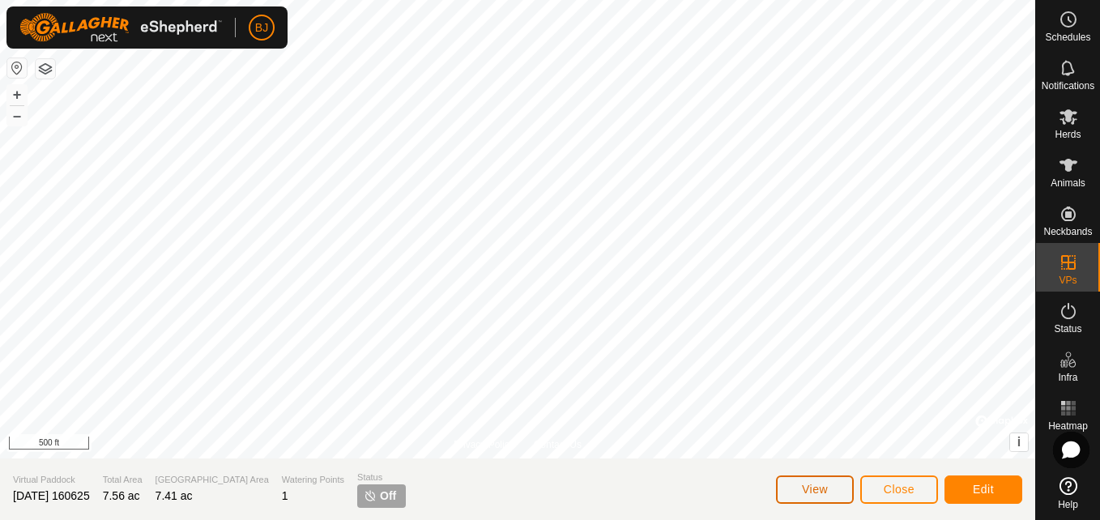
click at [821, 488] on span "View" at bounding box center [815, 489] width 26 height 13
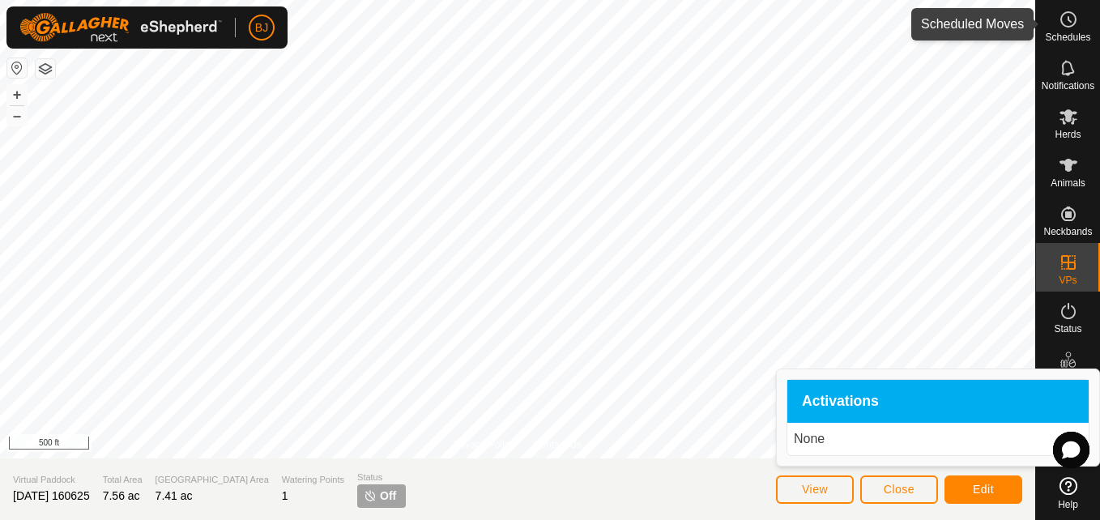
click at [1067, 19] on icon at bounding box center [1068, 19] width 19 height 19
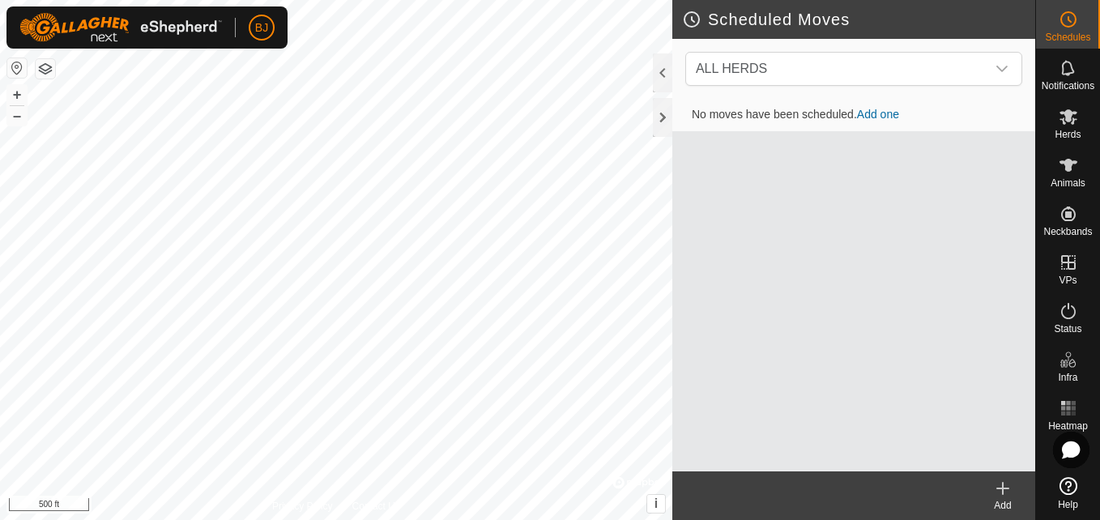
click at [866, 117] on link "Add one" at bounding box center [878, 114] width 42 height 13
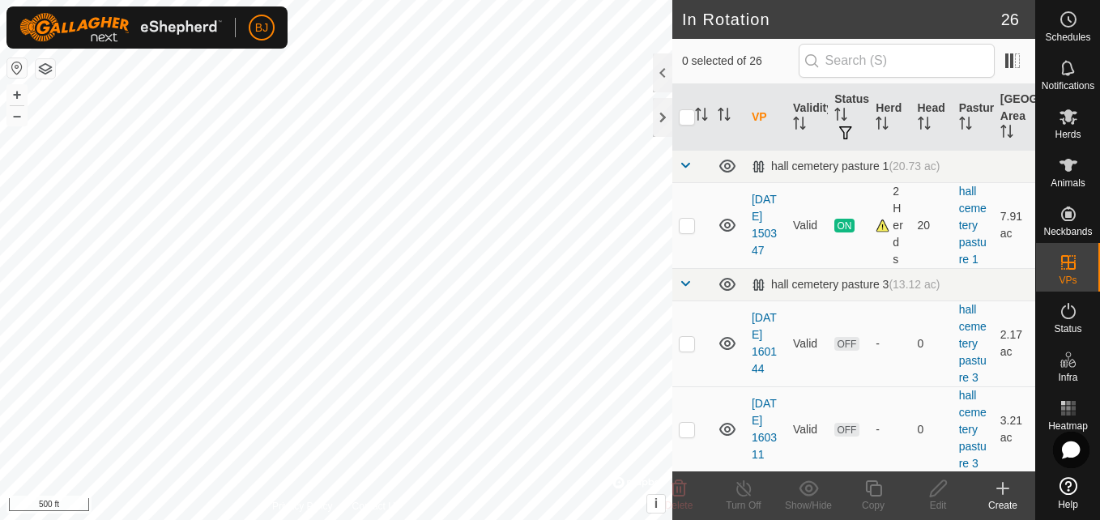
checkbox input "true"
checkbox input "false"
click at [1060, 31] on es-schedule-vp-svg-icon at bounding box center [1068, 19] width 29 height 26
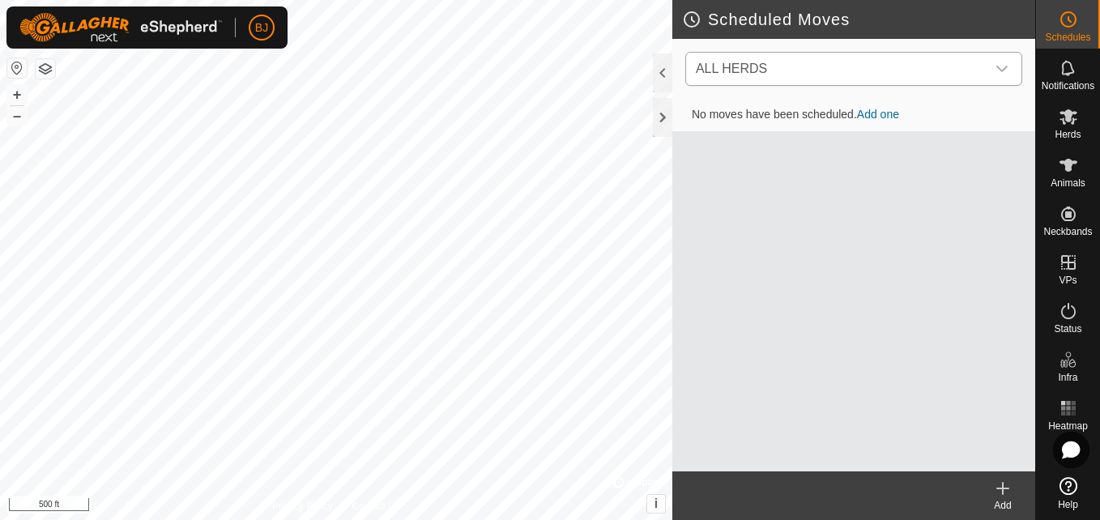
click at [928, 66] on span "ALL HERDS" at bounding box center [837, 69] width 297 height 32
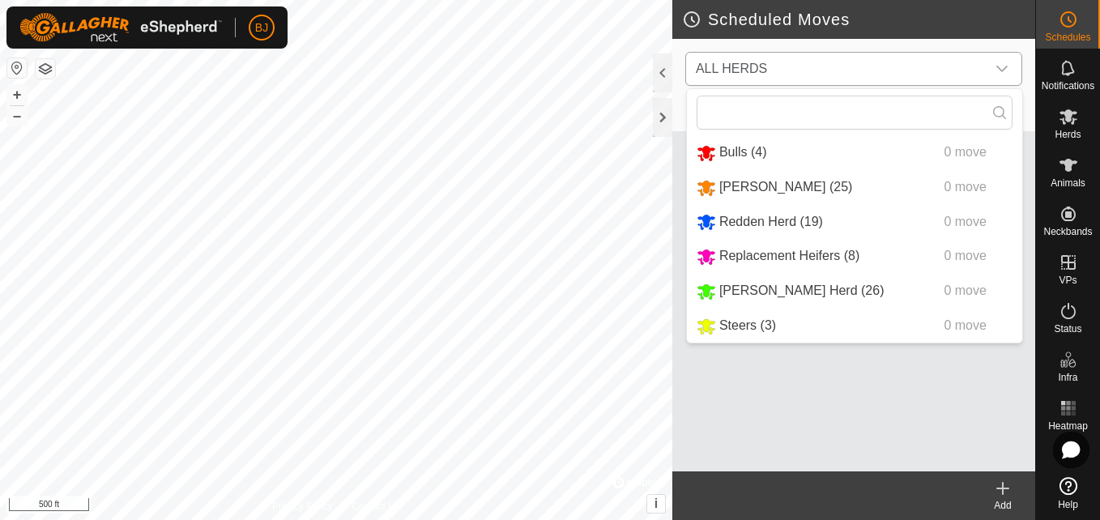
click at [720, 289] on li "[PERSON_NAME] Herd (26) 0 move" at bounding box center [854, 291] width 335 height 33
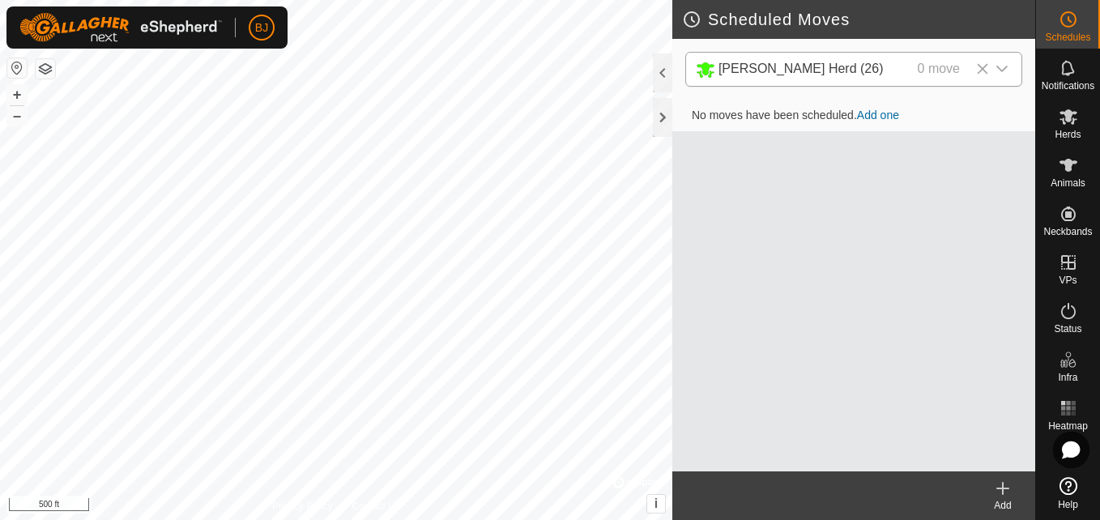
click at [873, 119] on link "Add one" at bounding box center [878, 115] width 42 height 13
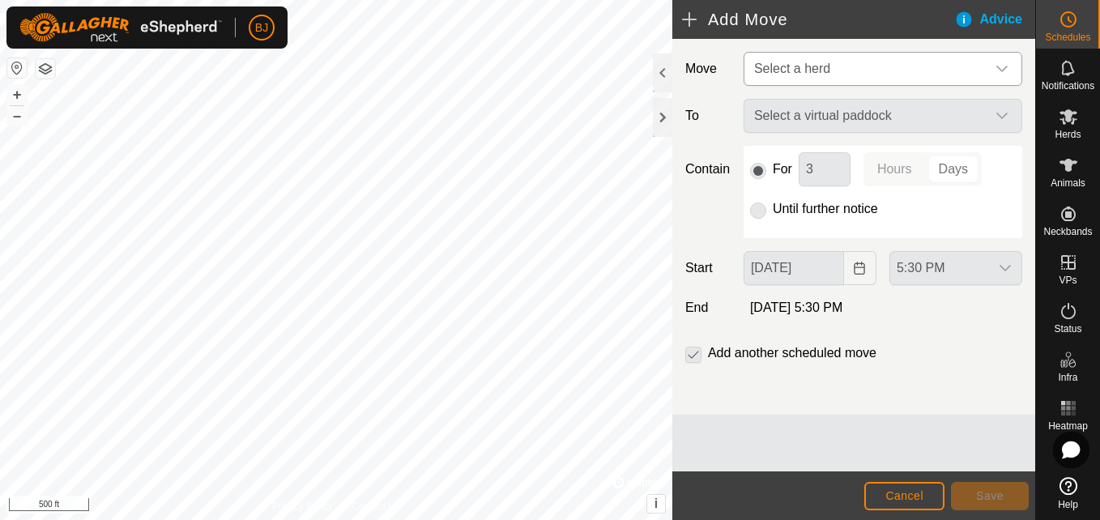
click at [871, 75] on span "Select a herd" at bounding box center [867, 69] width 238 height 32
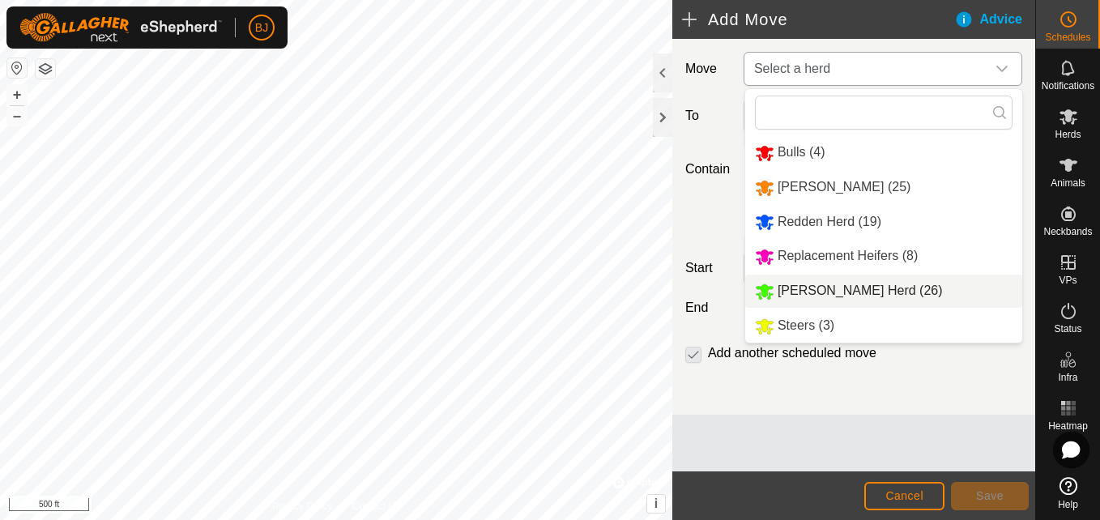
click at [793, 279] on li "[PERSON_NAME] Herd (26)" at bounding box center [883, 291] width 277 height 33
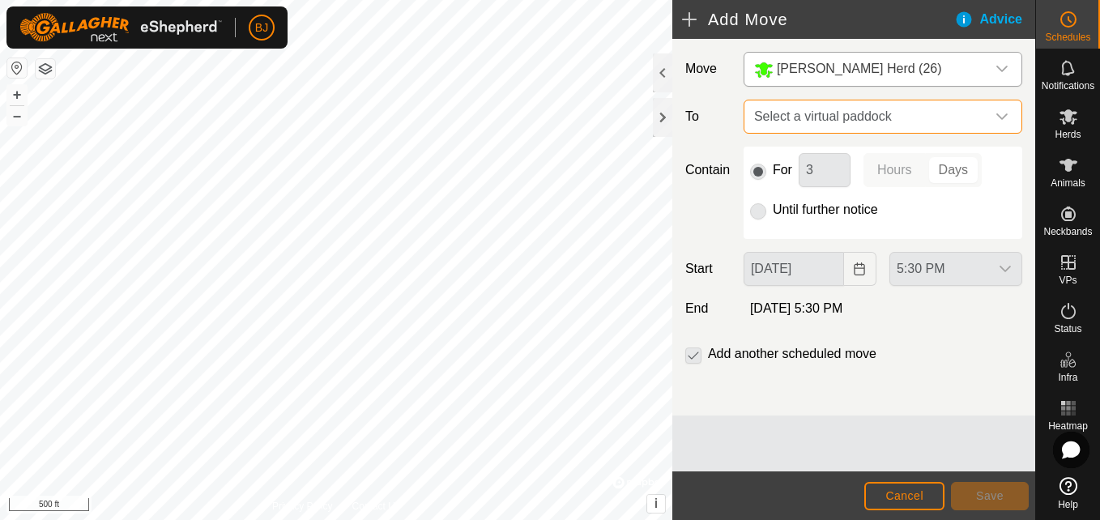
click at [894, 112] on span "Select a virtual paddock" at bounding box center [867, 116] width 238 height 32
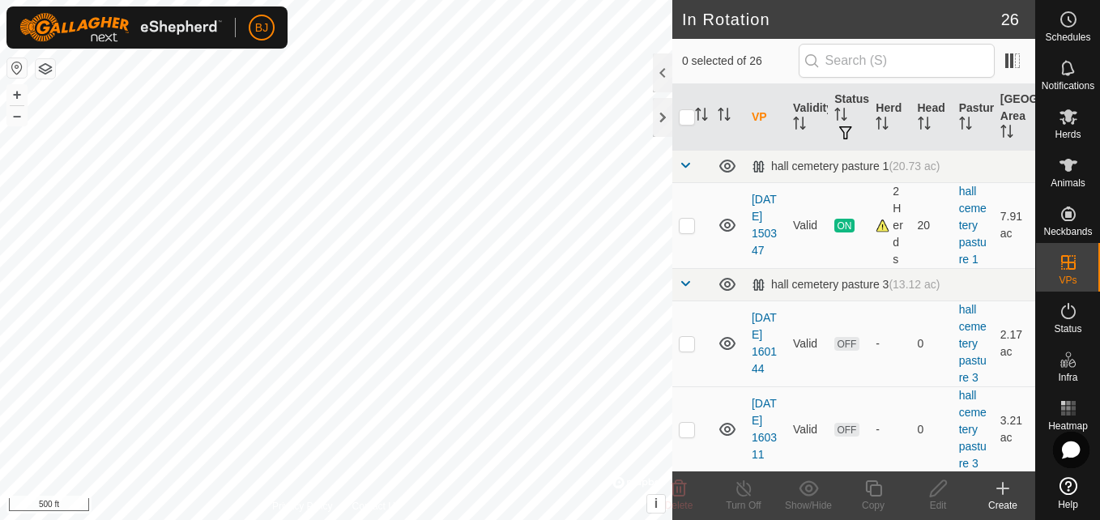
checkbox input "true"
checkbox input "false"
checkbox input "true"
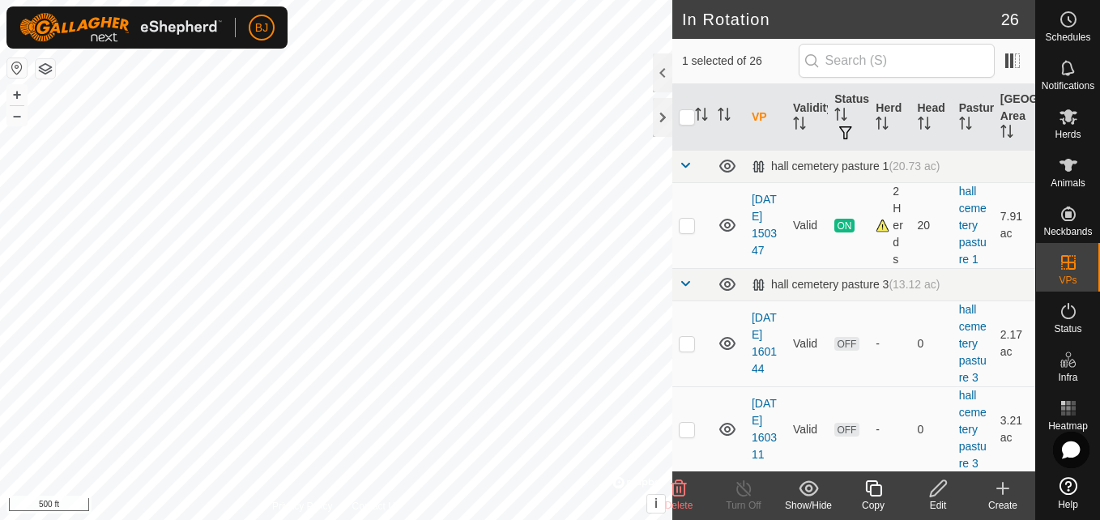
checkbox input "true"
checkbox input "false"
checkbox input "true"
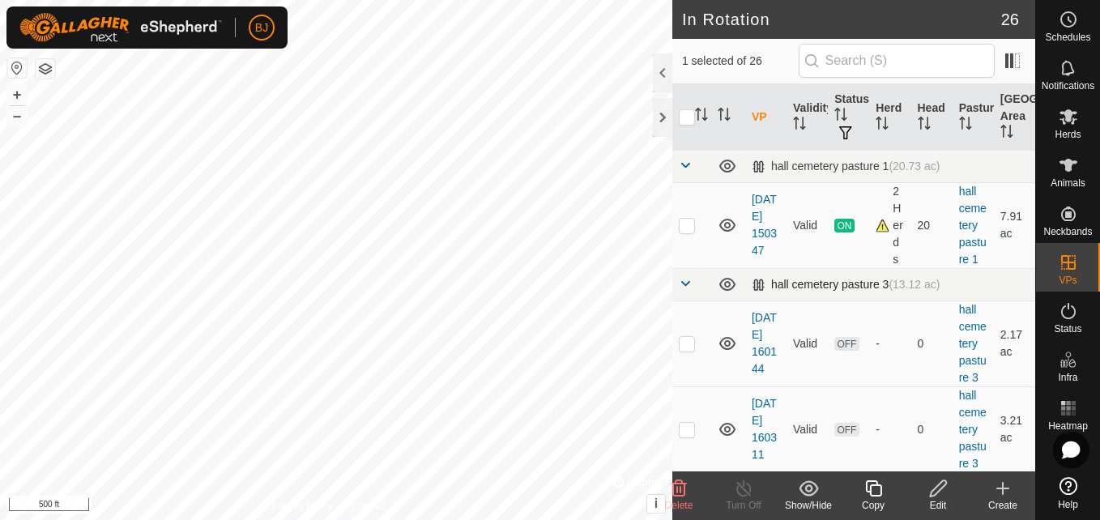
checkbox input "false"
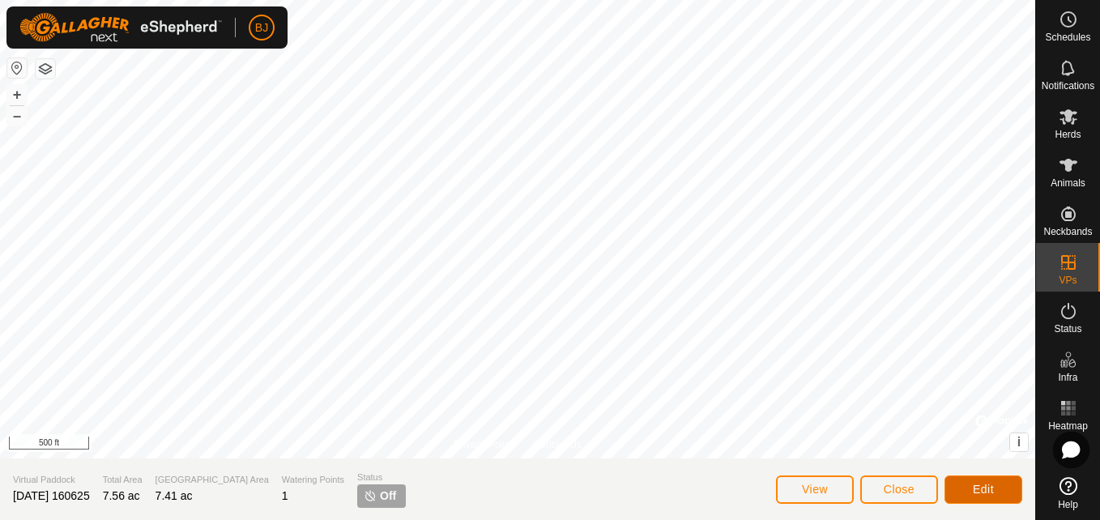
click at [963, 483] on button "Edit" at bounding box center [984, 490] width 78 height 28
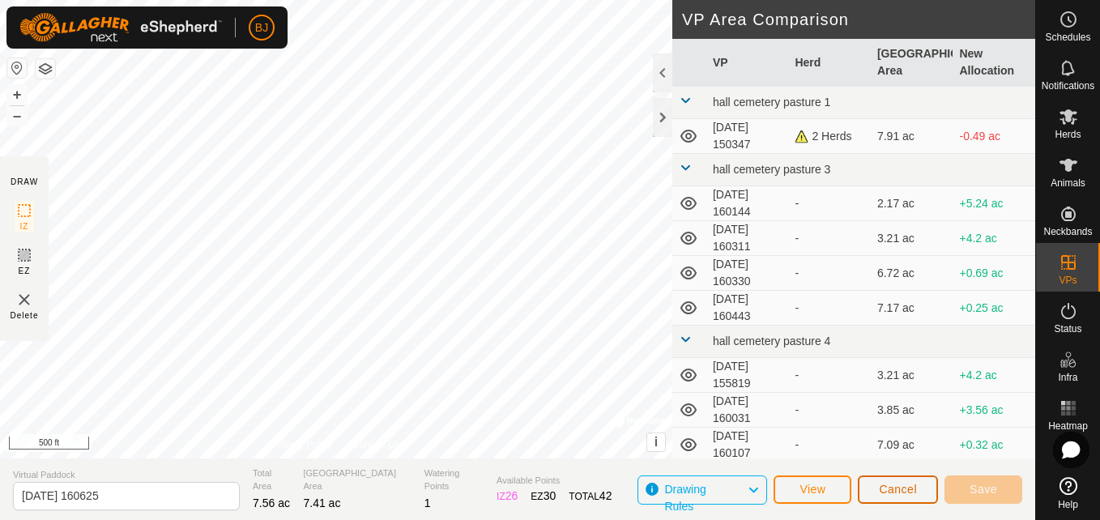
click at [881, 488] on span "Cancel" at bounding box center [898, 489] width 38 height 13
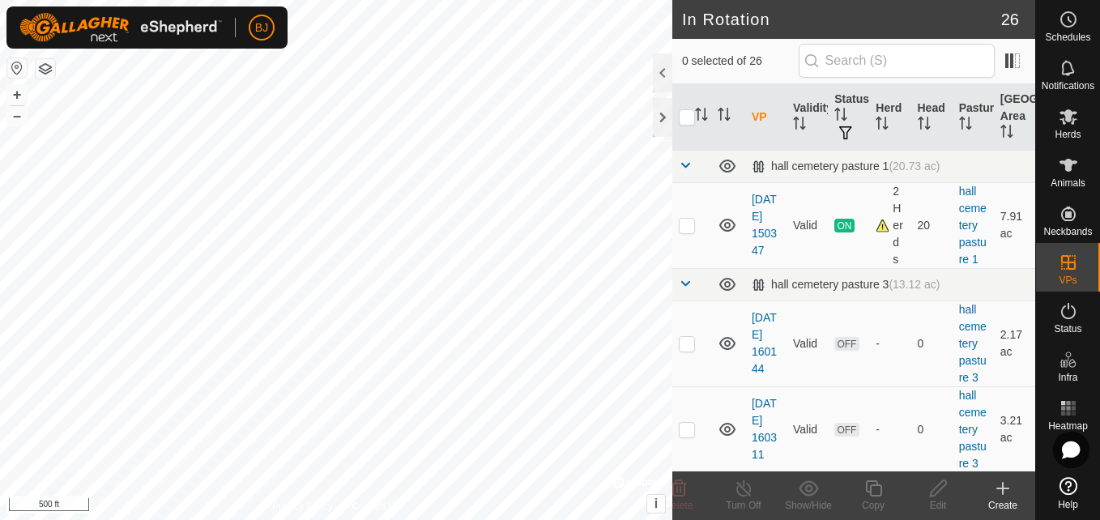
checkbox input "true"
click at [1035, 465] on div "Schedules Notifications Herds Animals Neckbands VPs Status Infra Heatmap Help" at bounding box center [1067, 260] width 65 height 520
click at [1021, 459] on td "3.21 ac" at bounding box center [1014, 429] width 41 height 86
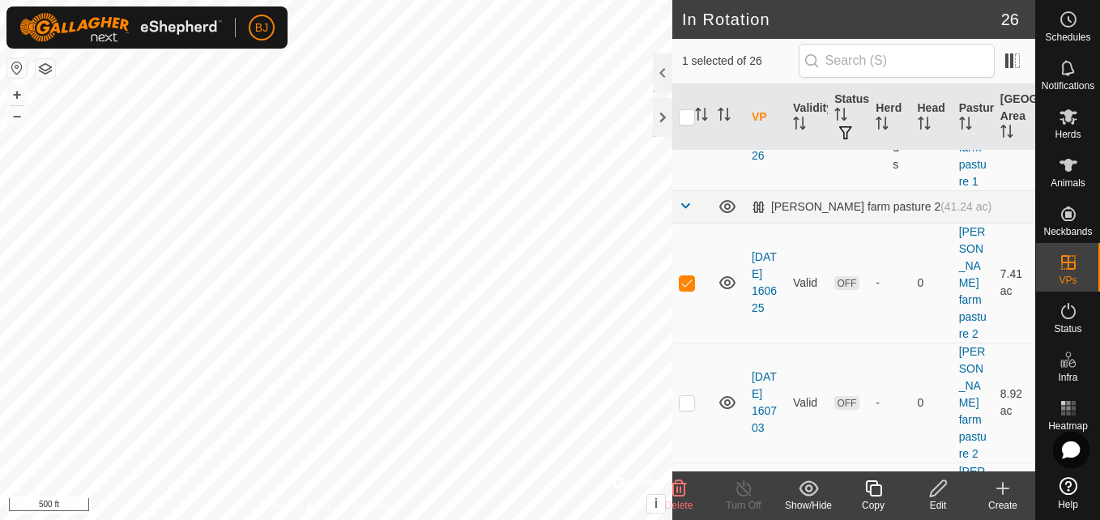
scroll to position [864, 0]
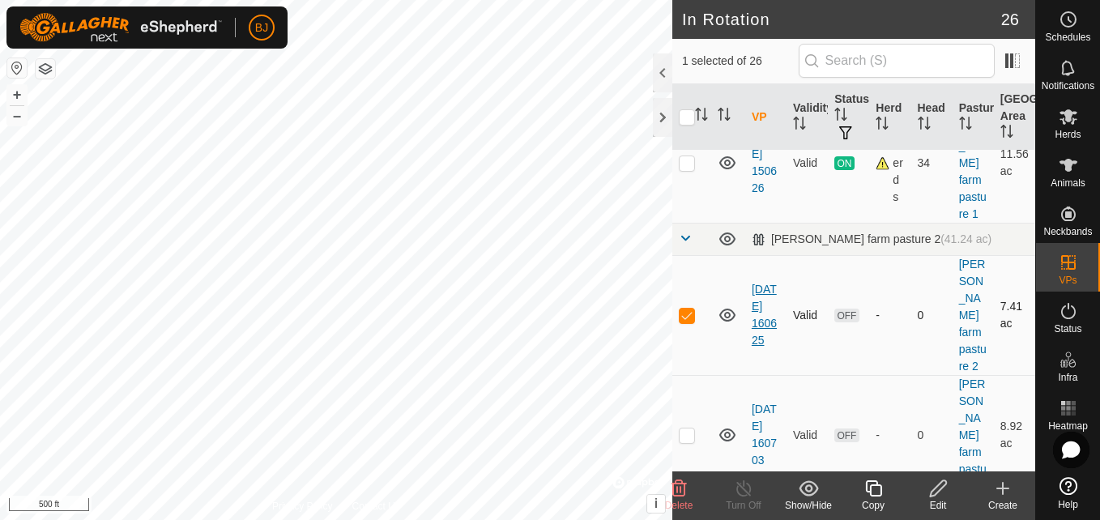
click at [763, 296] on link "[DATE] 160625" at bounding box center [764, 315] width 25 height 64
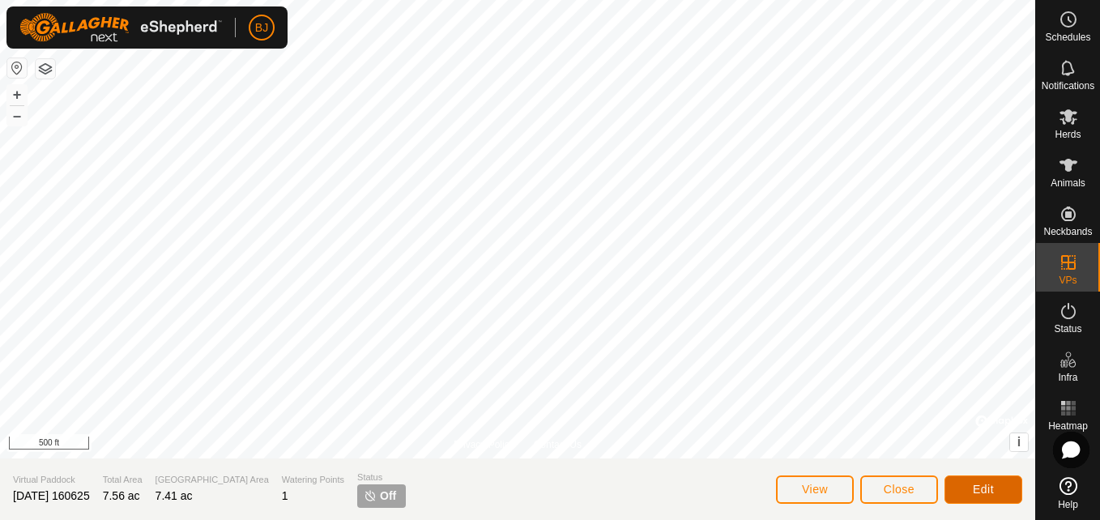
click at [962, 489] on button "Edit" at bounding box center [984, 490] width 78 height 28
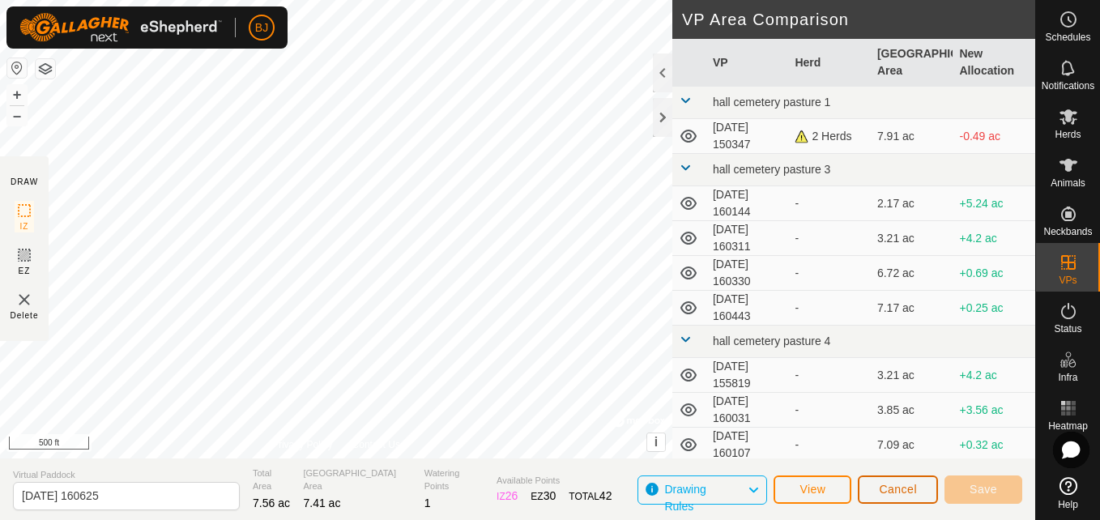
click at [912, 489] on span "Cancel" at bounding box center [898, 489] width 38 height 13
